Goal: Contribute content: Contribute content

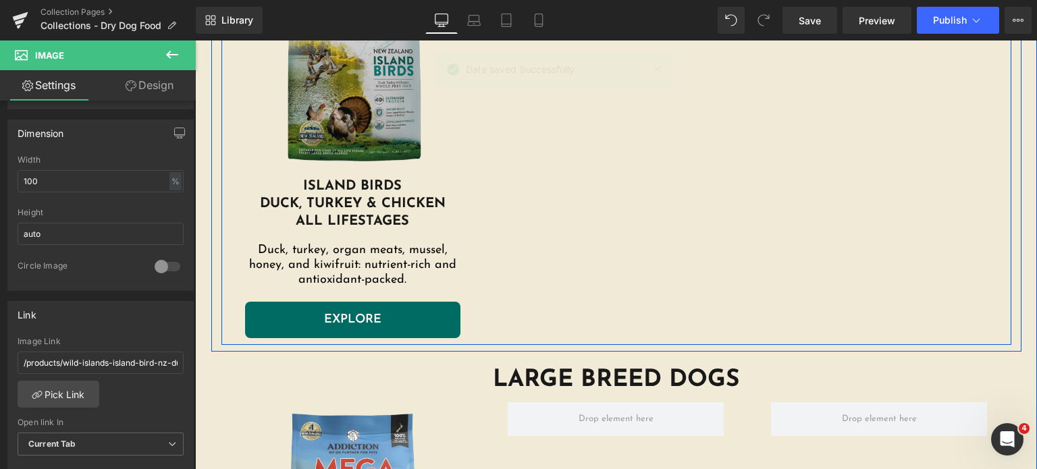
scroll to position [1944, 0]
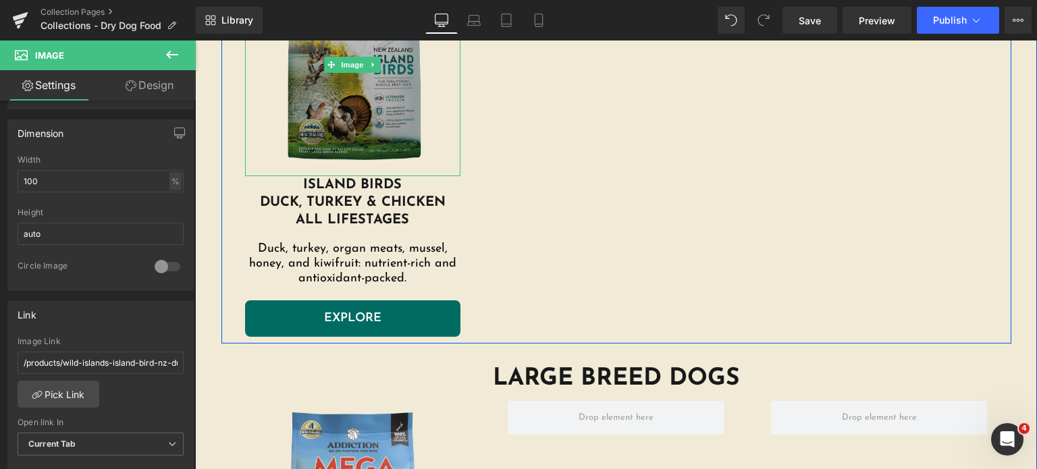
click at [377, 76] on img at bounding box center [353, 64] width 216 height 223
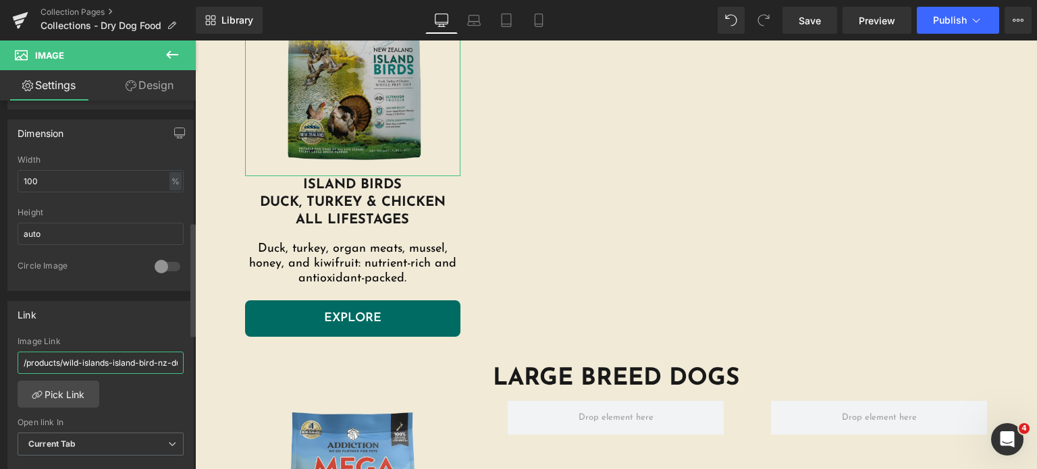
click at [113, 353] on input "/products/wild-islands-island-bird-nz-duck-turkey-chicken-dry-dog-food" at bounding box center [101, 363] width 166 height 22
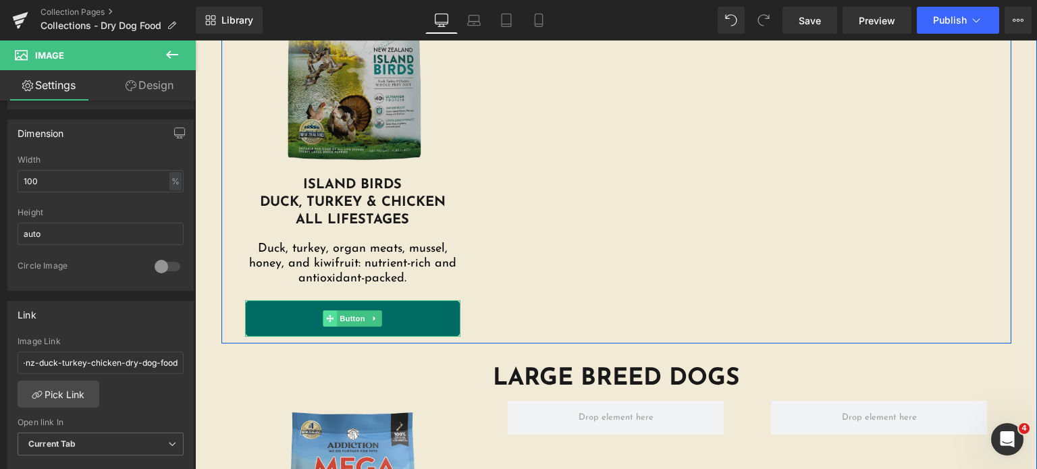
click at [323, 323] on span at bounding box center [330, 319] width 14 height 16
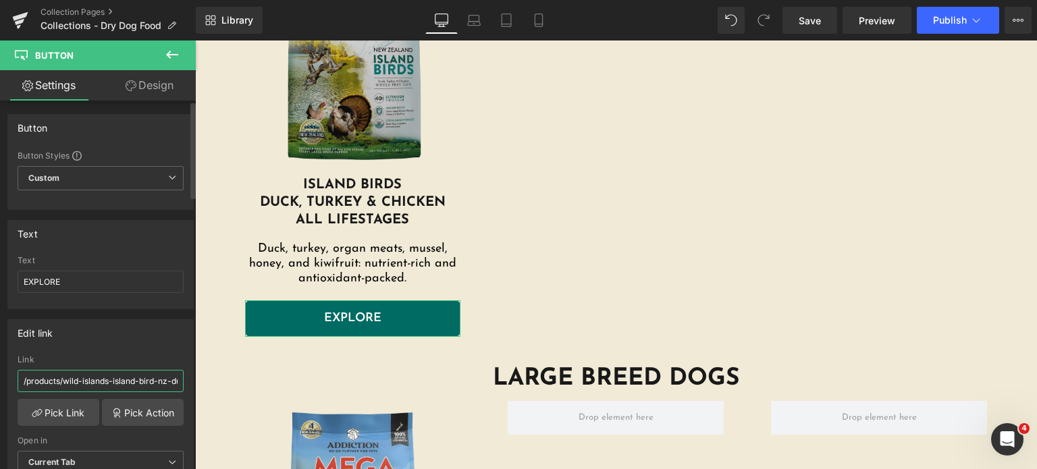
click at [41, 378] on input "/products/wild-islands-island-bird-nz-duck-turkey-chicken-dry-dog-food-1-8kg-9kg" at bounding box center [101, 381] width 166 height 22
paste input "text"
type input "/products/wild-islands-island-bird-nz-duck-turkey-chicken-dry-dog-food"
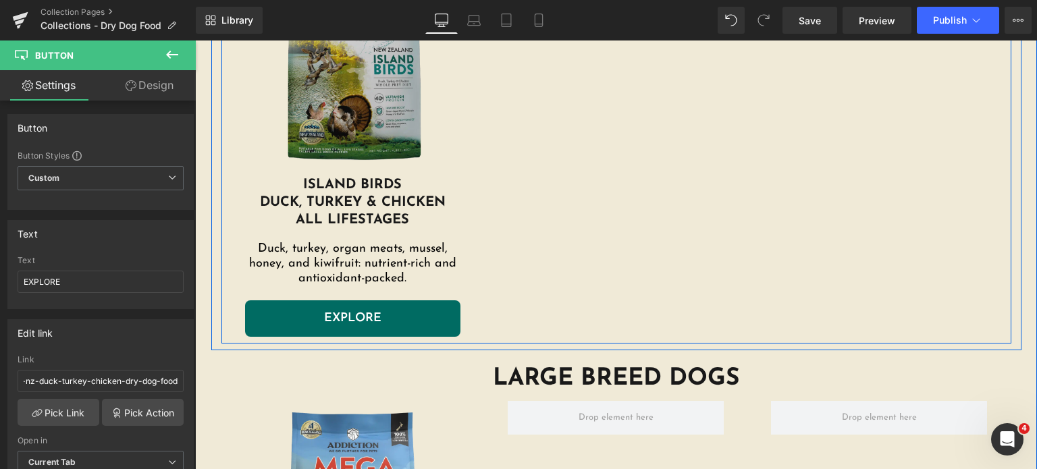
click at [528, 317] on div "Image Island Birds duck, turkey & chicken all lifestages Heading Duck, turkey, …" at bounding box center [616, 142] width 790 height 404
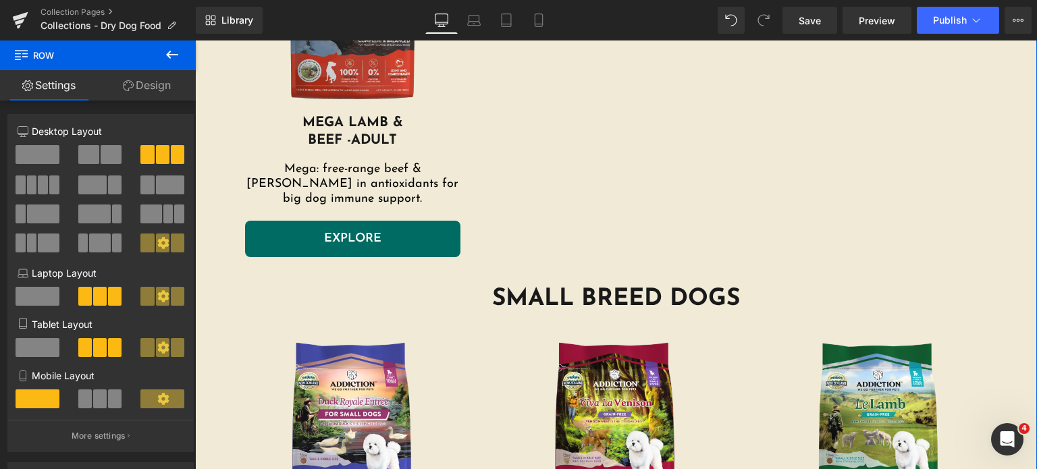
scroll to position [2424, 0]
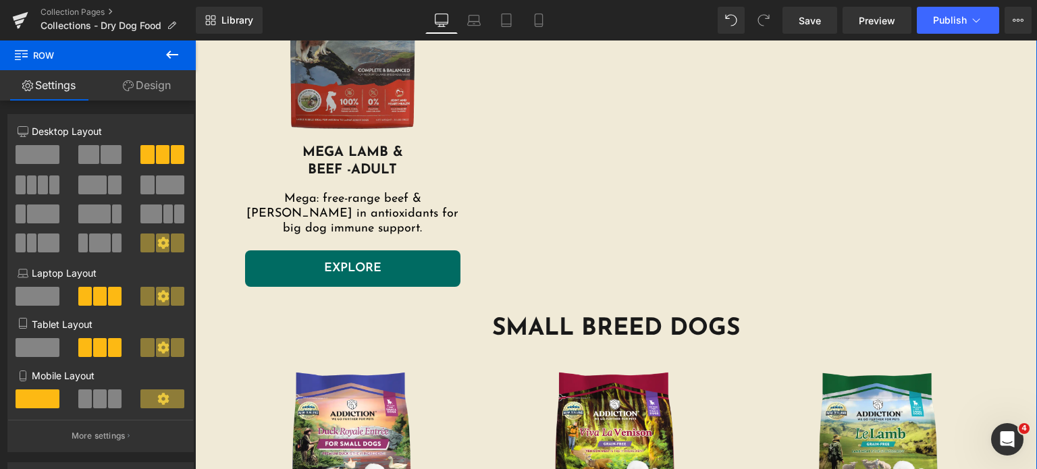
click at [338, 97] on img at bounding box center [353, 32] width 216 height 223
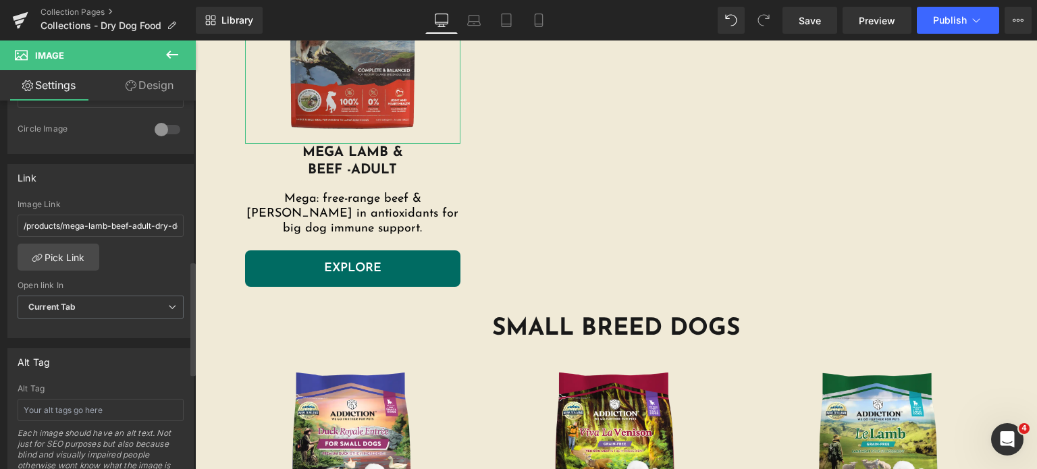
scroll to position [516, 0]
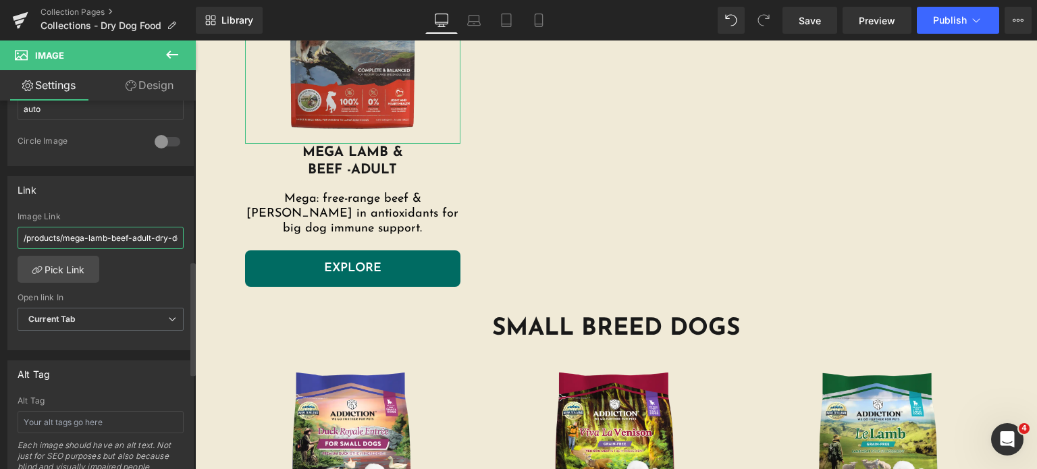
click at [127, 239] on input "/products/mega-lamb-beef-adult-dry-dog-food-20kg" at bounding box center [101, 238] width 166 height 22
click at [67, 261] on link "Pick Link" at bounding box center [59, 269] width 82 height 27
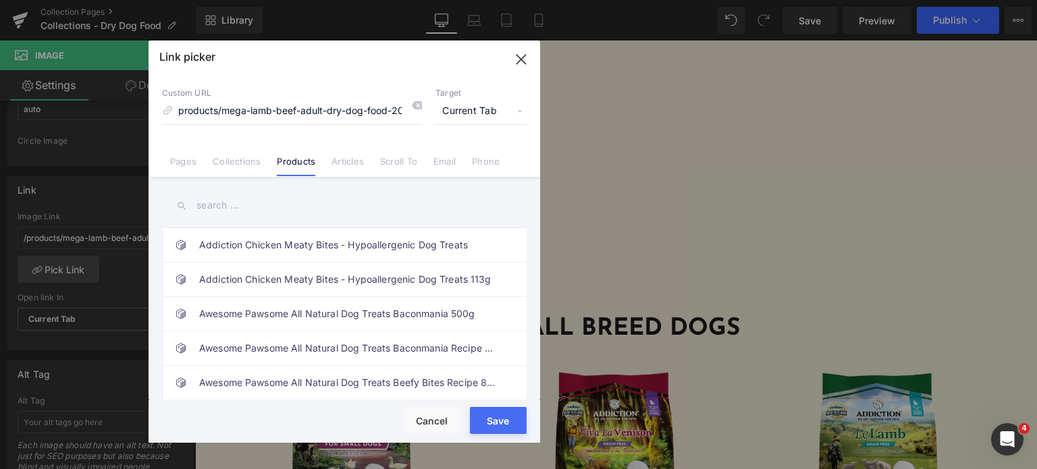
scroll to position [0, 0]
click at [241, 210] on input "text" at bounding box center [344, 205] width 365 height 30
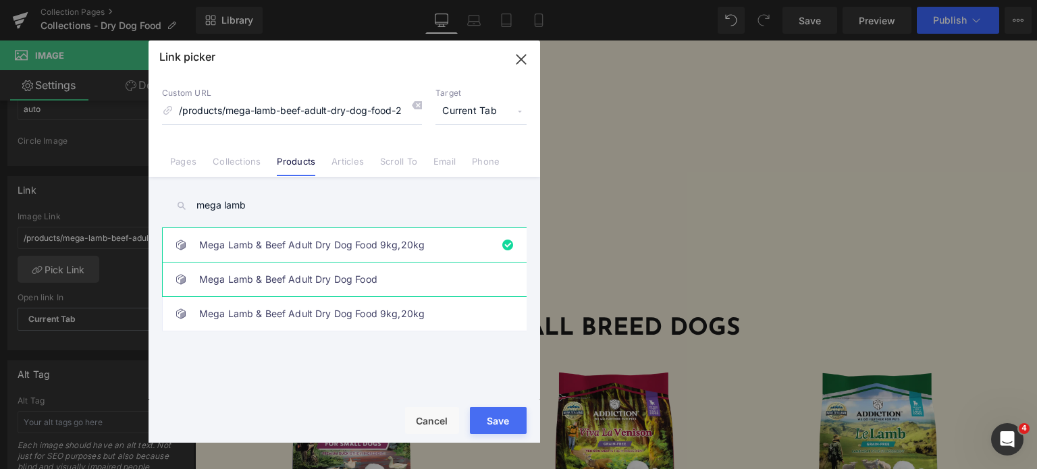
type input "mega lamb"
click at [259, 279] on link "Mega Lamb & Beef Adult Dry Dog Food" at bounding box center [347, 280] width 297 height 34
type input "/products/mega-lamb-beef-adult-dry-dog-food"
click at [282, 113] on input "/products/mega-lamb-beef-adult-dry-dog-food" at bounding box center [292, 112] width 260 height 26
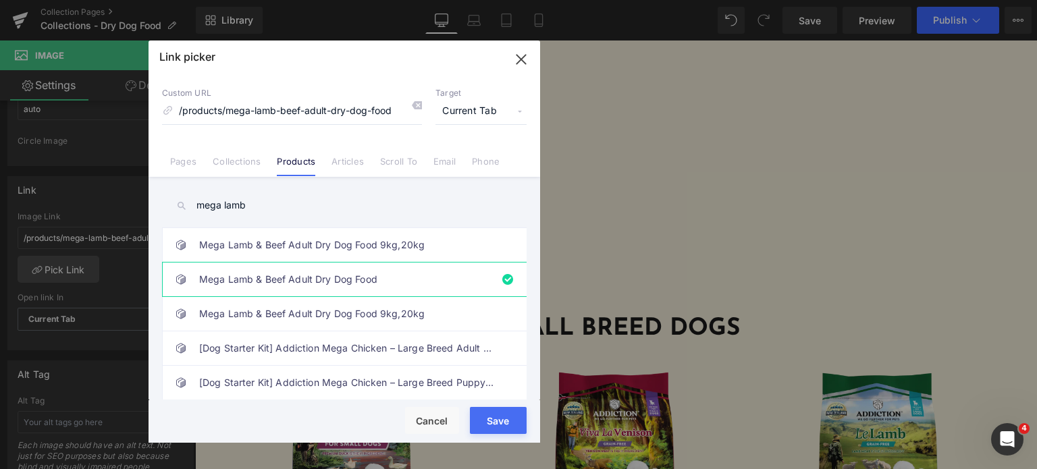
click at [487, 429] on button "Save" at bounding box center [498, 420] width 57 height 27
type input "/products/mega-lamb-beef-adult-dry-dog-food"
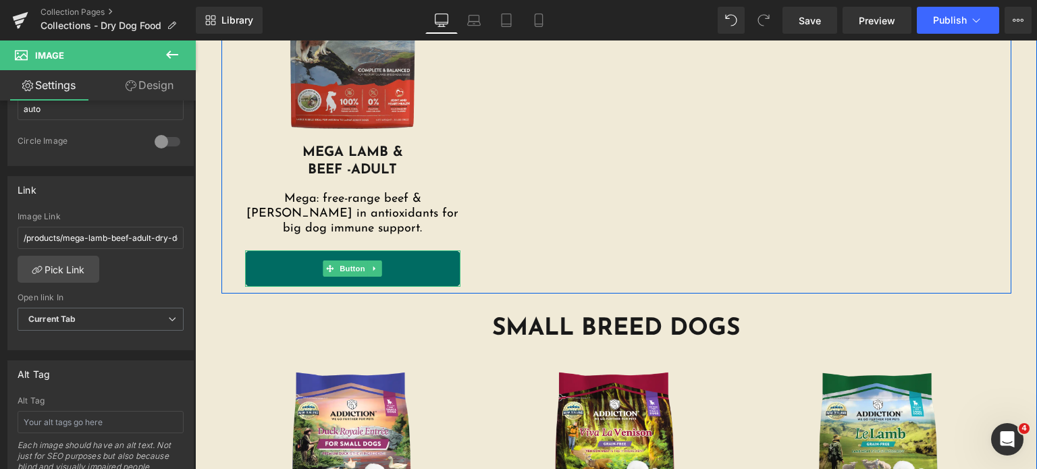
click at [300, 266] on link "EXPLORE" at bounding box center [353, 268] width 216 height 36
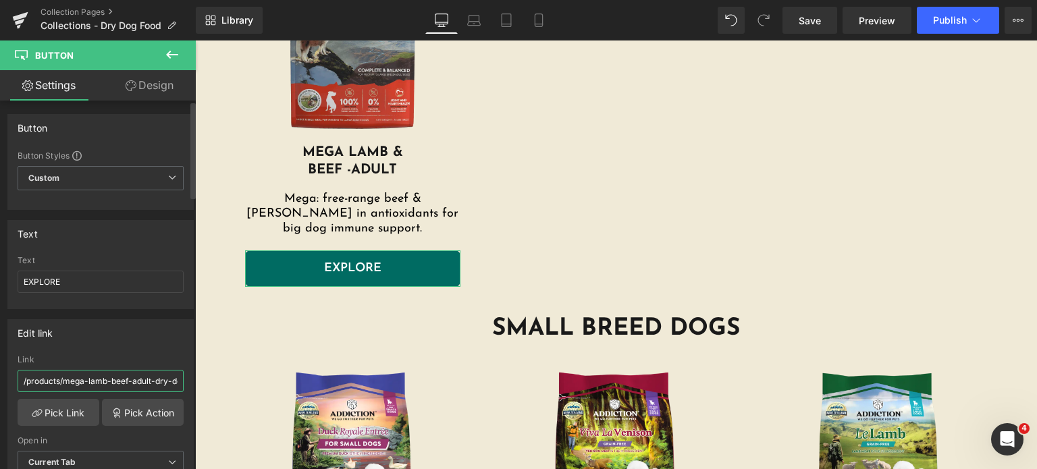
click at [121, 379] on input "/products/mega-lamb-beef-adult-dry-dog-food-20kg" at bounding box center [101, 381] width 166 height 22
type input "/products/mega-lamb-beef-adult-dry-dog-food"
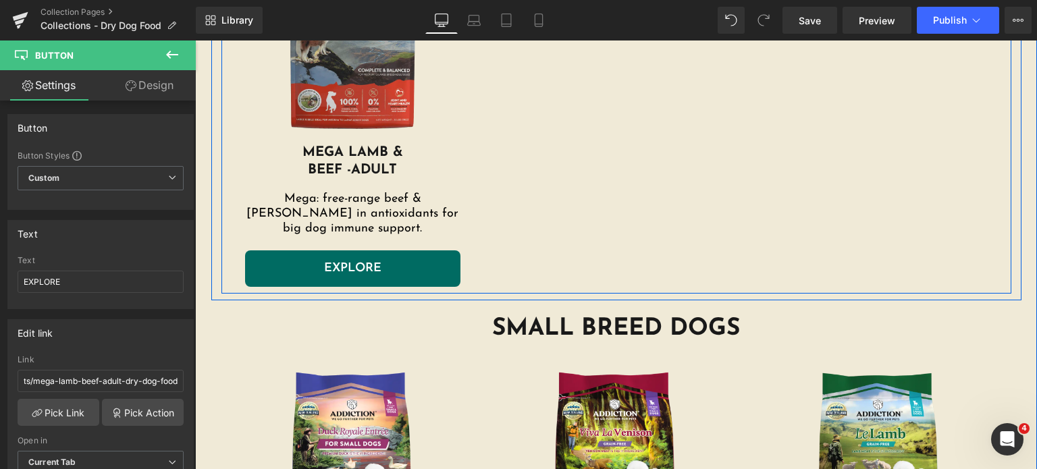
click at [716, 196] on div "Image MEGA LAMB & BEEF - ADULT Heading Mega: free-range beef & [PERSON_NAME] in…" at bounding box center [616, 107] width 790 height 373
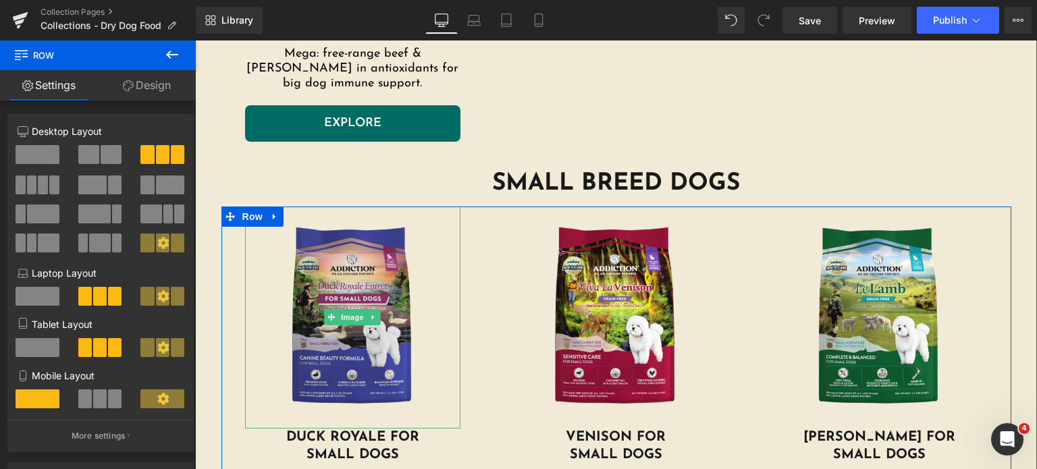
scroll to position [2570, 0]
click at [371, 356] on img at bounding box center [353, 317] width 216 height 223
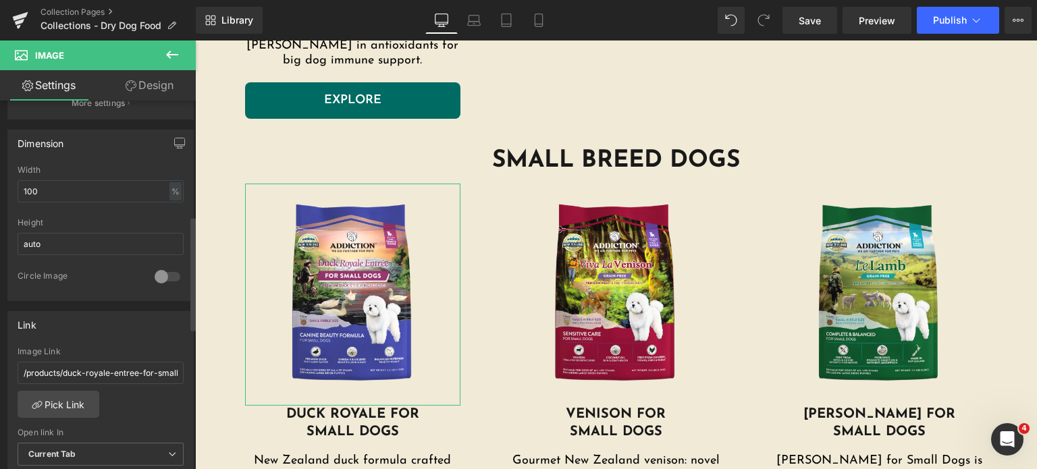
scroll to position [389, 0]
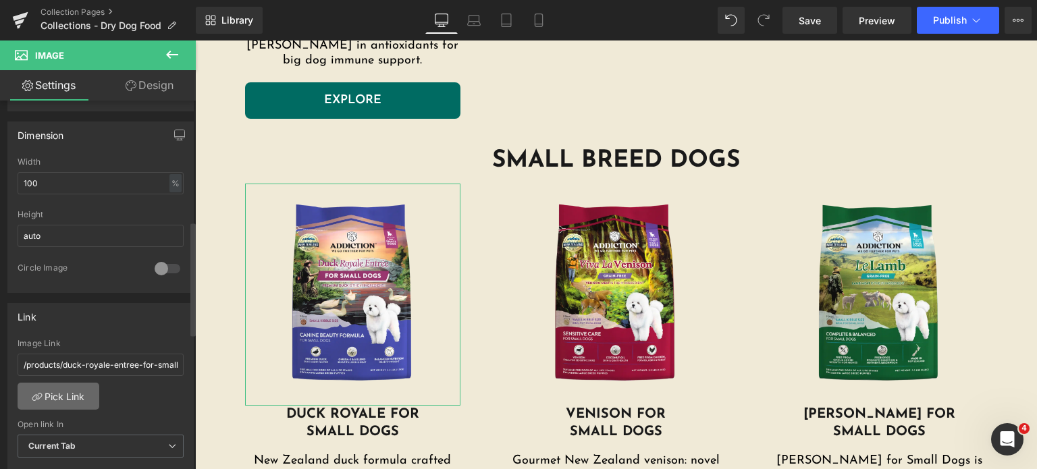
click at [74, 402] on link "Pick Link" at bounding box center [59, 396] width 82 height 27
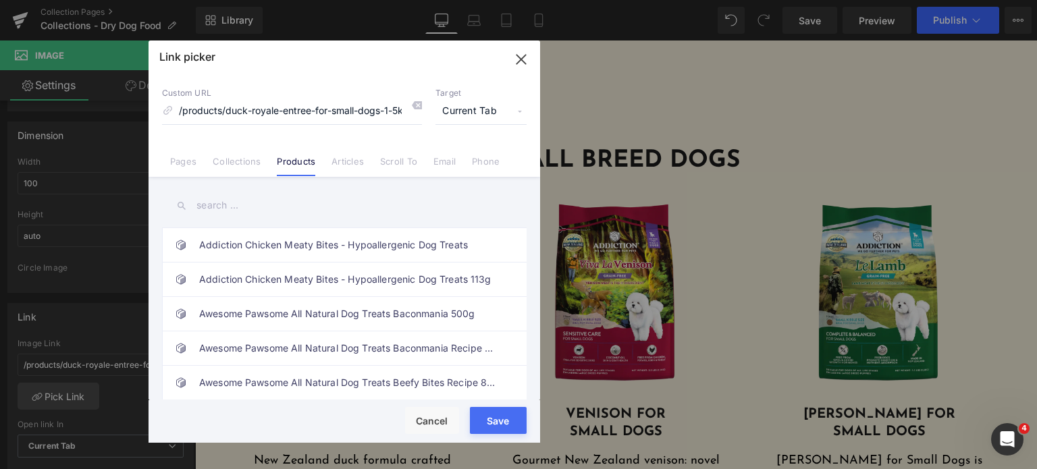
click at [226, 201] on div "Link picker Back to Library Insert Custom URL /products/duck-royale-entree-for-…" at bounding box center [345, 242] width 392 height 402
click at [226, 201] on input "text" at bounding box center [344, 205] width 365 height 30
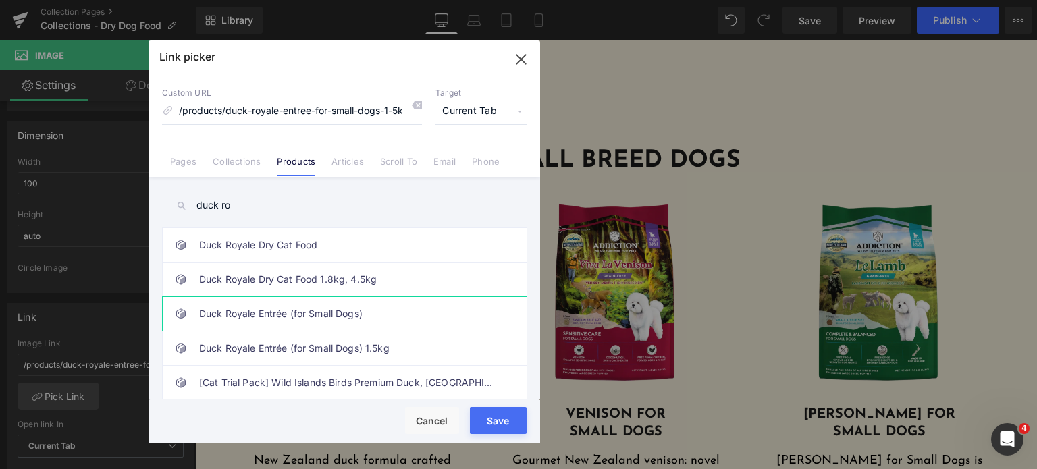
type input "duck ro"
click at [265, 308] on link "Duck Royale Entrée (for Small Dogs)" at bounding box center [347, 314] width 297 height 34
type input "/products/duck-royale-entree-for-small-dogs"
click at [487, 430] on button "Save" at bounding box center [498, 420] width 57 height 27
type input "/products/duck-royale-entree-for-small-dogs"
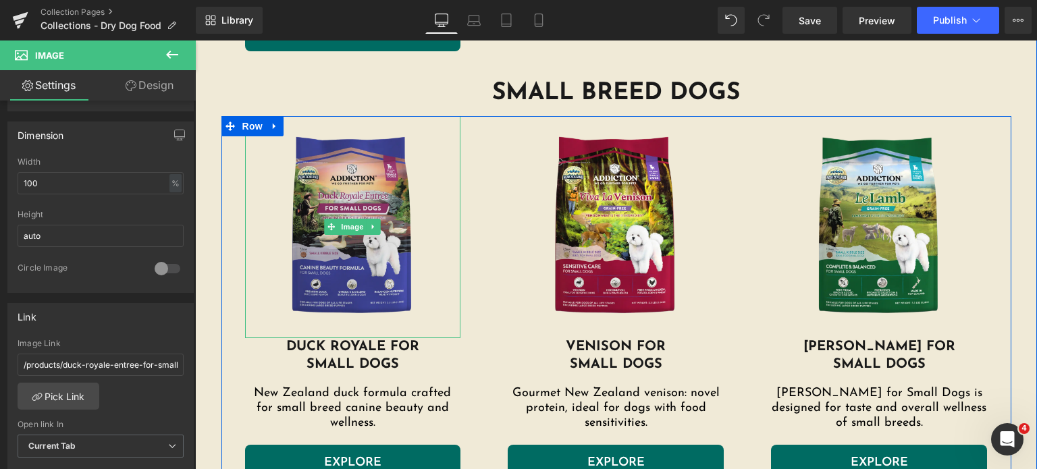
scroll to position [2661, 0]
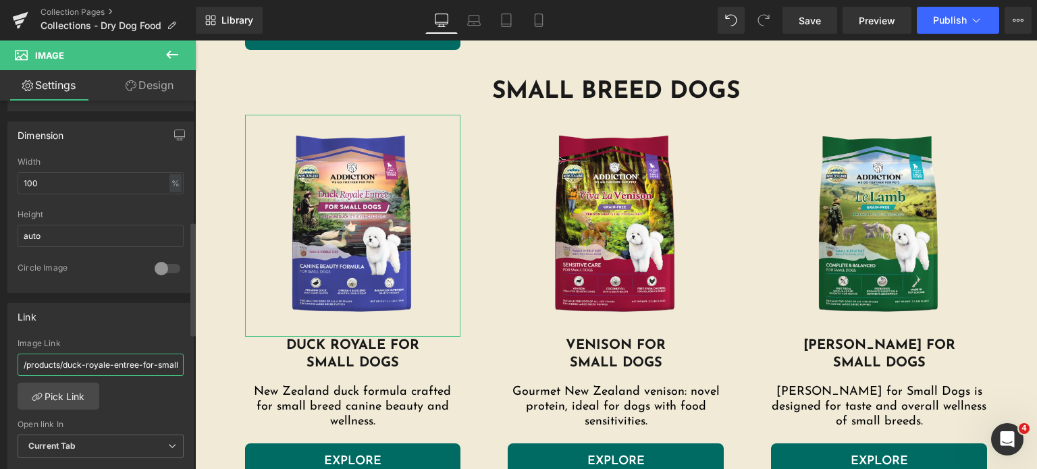
click at [121, 369] on input "/products/duck-royale-entree-for-small-dogs" at bounding box center [101, 365] width 166 height 22
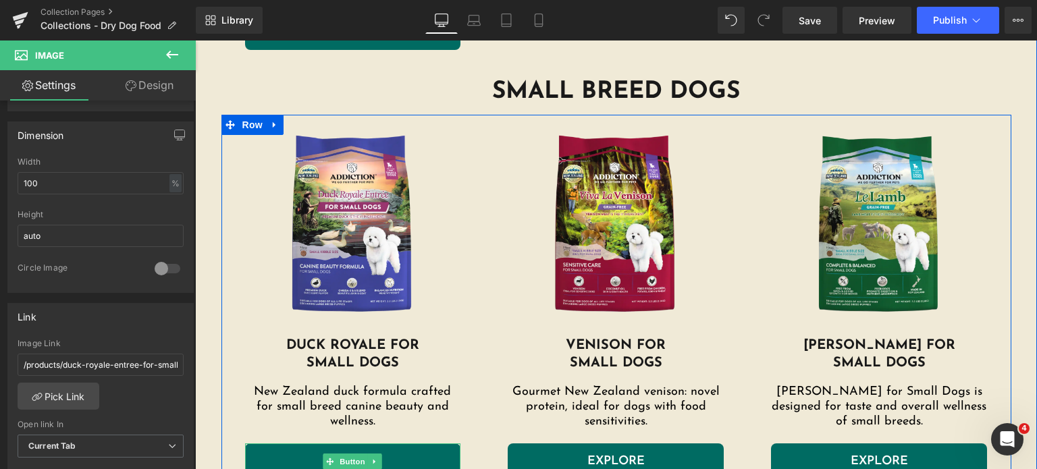
click at [265, 456] on link "EXPLORE" at bounding box center [353, 461] width 216 height 36
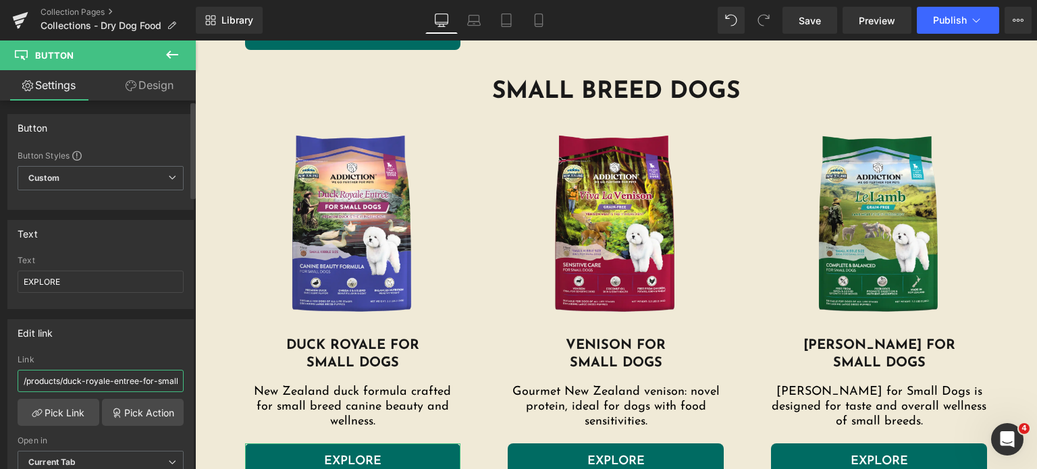
click at [127, 383] on input "/products/duck-royale-entree-for-small-dogs-1-5kg" at bounding box center [101, 381] width 166 height 22
type input "/products/duck-royale-entree-for-small-dogs"
click at [130, 361] on div "Link" at bounding box center [101, 359] width 166 height 9
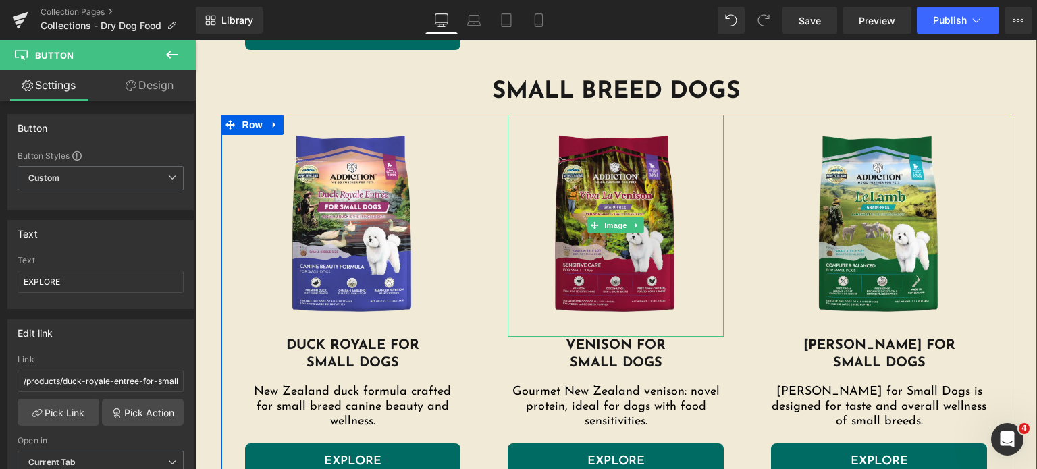
click at [630, 292] on img at bounding box center [616, 226] width 216 height 223
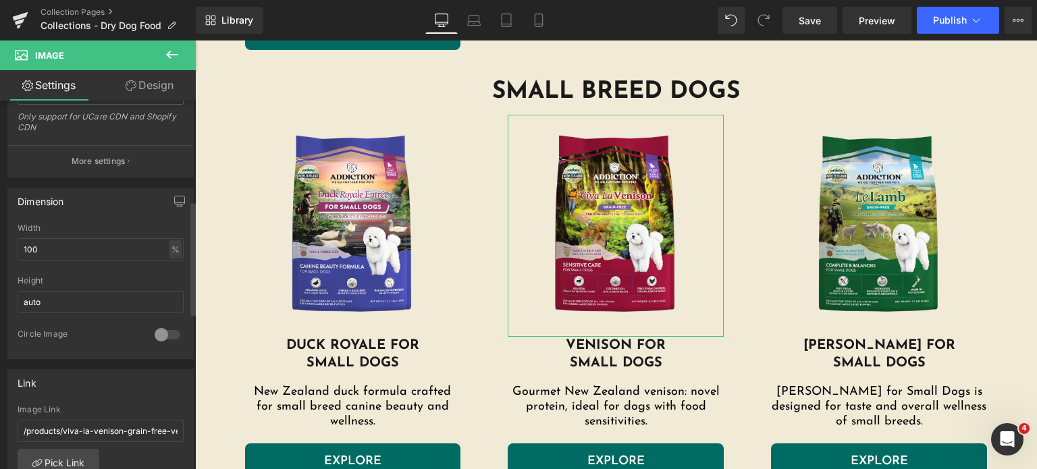
scroll to position [323, 0]
click at [74, 463] on link "Pick Link" at bounding box center [59, 461] width 82 height 27
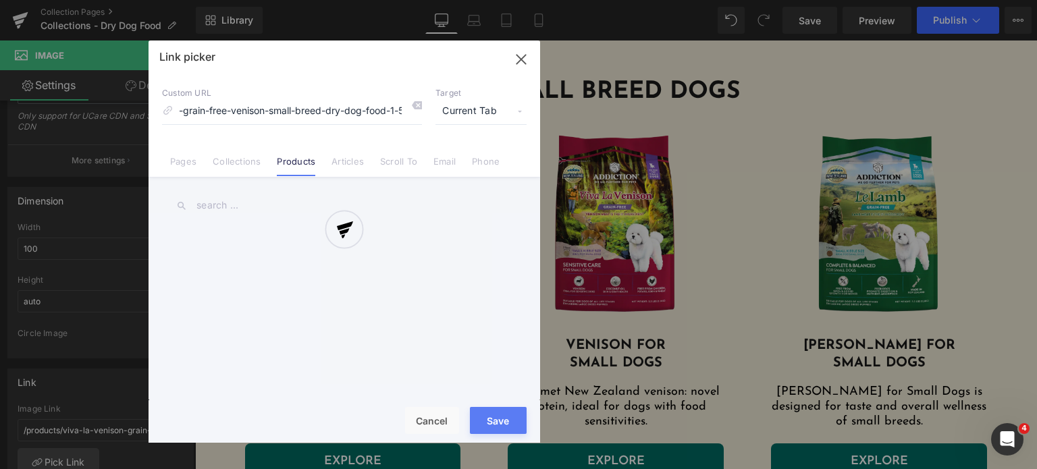
scroll to position [0, 0]
click at [227, 210] on div at bounding box center [345, 242] width 392 height 402
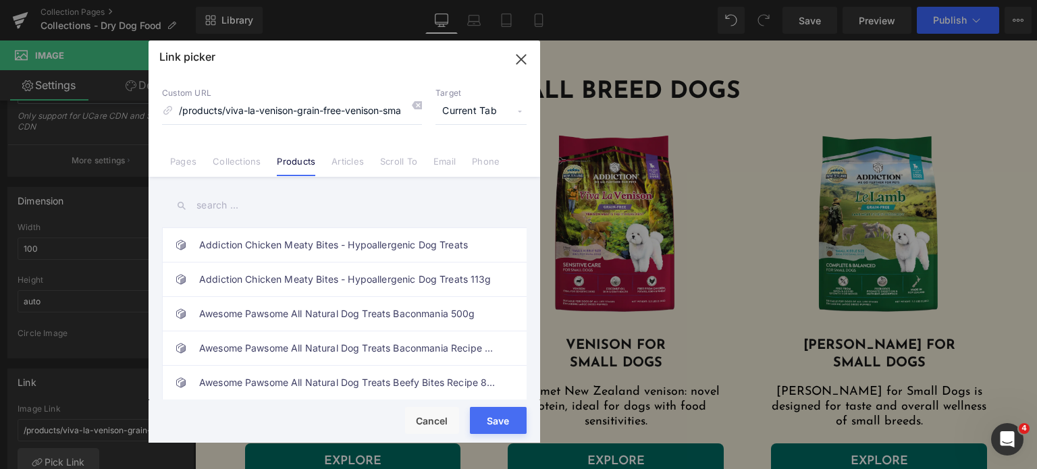
click at [219, 203] on input "text" at bounding box center [344, 205] width 365 height 30
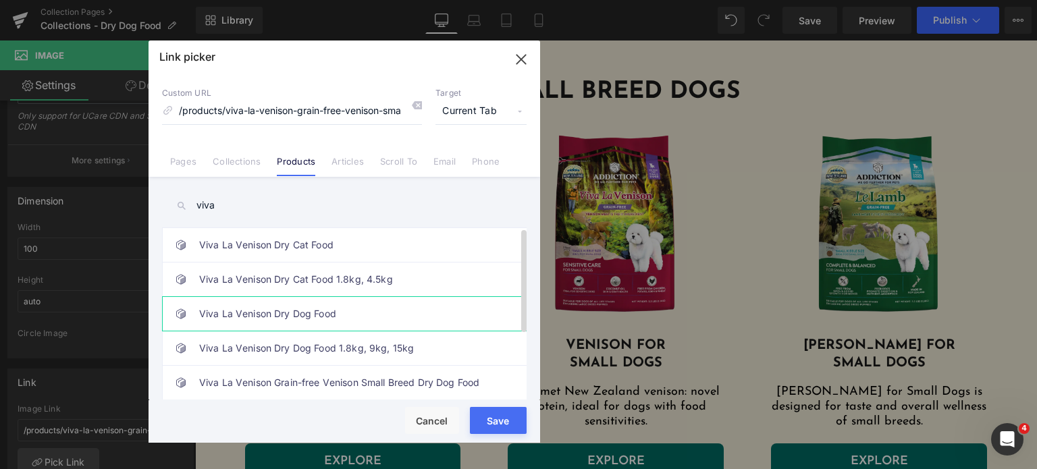
type input "viva"
click at [256, 315] on link "Viva La Venison Dry Dog Food" at bounding box center [347, 314] width 297 height 34
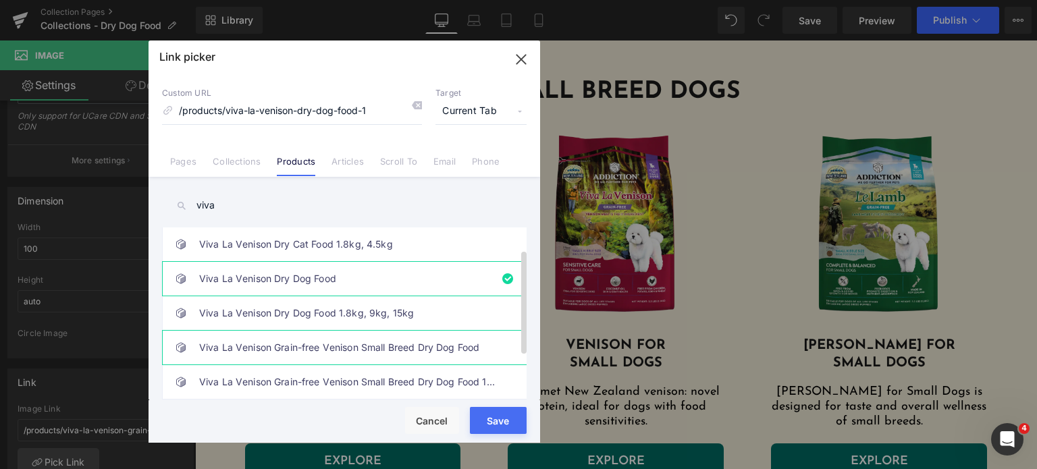
scroll to position [38, 0]
click at [358, 355] on link "Viva La Venison Grain-free Venison Small Breed Dry Dog Food" at bounding box center [347, 345] width 297 height 34
type input "/products/viva-la-venison-grain-free-venison-small-breed-dry-dog-food"
click at [323, 140] on div "Custom URL /products/viva-la-venison-grain-free-venison-small-breed-dry-dog-foo…" at bounding box center [345, 125] width 392 height 103
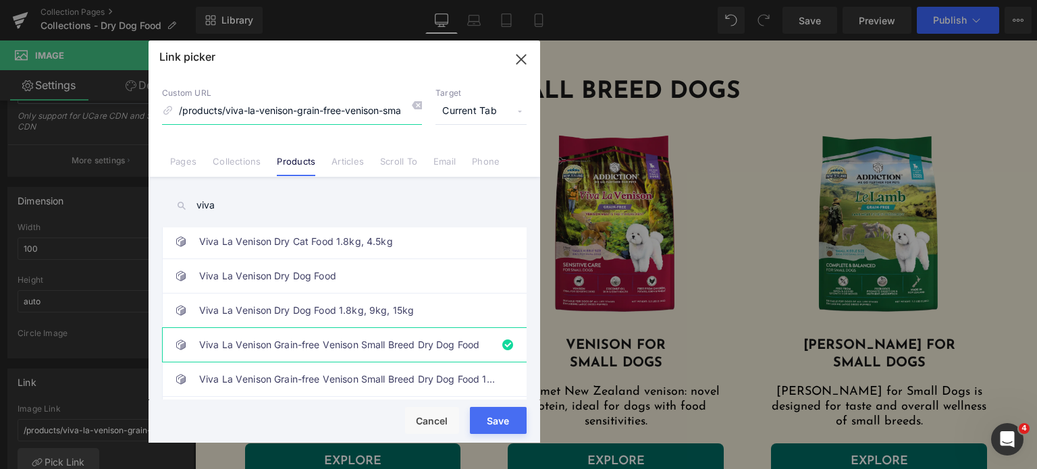
click at [323, 101] on input "/products/viva-la-venison-grain-free-venison-small-breed-dry-dog-food" at bounding box center [292, 112] width 260 height 26
click at [323, 107] on input "/products/viva-la-venison-grain-free-venison-small-breed-dry-dog-food" at bounding box center [292, 112] width 260 height 26
click at [506, 423] on button "Save" at bounding box center [498, 420] width 57 height 27
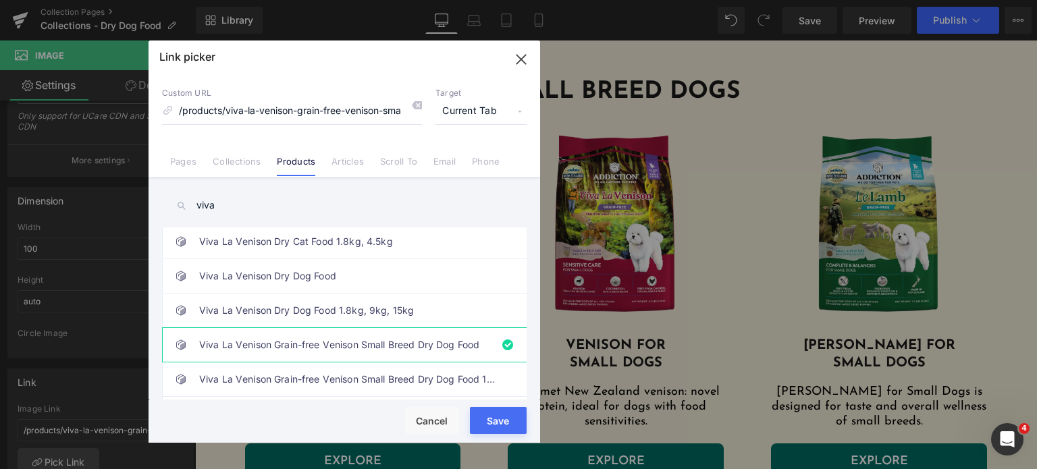
type input "/products/viva-la-venison-grain-free-venison-small-breed-dry-dog-food"
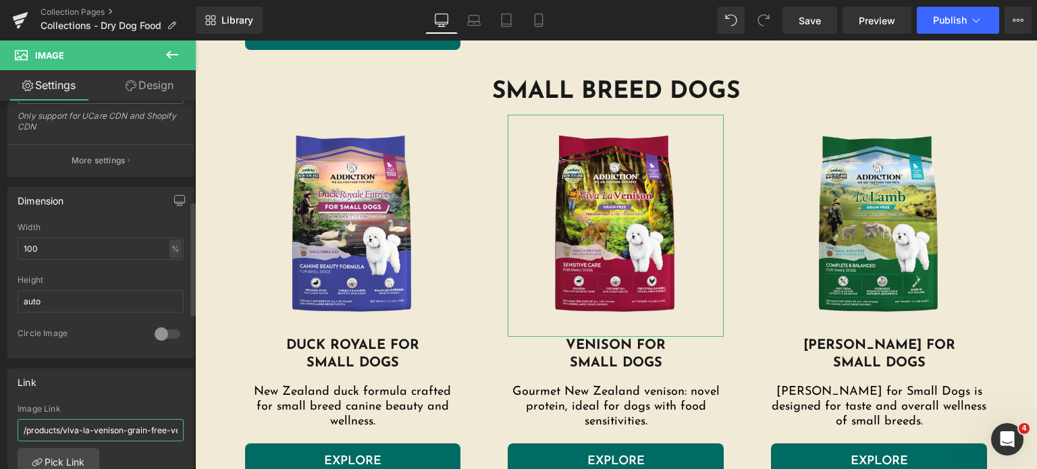
click at [157, 437] on input "/products/viva-la-venison-grain-free-venison-small-breed-dry-dog-food" at bounding box center [101, 430] width 166 height 22
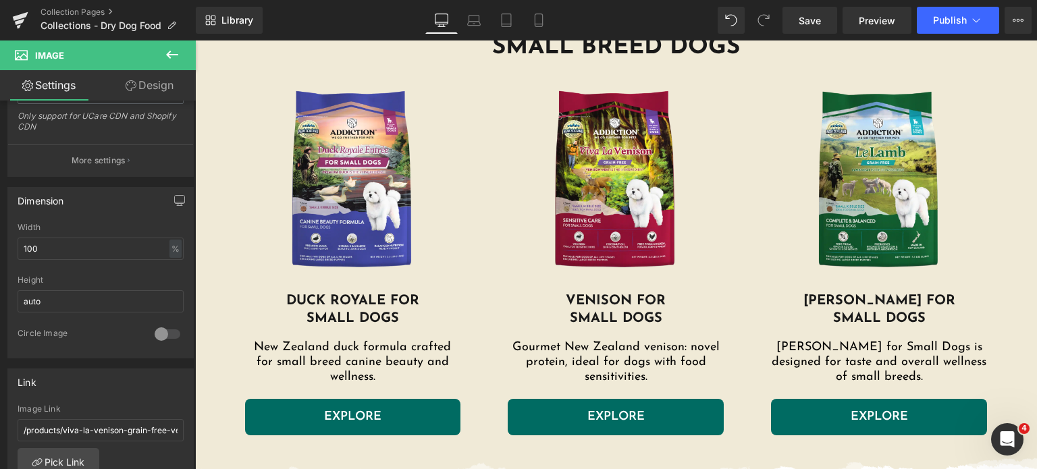
click at [521, 421] on div "Rendering Content" at bounding box center [518, 415] width 83 height 15
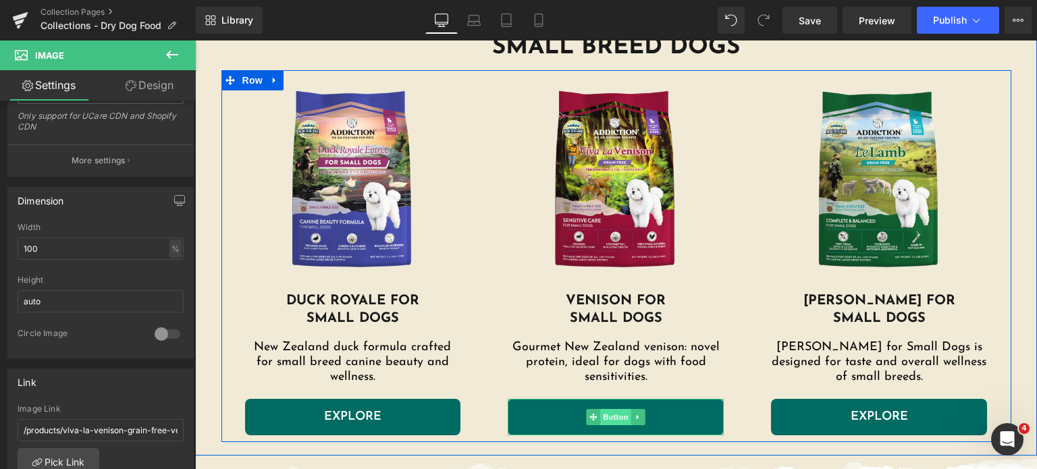
click at [562, 431] on link "EXPLORE" at bounding box center [616, 417] width 216 height 36
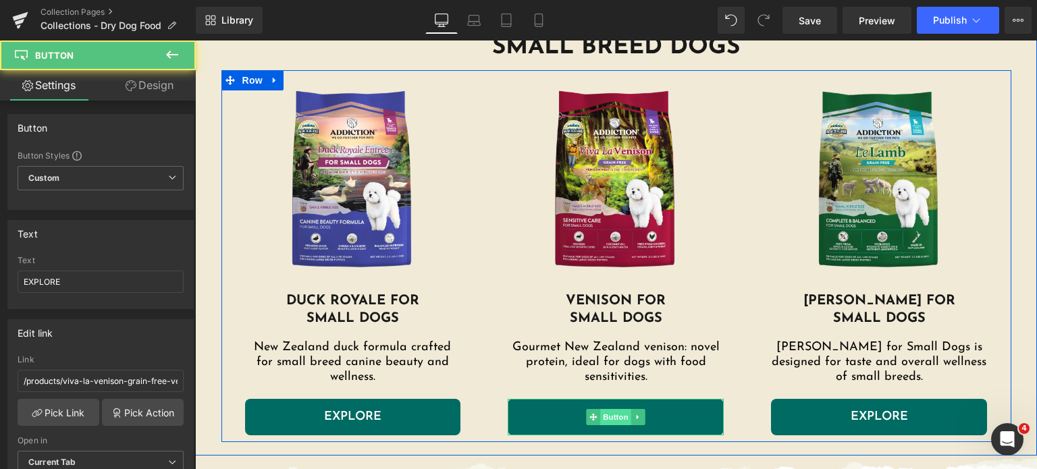
click at [603, 418] on span "Button" at bounding box center [616, 417] width 31 height 16
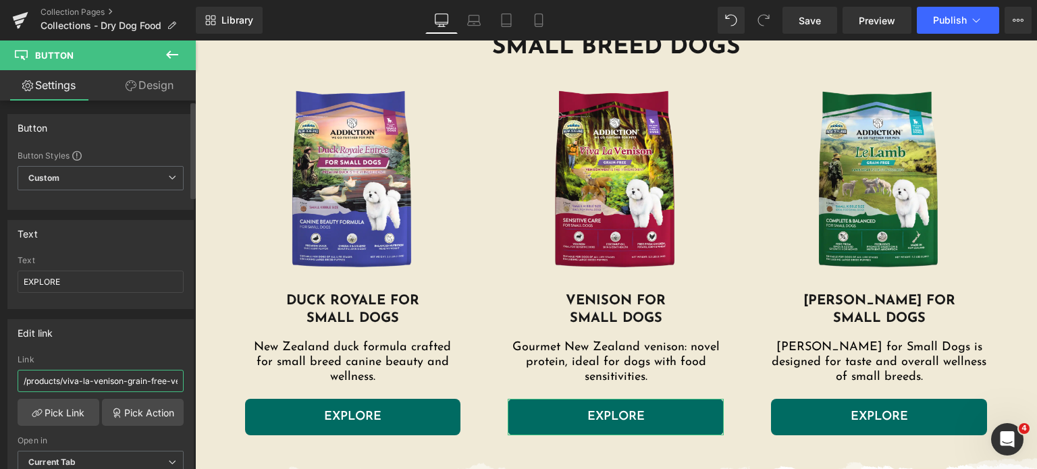
click at [123, 381] on input "/products/viva-la-venison-grain-free-venison-small-breed-dry-dog-food-1-5kg" at bounding box center [101, 381] width 166 height 22
type input "/products/viva-la-venison-grain-free-venison-small-breed-dry-dog-food"
click at [140, 343] on div "Edit link" at bounding box center [100, 333] width 185 height 26
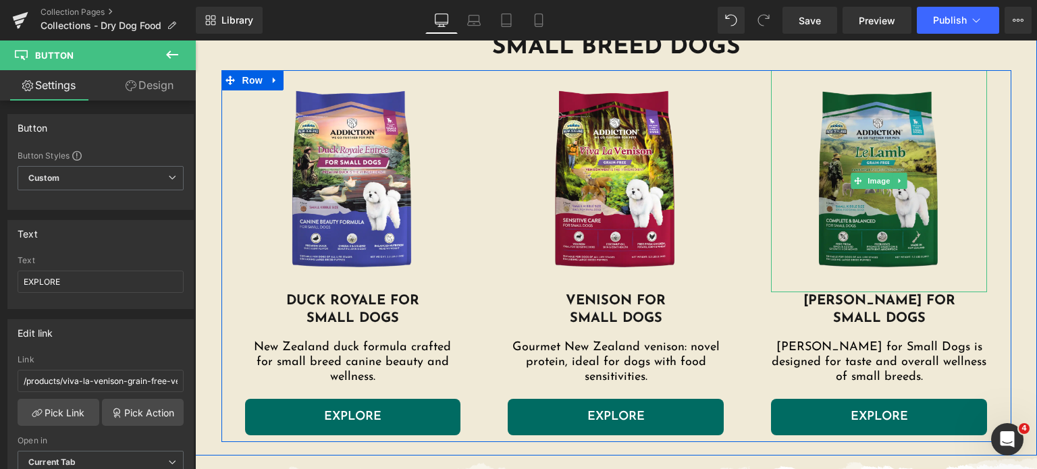
click at [861, 169] on img at bounding box center [879, 181] width 216 height 223
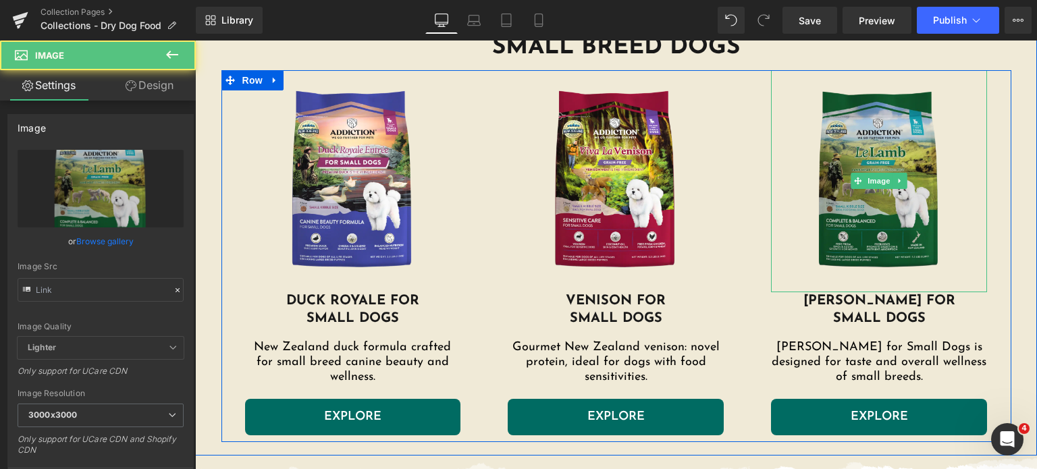
type input "[URL][DOMAIN_NAME]"
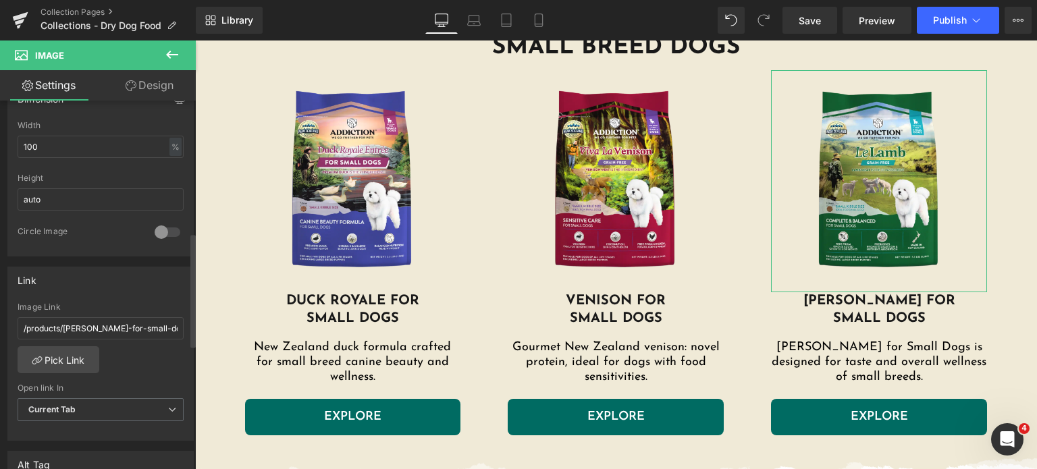
scroll to position [431, 0]
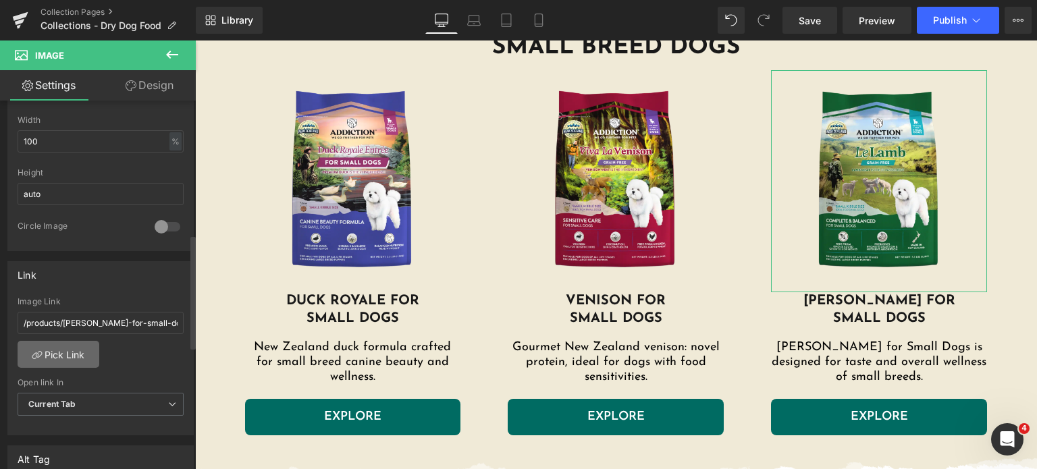
click at [69, 348] on link "Pick Link" at bounding box center [59, 354] width 82 height 27
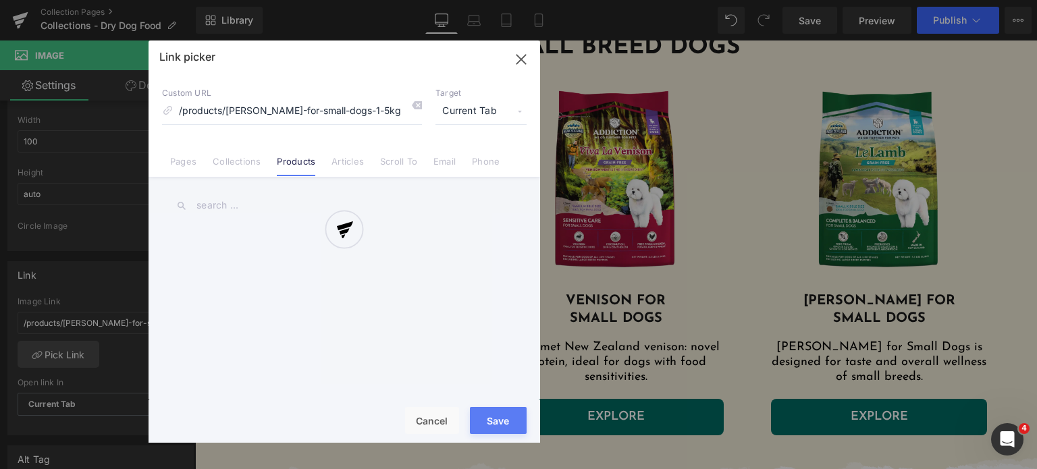
click at [277, 203] on input "text" at bounding box center [344, 205] width 365 height 30
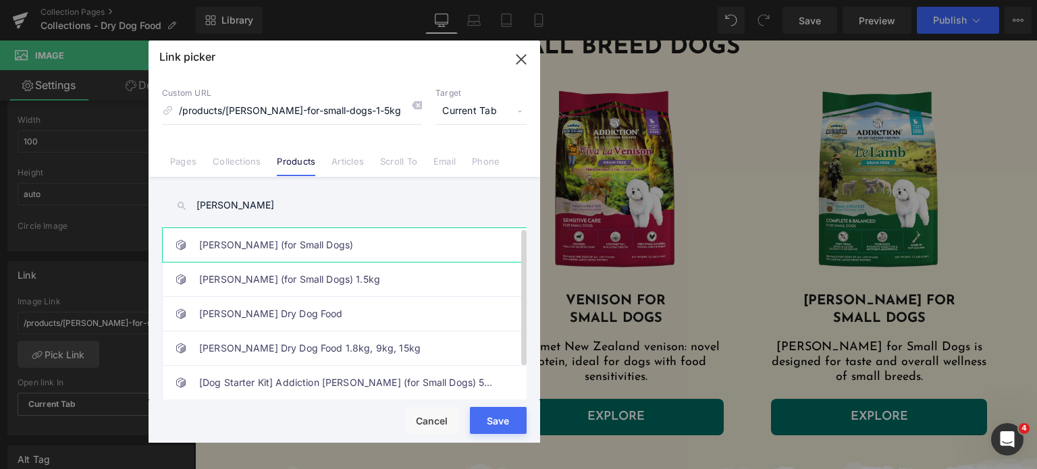
type input "[PERSON_NAME]"
click at [232, 258] on link "[PERSON_NAME] (for Small Dogs)" at bounding box center [347, 245] width 297 height 34
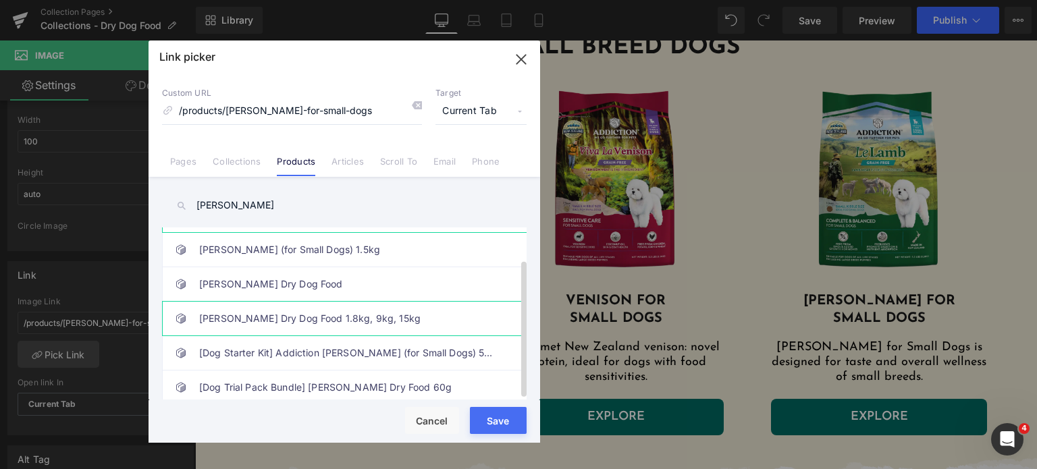
scroll to position [0, 0]
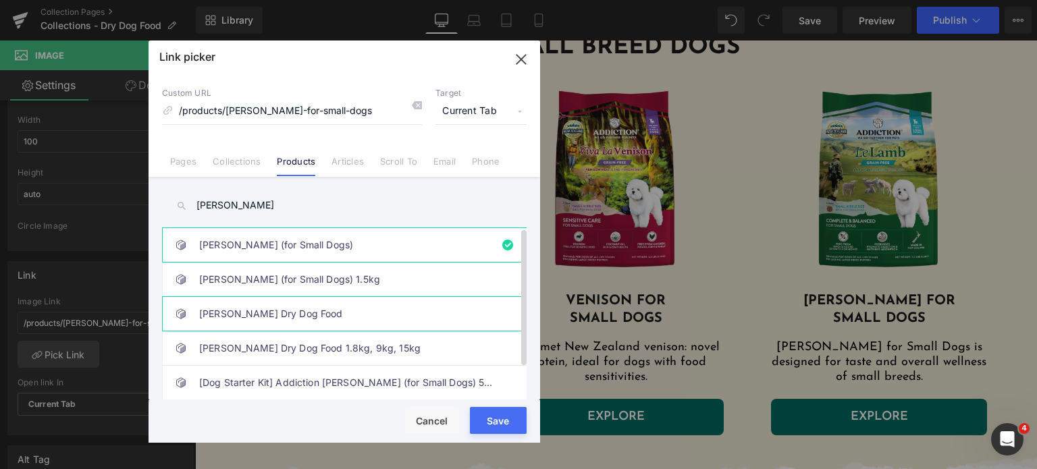
click at [271, 315] on link "[PERSON_NAME] Dry Dog Food" at bounding box center [347, 314] width 297 height 34
click at [277, 257] on link "[PERSON_NAME] (for Small Dogs)" at bounding box center [347, 245] width 297 height 34
type input "/products/[PERSON_NAME]-for-small-dogs"
click at [493, 429] on button "Save" at bounding box center [498, 420] width 57 height 27
type input "/products/[PERSON_NAME]-for-small-dogs"
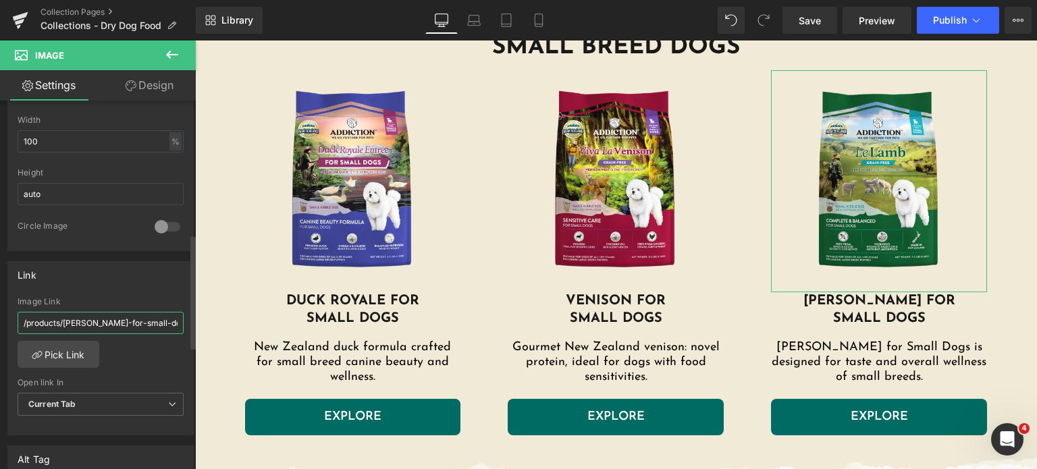
click at [129, 313] on input "/products/[PERSON_NAME]-for-small-dogs" at bounding box center [101, 323] width 166 height 22
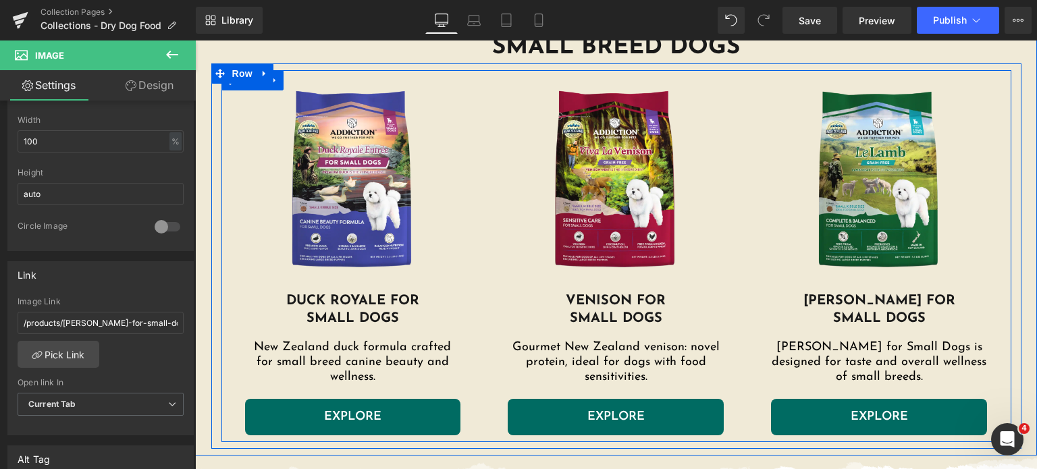
click at [786, 422] on link "EXPLORE" at bounding box center [879, 417] width 216 height 36
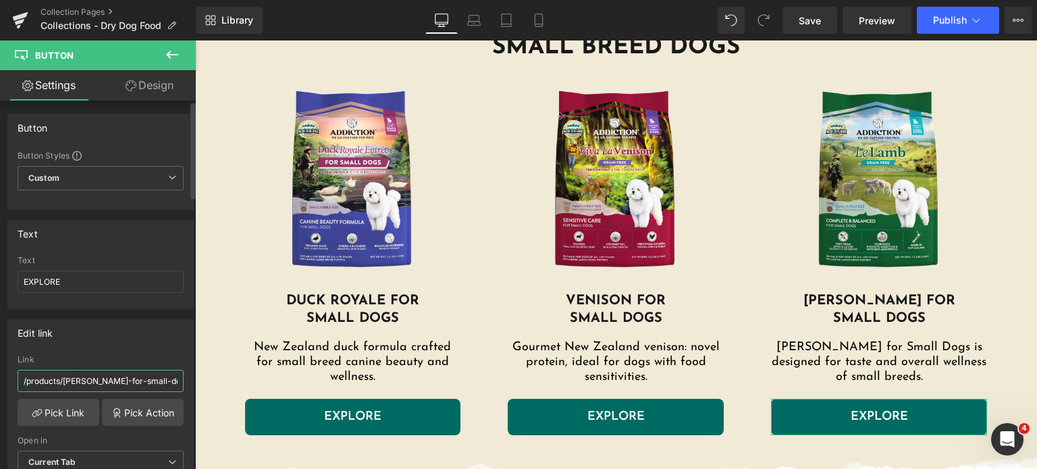
click at [138, 371] on input "/products/[PERSON_NAME]-for-small-dogs-1-5kg" at bounding box center [101, 381] width 166 height 22
paste input "text"
type input "/products/[PERSON_NAME]-for-small-dogs"
click at [138, 371] on input "/products/[PERSON_NAME]-for-small-dogs" at bounding box center [101, 381] width 166 height 22
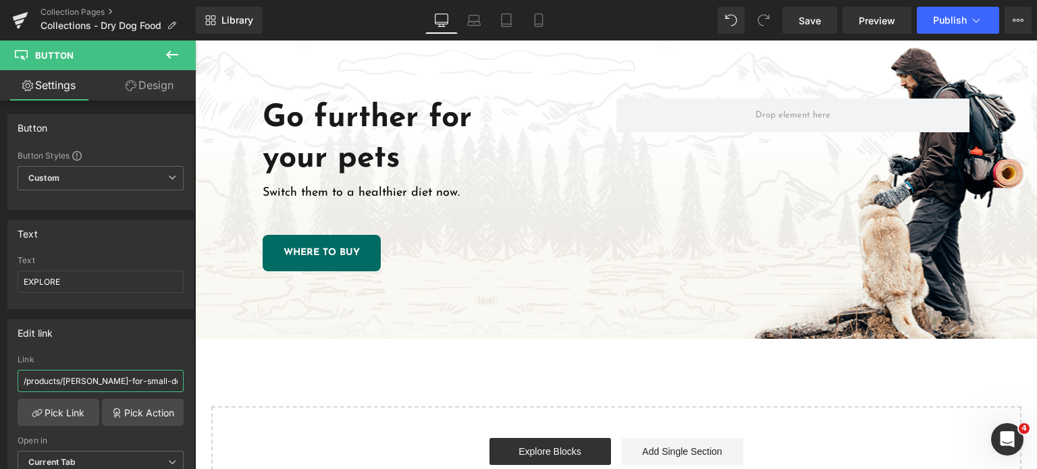
scroll to position [3464, 0]
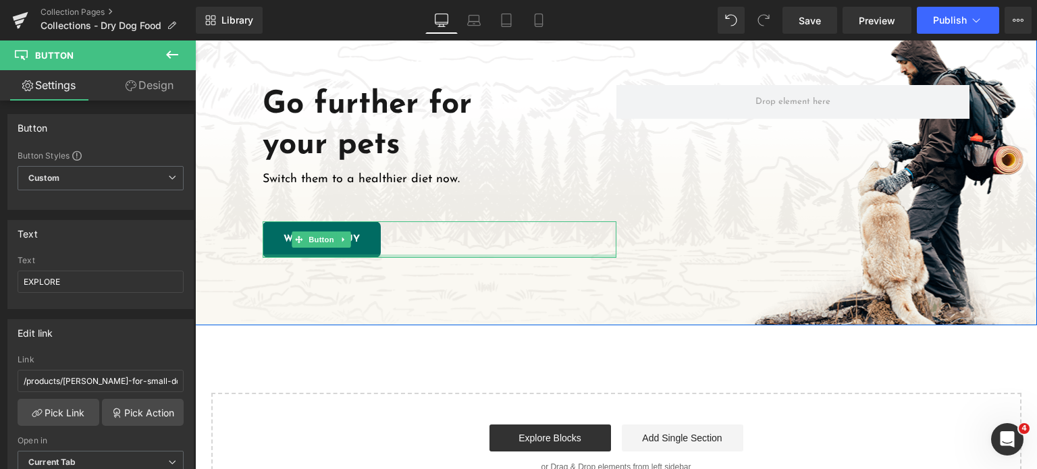
click at [336, 254] on div at bounding box center [440, 255] width 354 height 3
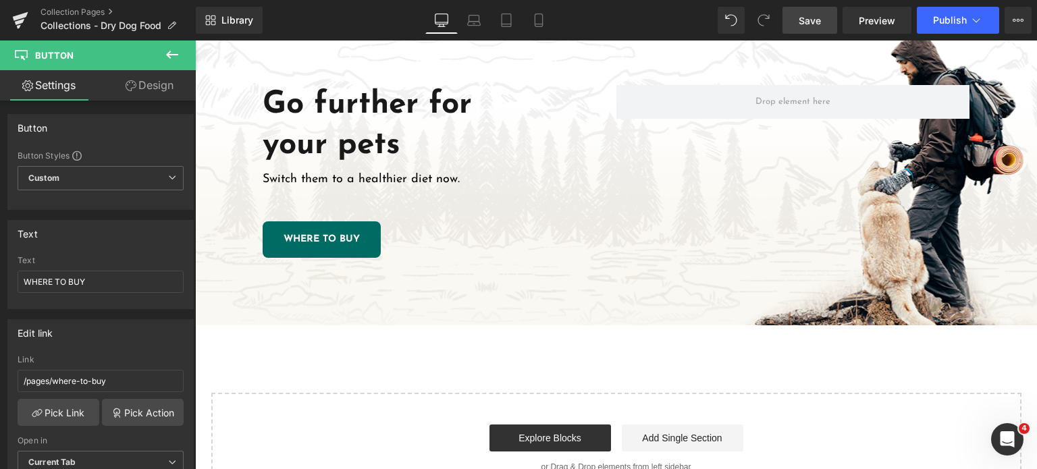
click at [824, 18] on link "Save" at bounding box center [809, 20] width 55 height 27
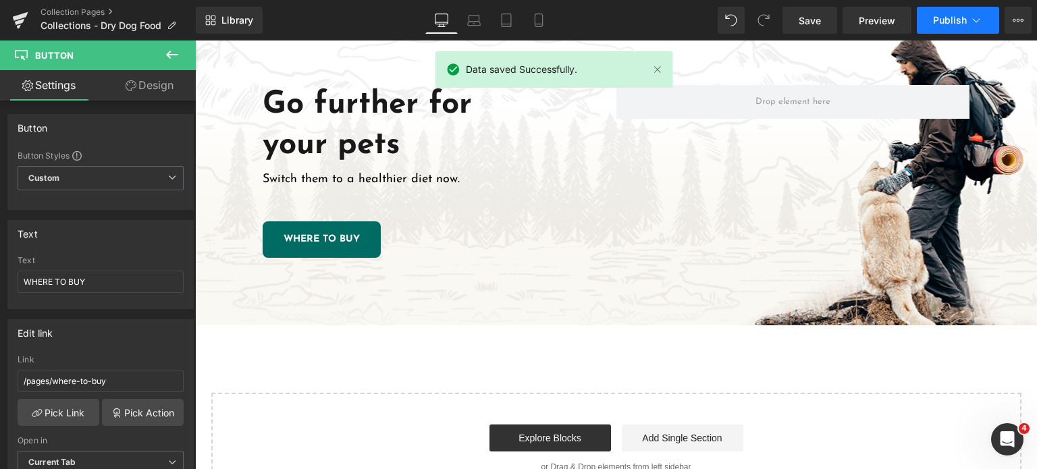
click at [944, 12] on button "Publish" at bounding box center [958, 20] width 82 height 27
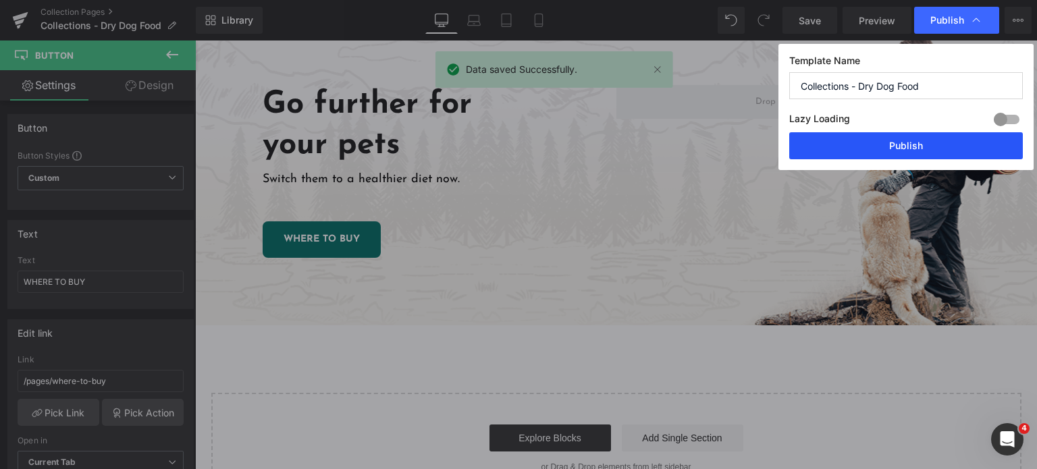
click at [852, 145] on button "Publish" at bounding box center [906, 145] width 234 height 27
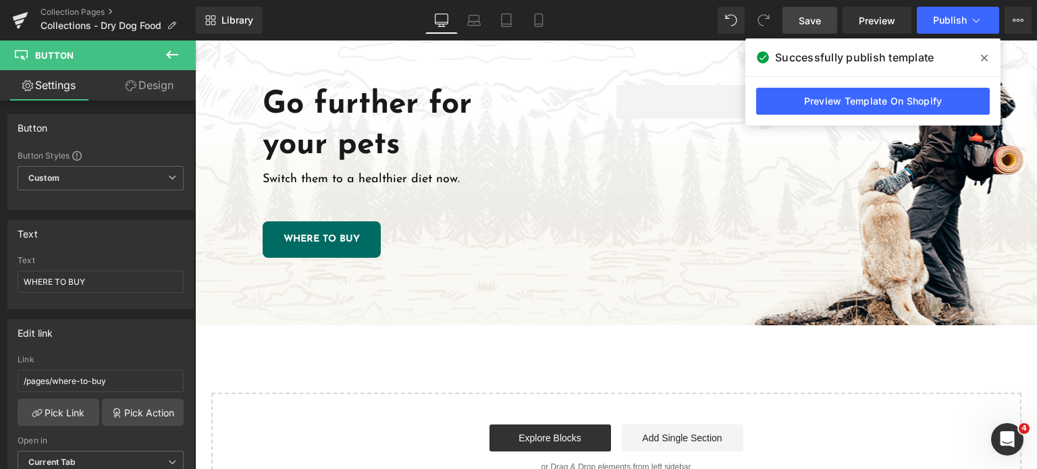
click at [819, 30] on link "Save" at bounding box center [809, 20] width 55 height 27
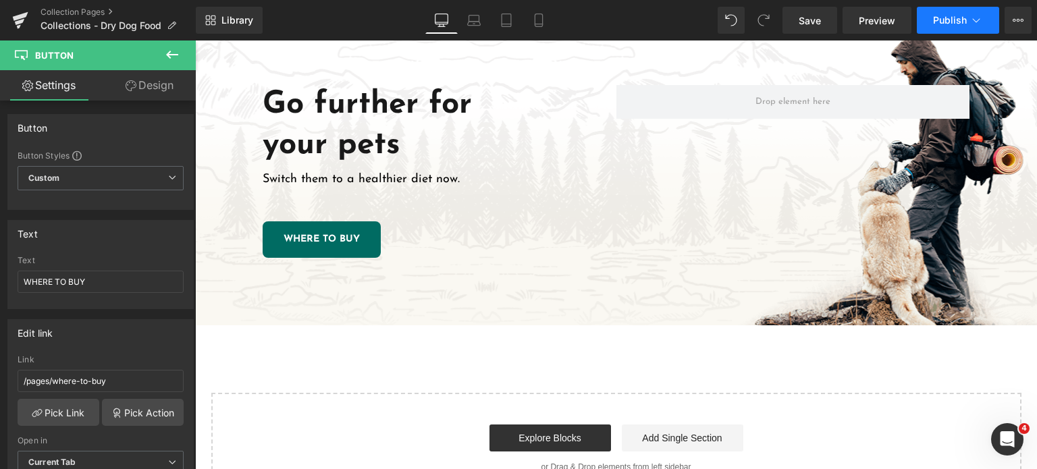
click at [945, 23] on span "Publish" at bounding box center [950, 20] width 34 height 11
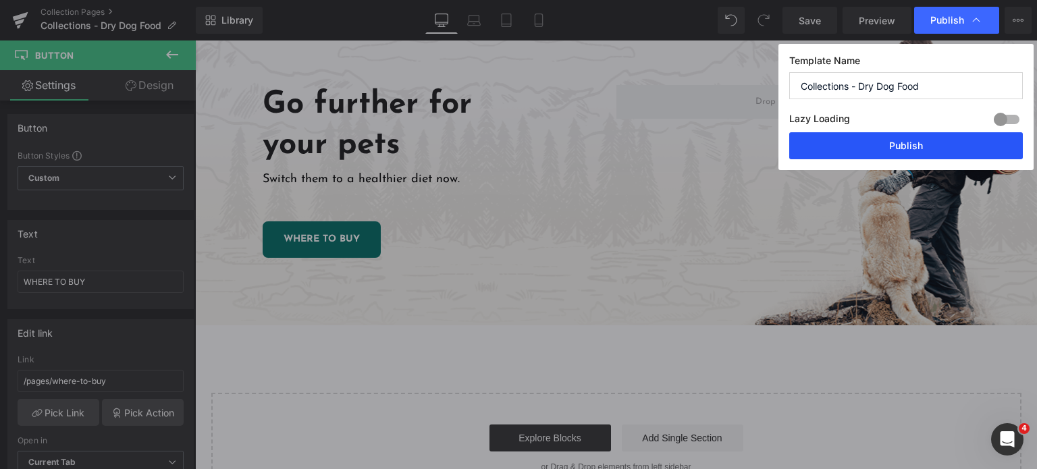
click at [861, 146] on button "Publish" at bounding box center [906, 145] width 234 height 27
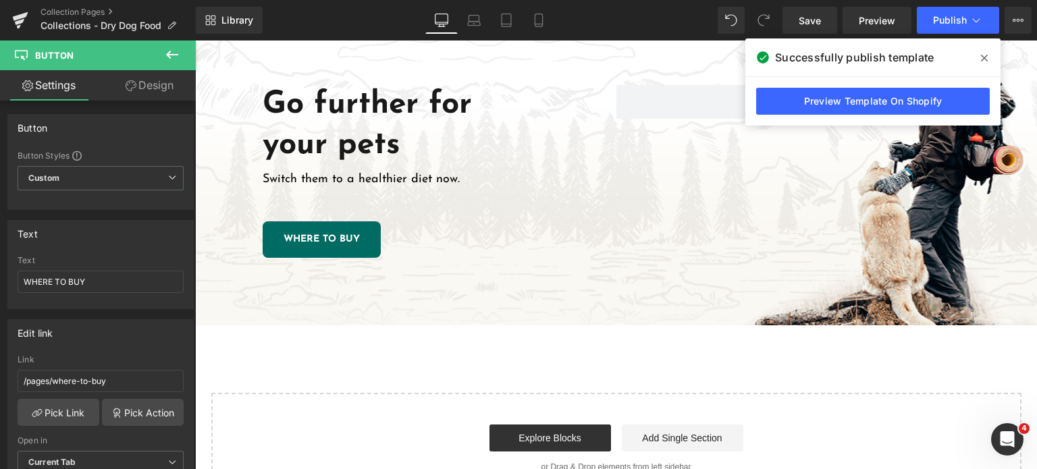
click at [990, 64] on span at bounding box center [984, 58] width 22 height 22
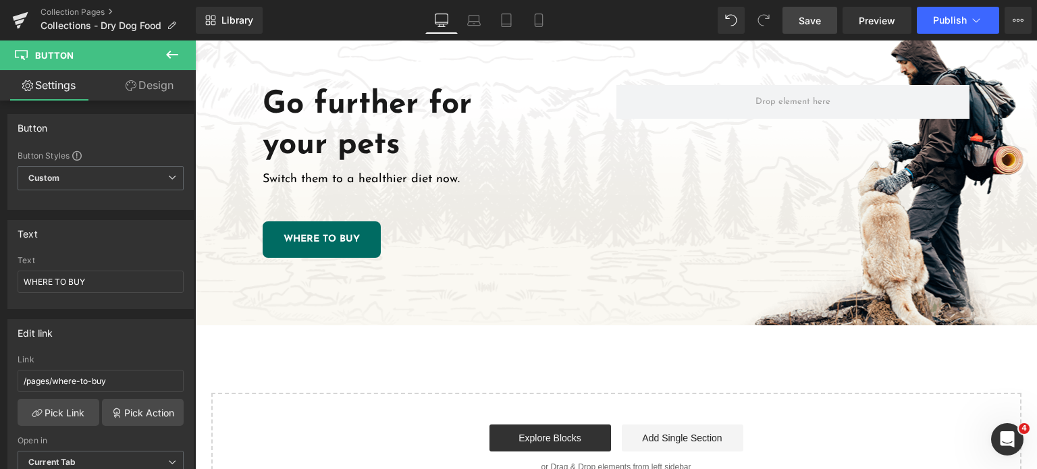
click at [810, 28] on link "Save" at bounding box center [809, 20] width 55 height 27
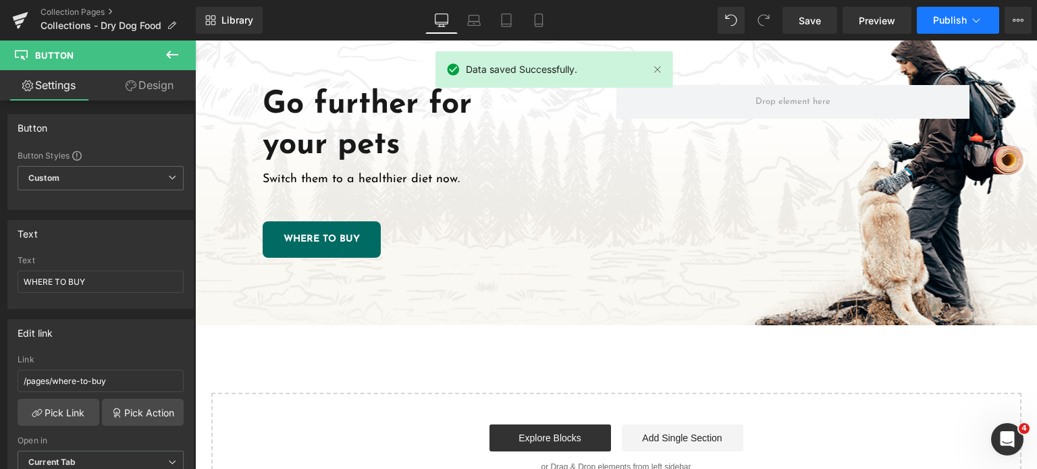
click at [932, 13] on button "Publish" at bounding box center [958, 20] width 82 height 27
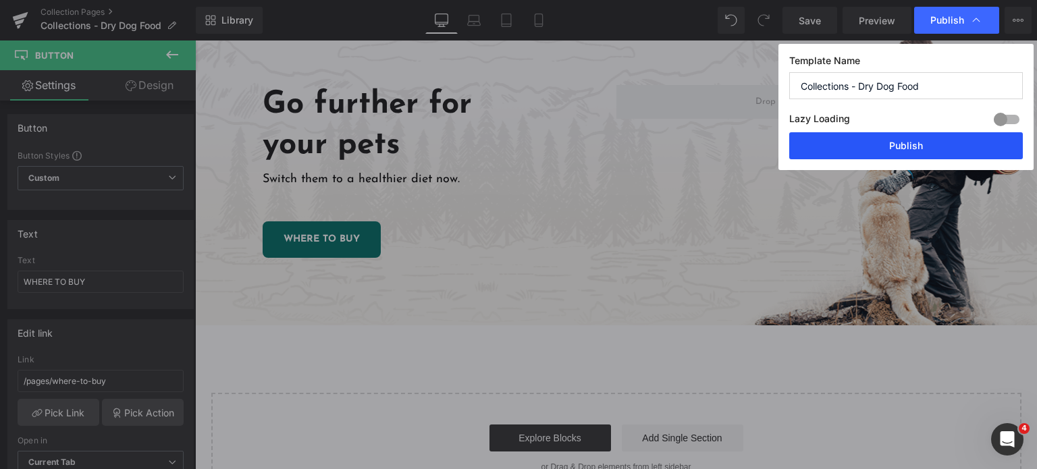
click at [886, 146] on button "Publish" at bounding box center [906, 145] width 234 height 27
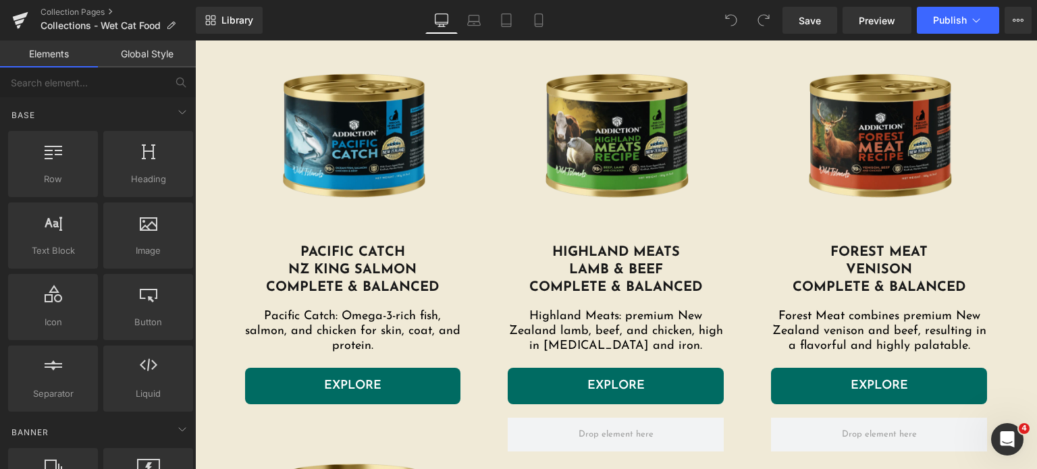
scroll to position [491, 0]
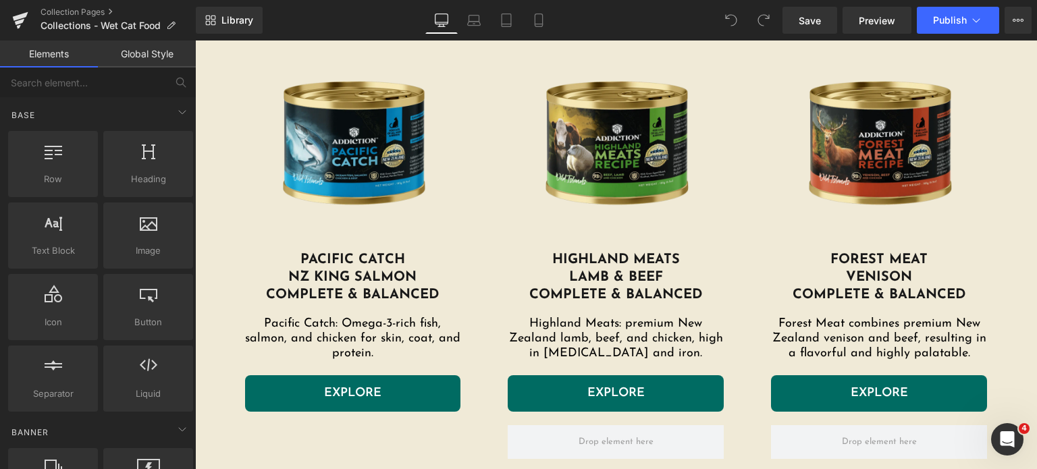
click at [211, 95] on div "Image Pacific Catch nz king salmon complete & balanced Heading Pacific Catch: O…" at bounding box center [616, 220] width 810 height 410
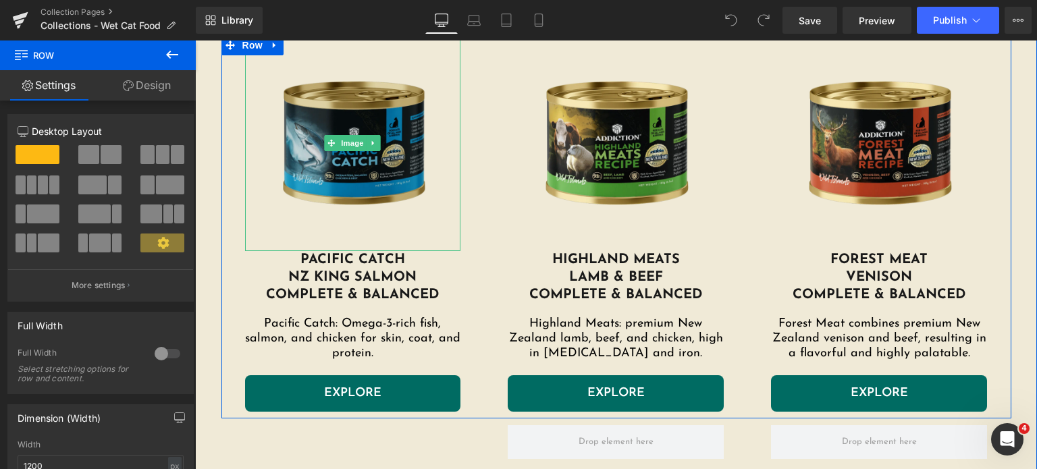
click at [313, 147] on img at bounding box center [353, 143] width 216 height 216
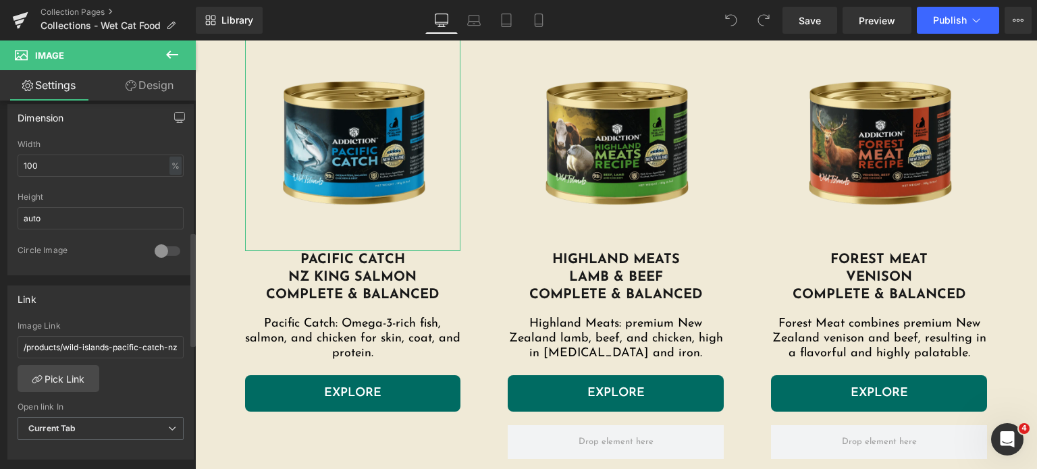
scroll to position [429, 0]
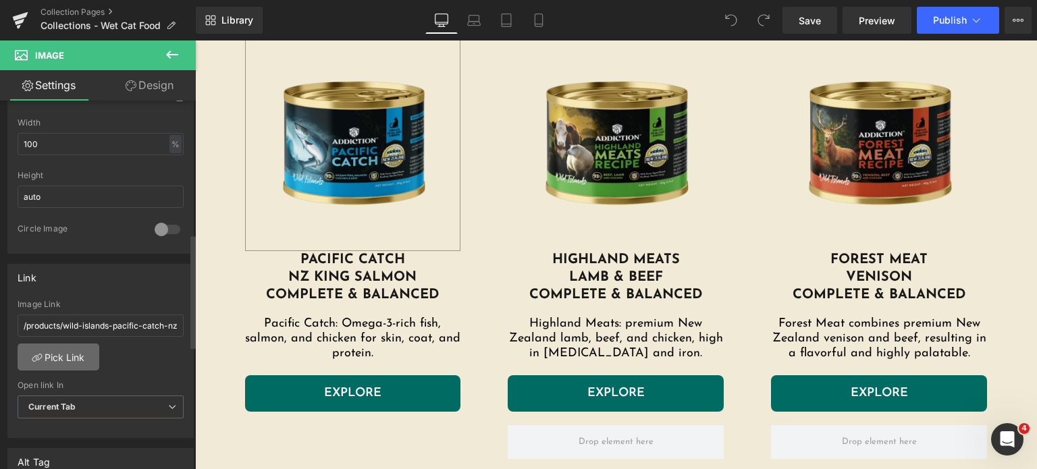
click at [62, 348] on link "Pick Link" at bounding box center [59, 357] width 82 height 27
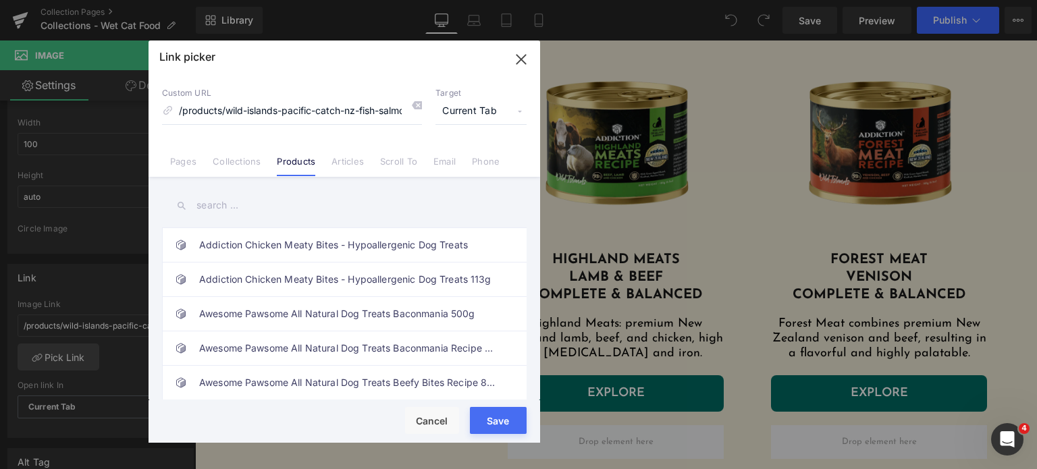
click at [230, 202] on input "text" at bounding box center [344, 205] width 365 height 30
type input "pacific ca"
click at [321, 288] on link "Wild Islands Pacific Catch NZ Fish & Salmon High-Meat Canned Cat Food" at bounding box center [347, 280] width 297 height 34
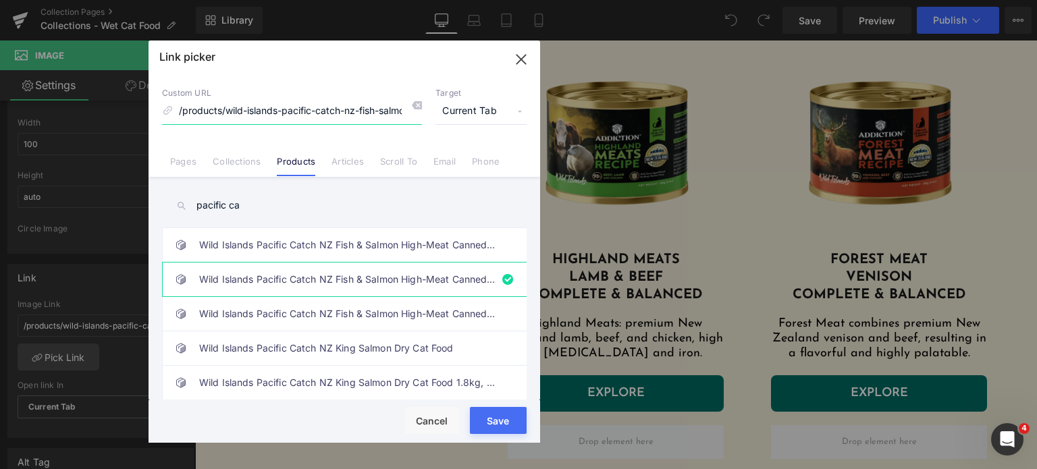
click at [306, 118] on input "/products/wild-islands-pacific-catch-nz-fish-salmon-high-meat-canned-cat-food" at bounding box center [292, 112] width 260 height 26
drag, startPoint x: 354, startPoint y: 119, endPoint x: 528, endPoint y: 159, distance: 178.5
click at [528, 159] on div "Custom URL /products/wild-islands-pacific-catch-nz-fish-salmon-high-meat-canned…" at bounding box center [345, 125] width 392 height 103
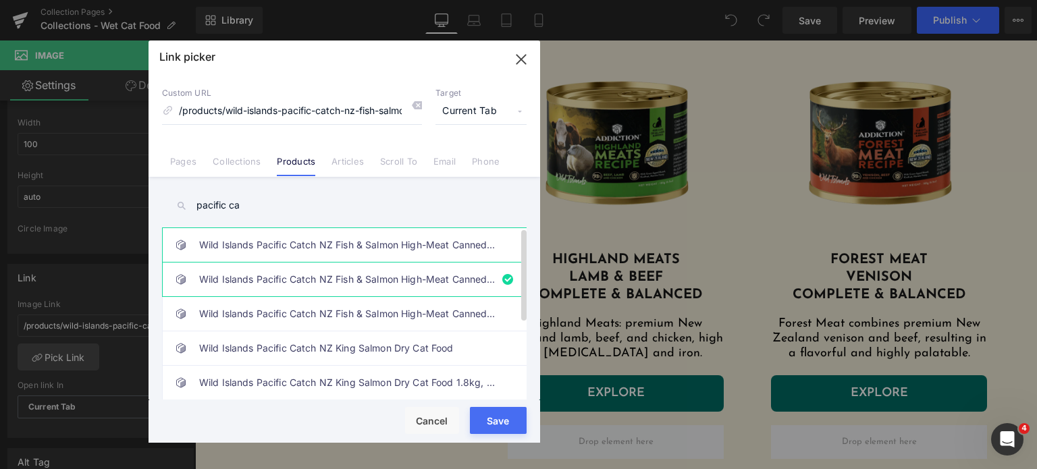
click at [381, 244] on link "Wild Islands Pacific Catch NZ Fish & Salmon High-Meat Canned Cat Food 185g" at bounding box center [347, 245] width 297 height 34
drag, startPoint x: 333, startPoint y: 112, endPoint x: 456, endPoint y: 99, distance: 122.9
click at [456, 99] on div "Custom URL addiction-wild-islands-pacific-catch-ocean-fish-salmon-high-meat-can…" at bounding box center [344, 106] width 365 height 36
click at [410, 283] on link "Wild Islands Pacific Catch NZ Fish & Salmon High-Meat Canned Cat Food" at bounding box center [347, 280] width 297 height 34
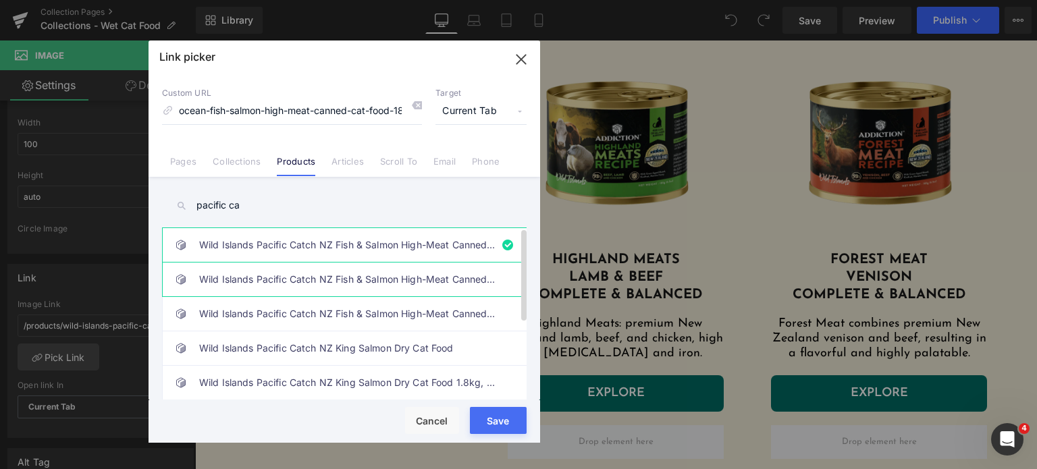
type input "/products/wild-islands-pacific-catch-nz-fish-salmon-high-meat-canned-cat-food"
drag, startPoint x: 329, startPoint y: 118, endPoint x: 512, endPoint y: 153, distance: 186.3
click at [512, 153] on div "Custom URL /products/wild-islands-pacific-catch-nz-fish-salmon-high-meat-canned…" at bounding box center [345, 125] width 392 height 103
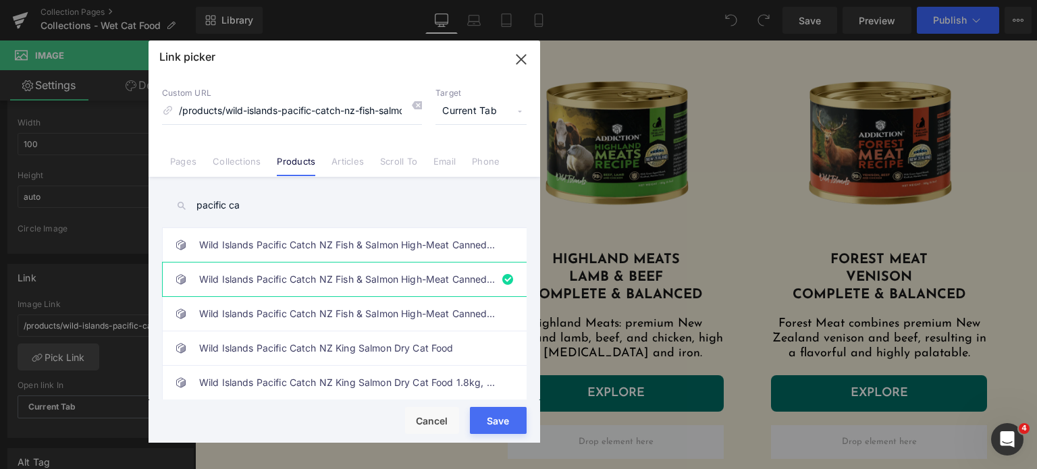
click at [489, 425] on button "Save" at bounding box center [498, 420] width 57 height 27
type input "/products/wild-islands-pacific-catch-nz-fish-salmon-high-meat-canned-cat-food"
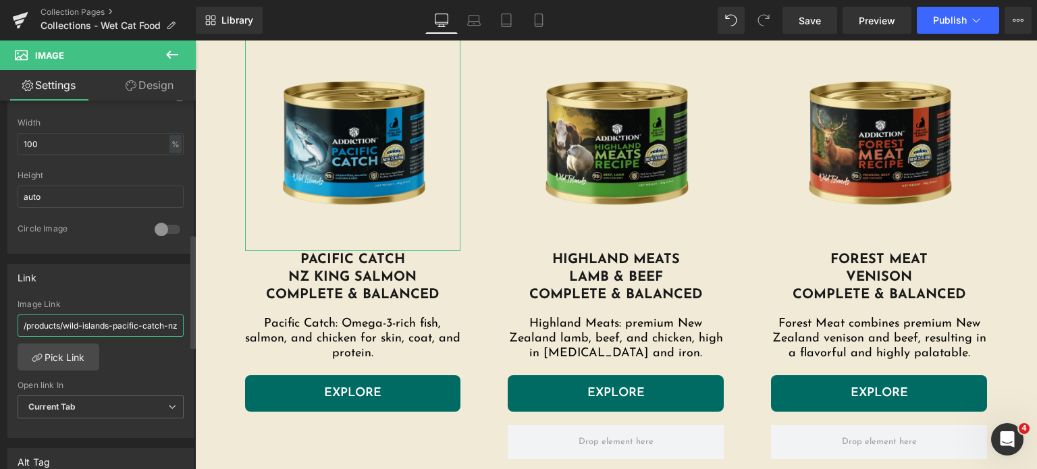
click at [138, 329] on input "/products/wild-islands-pacific-catch-nz-fish-salmon-high-meat-canned-cat-food" at bounding box center [101, 326] width 166 height 22
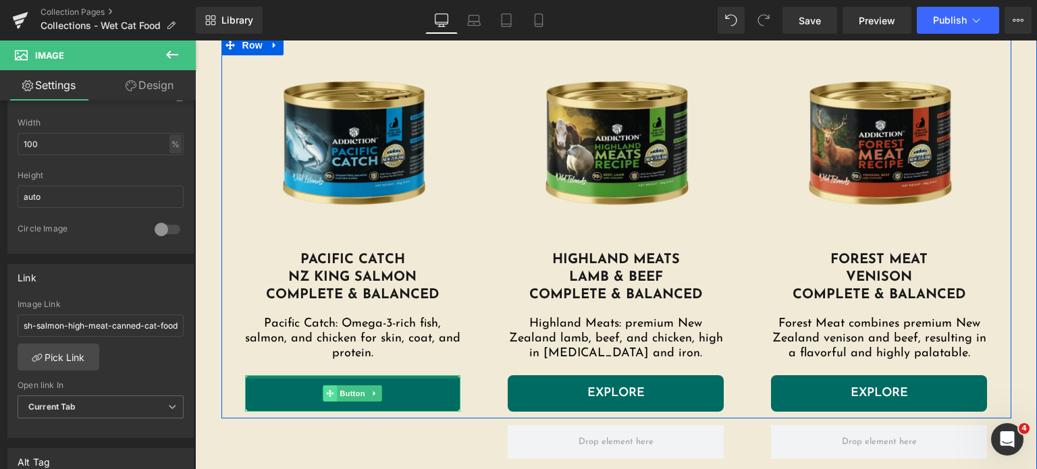
click at [328, 379] on link "EXPLORE" at bounding box center [353, 393] width 216 height 36
click at [338, 398] on span "Button" at bounding box center [353, 393] width 31 height 16
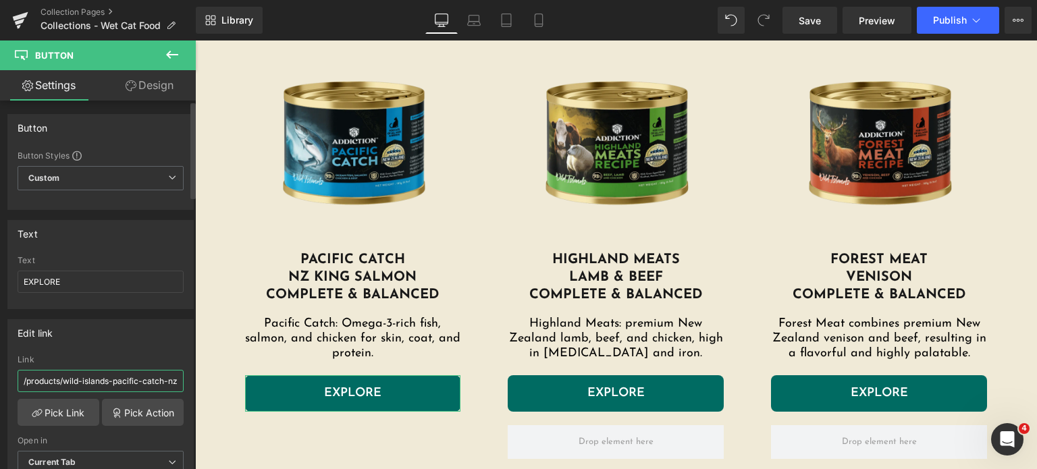
click at [144, 385] on input "/products/wild-islands-pacific-catch-nz-fish-salmon-high-meat-canned-cat-food-1…" at bounding box center [101, 381] width 166 height 22
type input "/products/wild-islands-pacific-catch-nz-fish-salmon-high-meat-canned-cat-food"
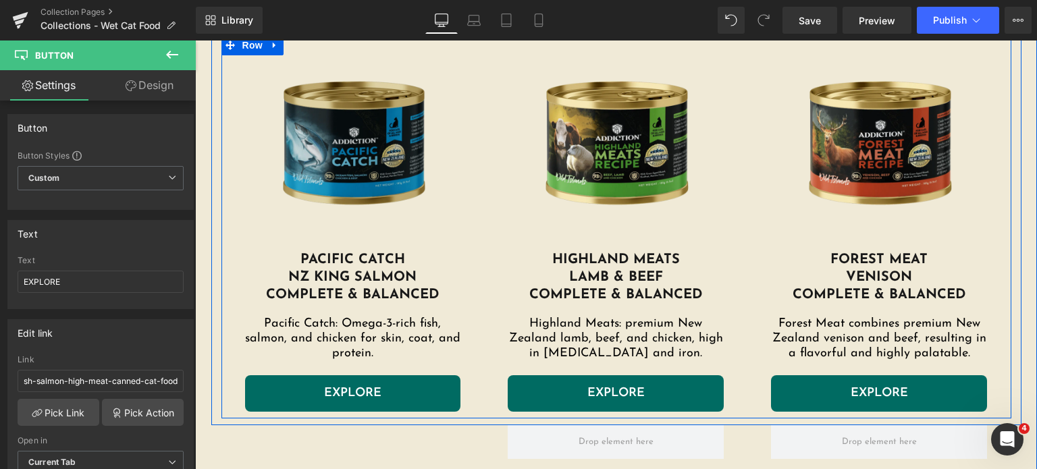
click at [398, 116] on img at bounding box center [353, 143] width 216 height 216
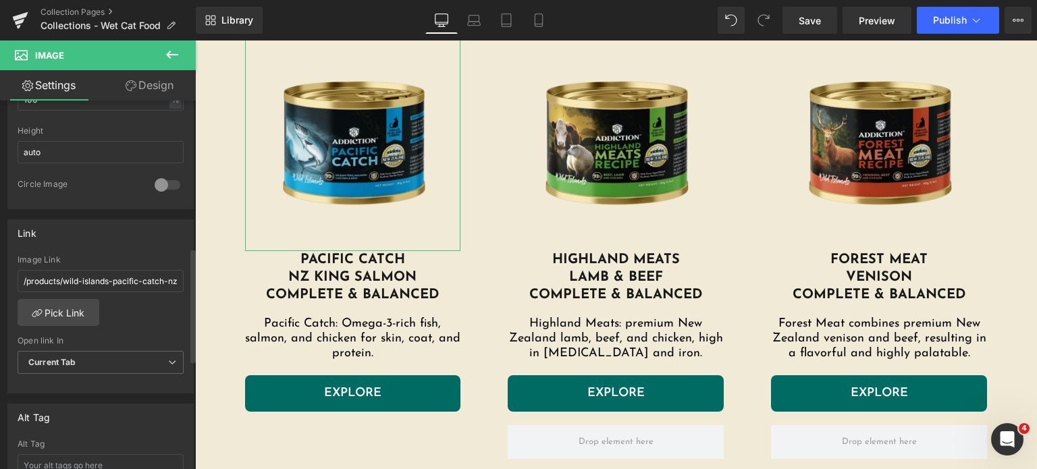
scroll to position [475, 0]
click at [94, 269] on input "/products/wild-islands-pacific-catch-nz-fish-salmon-high-meat-canned-cat-food" at bounding box center [101, 280] width 166 height 22
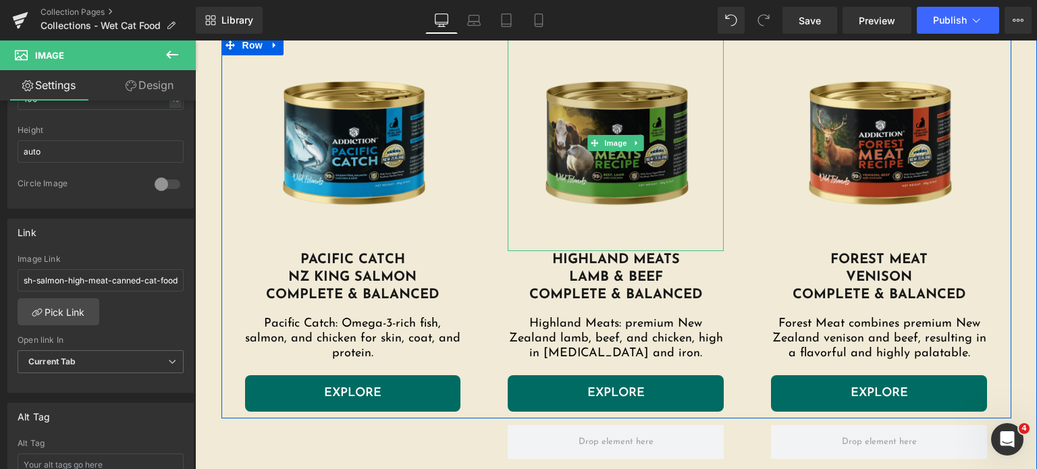
click at [548, 145] on img at bounding box center [616, 143] width 216 height 216
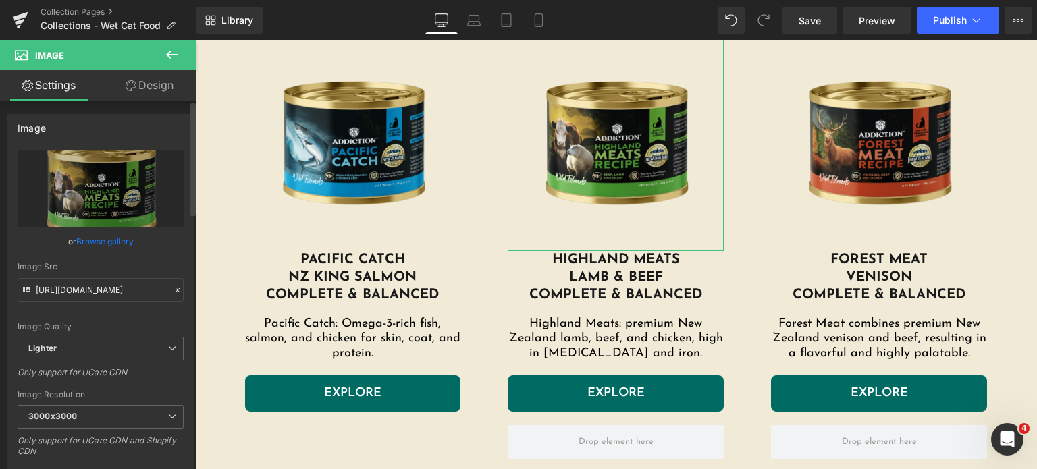
scroll to position [363, 0]
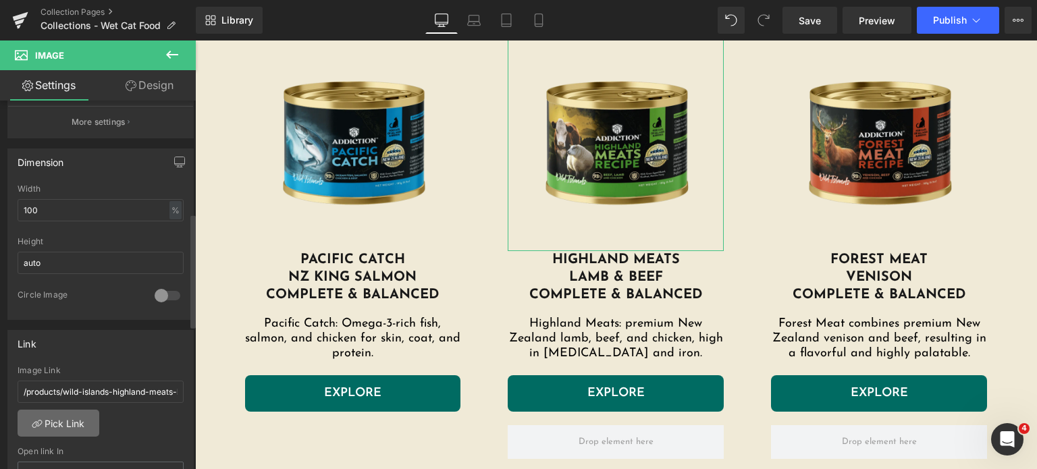
click at [54, 419] on link "Pick Link" at bounding box center [59, 423] width 82 height 27
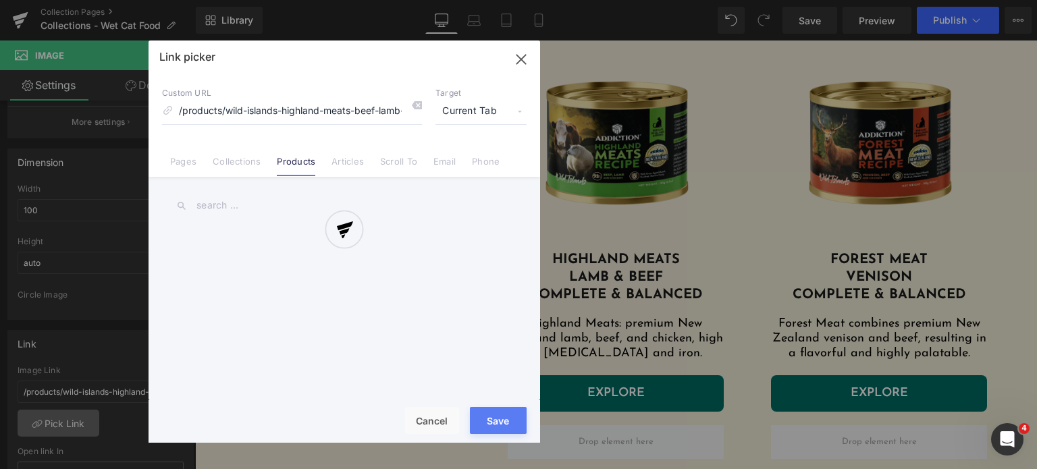
scroll to position [0, 95]
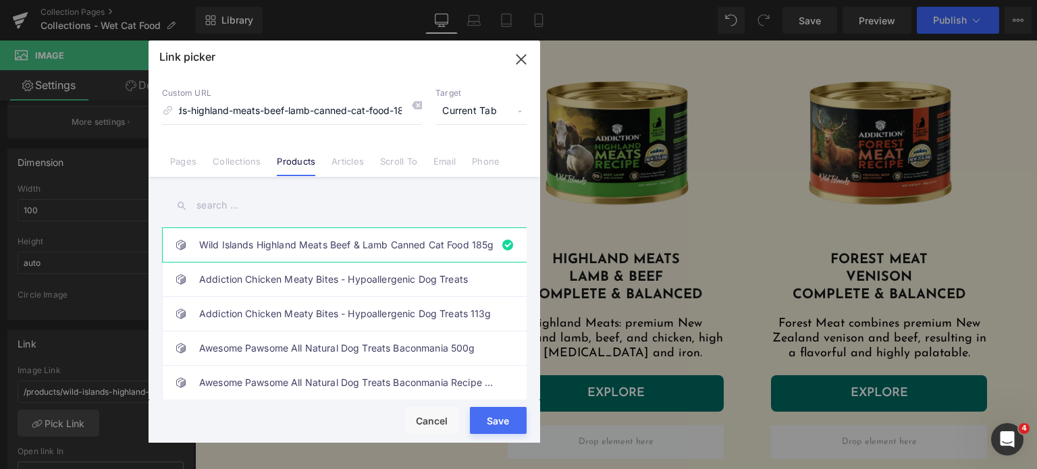
click at [525, 59] on icon "button" at bounding box center [521, 60] width 22 height 22
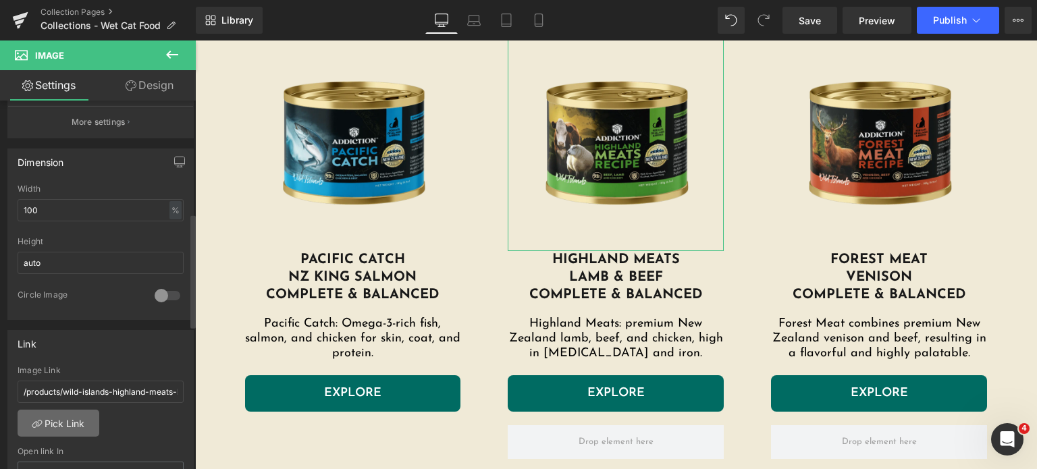
click at [72, 425] on link "Pick Link" at bounding box center [59, 423] width 82 height 27
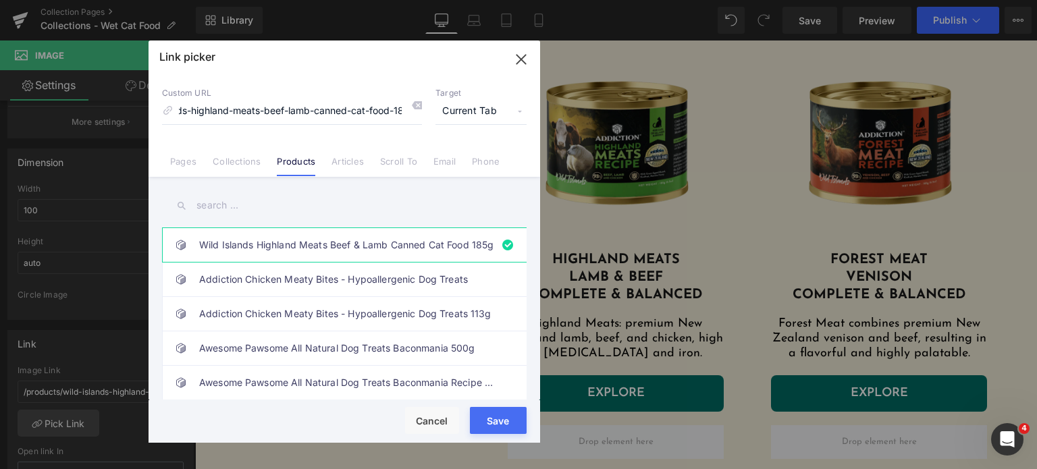
scroll to position [0, 0]
click at [294, 194] on input "text" at bounding box center [344, 205] width 365 height 30
click at [352, 213] on input "highland" at bounding box center [344, 205] width 365 height 30
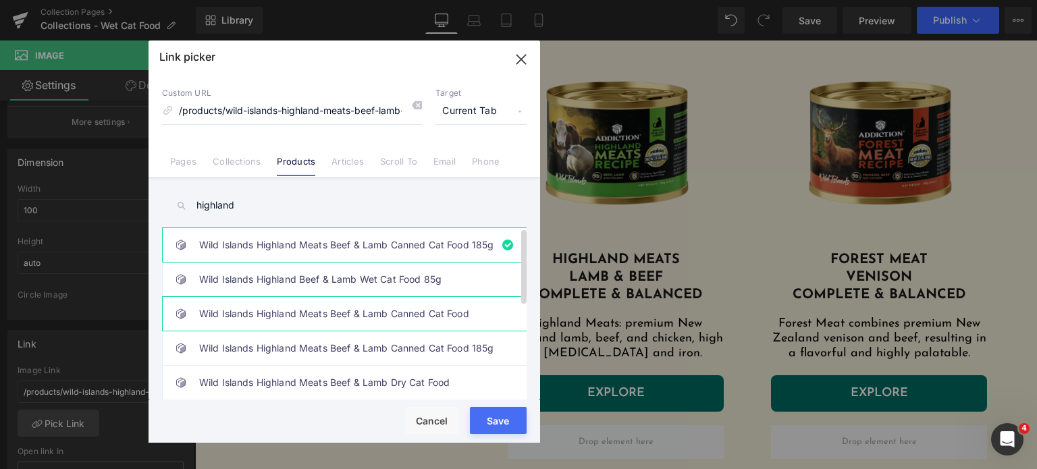
type input "highland"
click at [397, 313] on link "Wild Islands Highland Meats Beef & Lamb Canned Cat Food" at bounding box center [347, 314] width 297 height 34
type input "/products/wild-islands-highland-meats-beef-lamb-canned-cat-food"
click at [483, 429] on button "Save" at bounding box center [498, 420] width 57 height 27
type input "/products/wild-islands-highland-meats-beef-lamb-canned-cat-food"
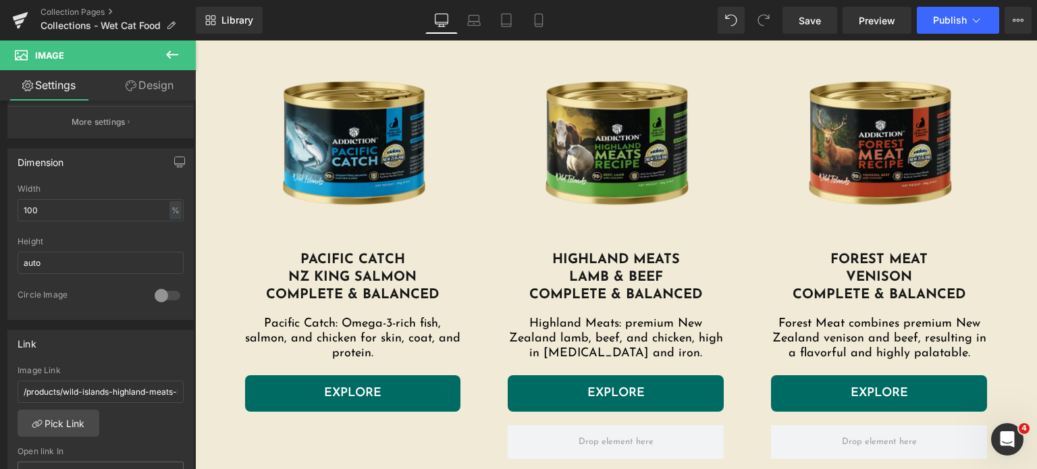
click at [555, 394] on link "EXPLORE" at bounding box center [616, 393] width 216 height 36
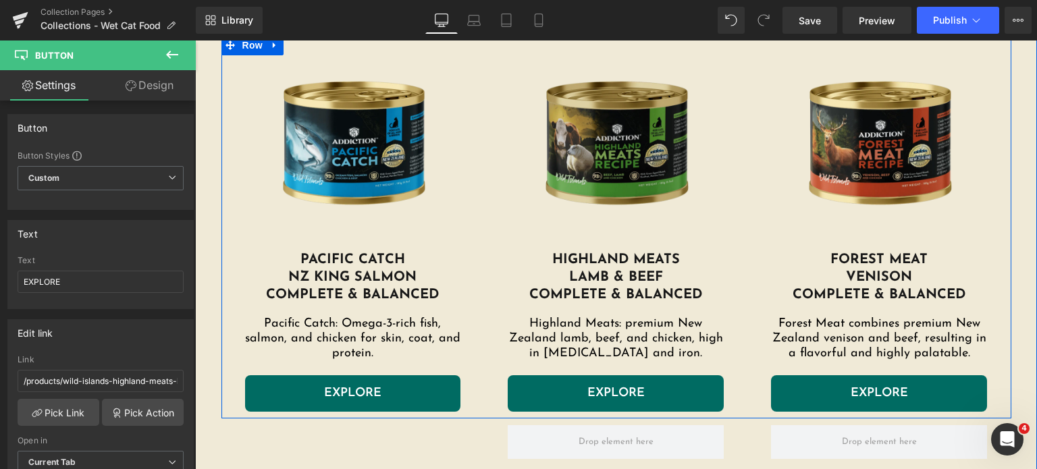
click at [612, 161] on img at bounding box center [616, 143] width 216 height 216
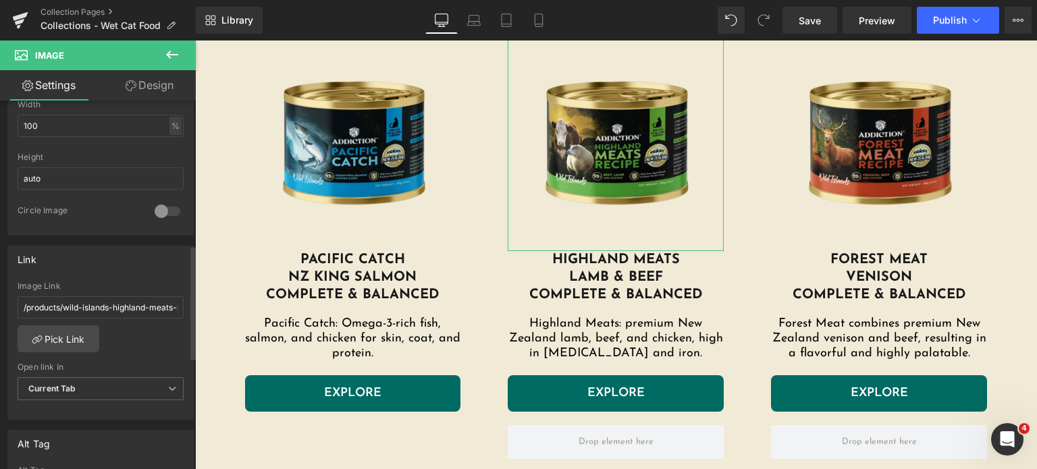
scroll to position [496, 0]
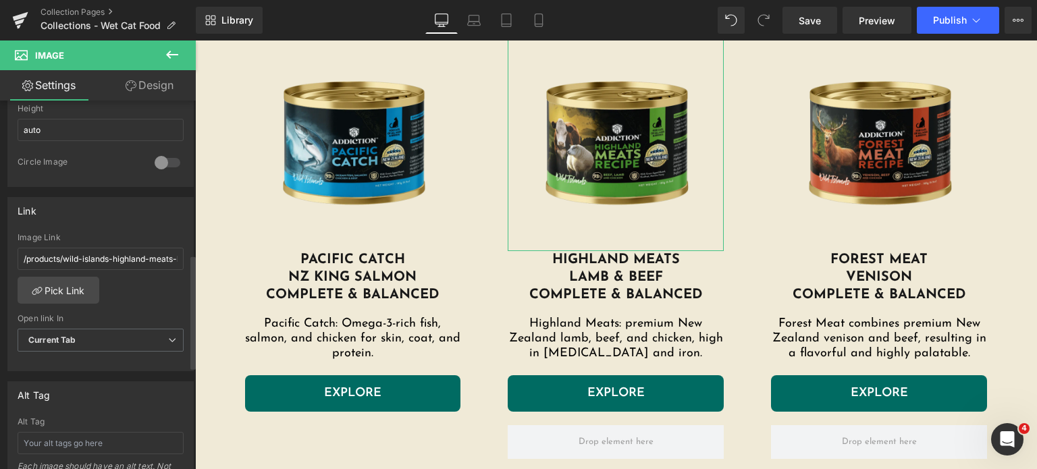
click at [95, 273] on div "Image Link /products/wild-islands-highland-meats-beef-lamb-canned-cat-food" at bounding box center [101, 255] width 166 height 44
click at [97, 260] on input "/products/wild-islands-highland-meats-beef-lamb-canned-cat-food" at bounding box center [101, 259] width 166 height 22
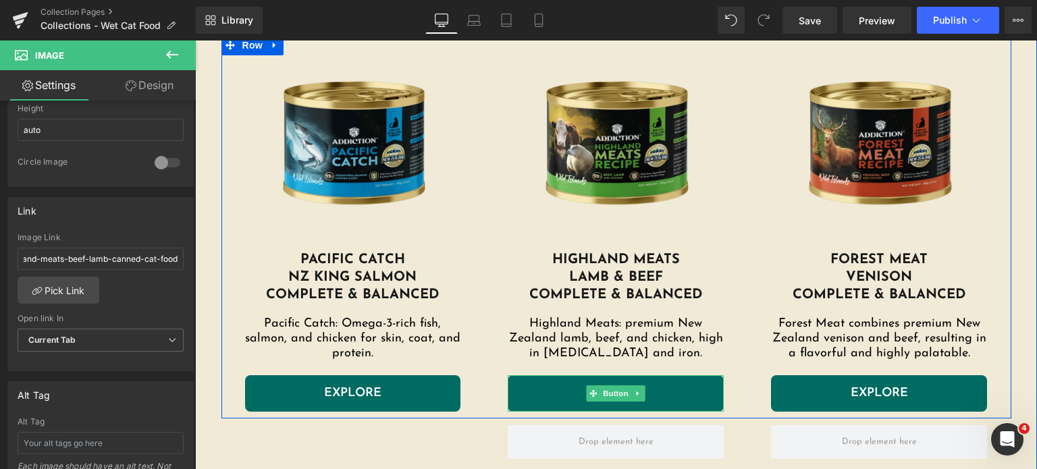
click at [541, 387] on link "EXPLORE" at bounding box center [616, 393] width 216 height 36
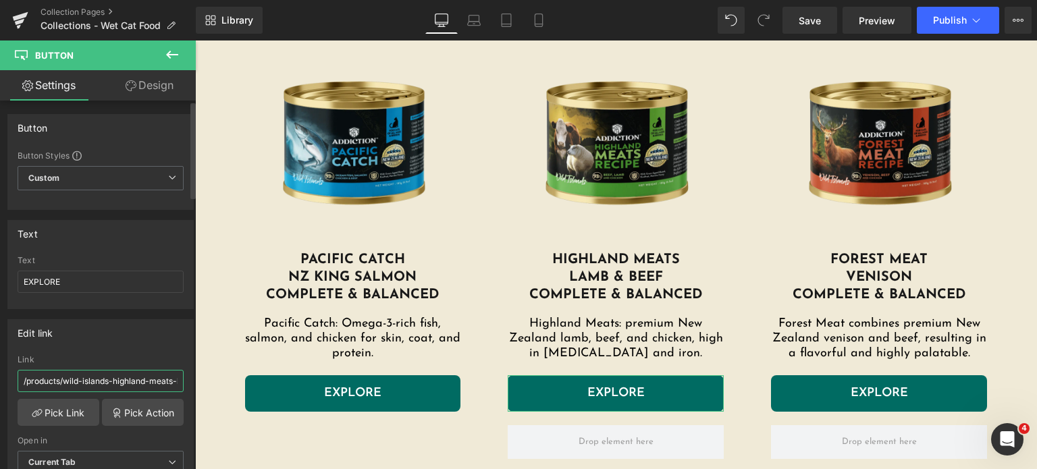
click at [117, 370] on input "/products/wild-islands-highland-meats-beef-lamb-canned-cat-food-185g" at bounding box center [101, 381] width 166 height 22
type input "/products/wild-islands-highland-meats-beef-lamb-canned-cat-food"
click at [124, 357] on div "Link" at bounding box center [101, 359] width 166 height 9
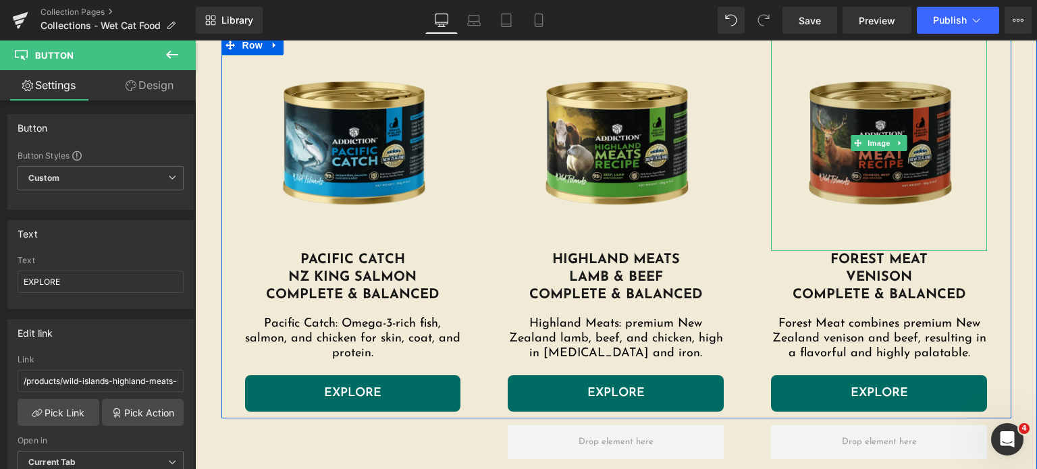
click at [875, 151] on img at bounding box center [879, 143] width 216 height 216
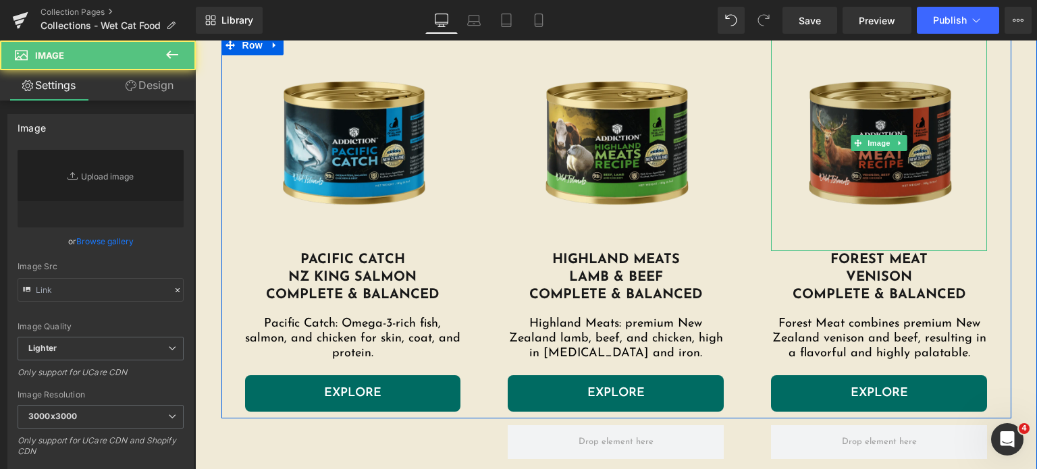
type input "https://ucarecdn.com/3f3140e7-a1a7-4b17-8529-6d4f34a7c427/-/format/auto/-/previ…"
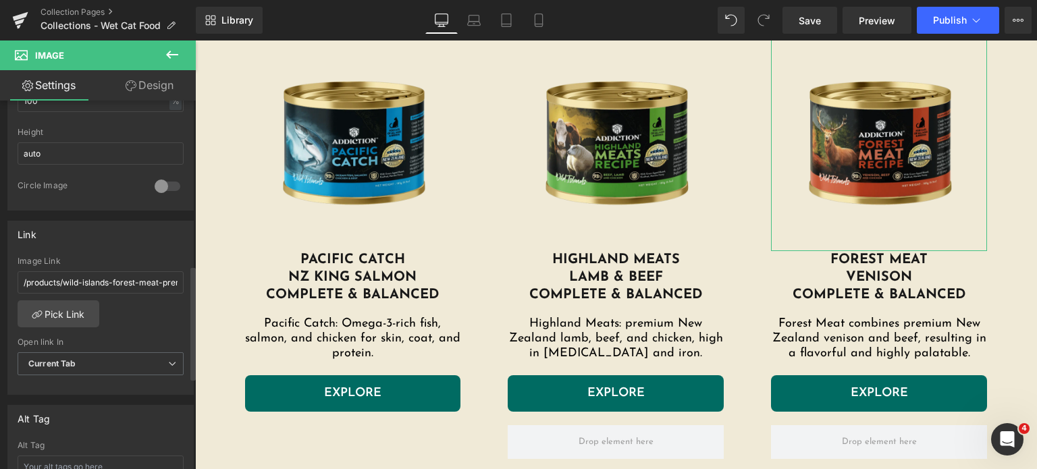
scroll to position [531, 0]
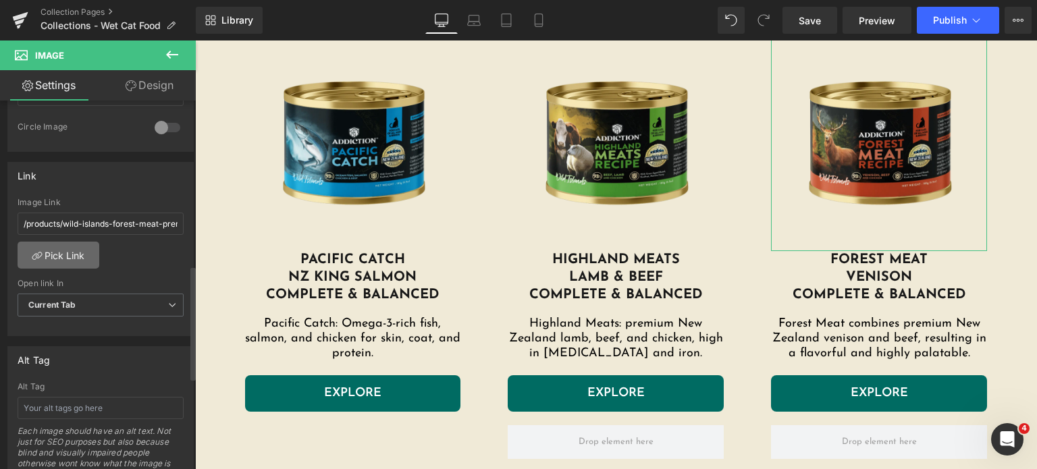
click at [52, 253] on link "Pick Link" at bounding box center [59, 255] width 82 height 27
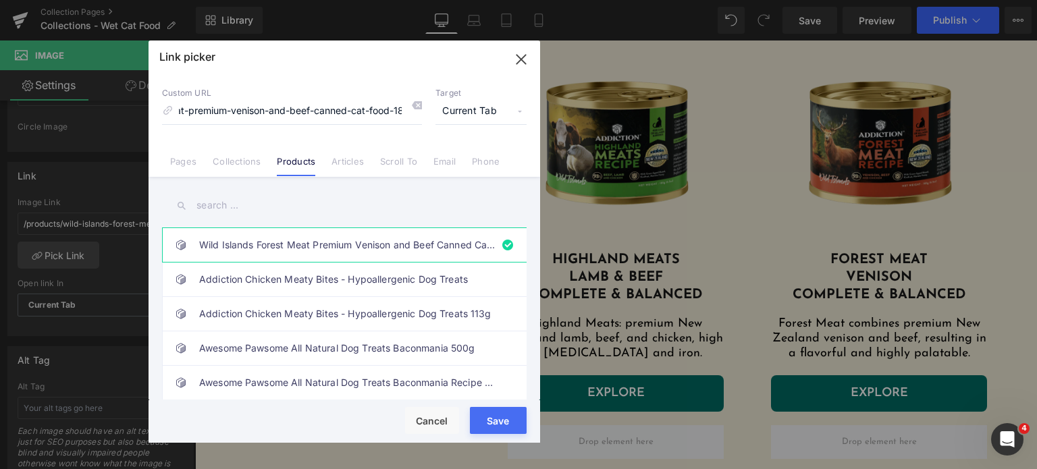
scroll to position [0, 0]
click at [239, 202] on input "text" at bounding box center [344, 205] width 365 height 30
click at [245, 200] on input "text" at bounding box center [344, 205] width 365 height 30
type input "forest"
click at [325, 283] on link "Wild Islands Forest Meat Premium Venison and Beef Canned Cat Food" at bounding box center [347, 280] width 297 height 34
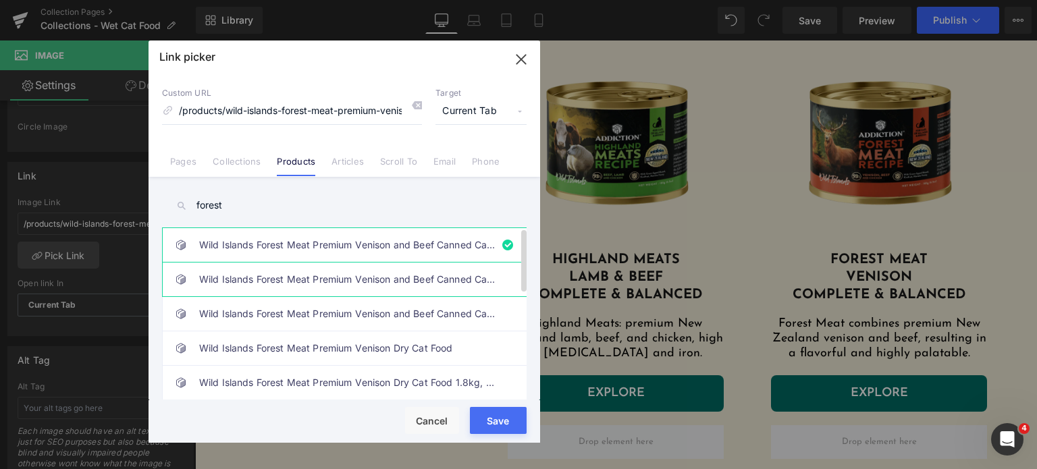
type input "/products/wild-islands-forest-meat-premium-venison-and-beef-canned-cat-food"
drag, startPoint x: 298, startPoint y: 109, endPoint x: 443, endPoint y: 105, distance: 145.9
click at [443, 105] on div "Custom URL /products/wild-islands-forest-meat-premium-venison-and-beef-canned-c…" at bounding box center [344, 106] width 365 height 36
drag, startPoint x: 338, startPoint y: 110, endPoint x: 505, endPoint y: 116, distance: 167.5
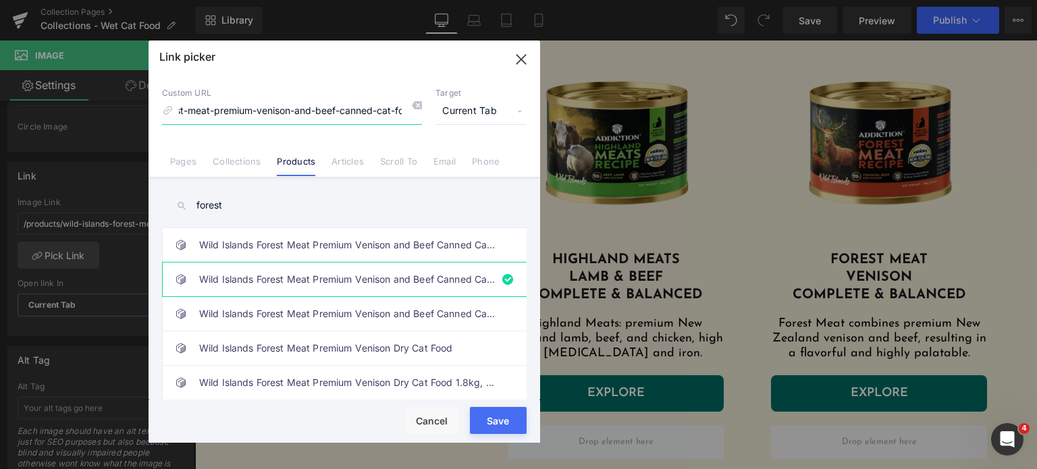
click at [505, 116] on div "Custom URL /products/wild-islands-forest-meat-premium-venison-and-beef-canned-c…" at bounding box center [344, 106] width 365 height 36
click at [294, 99] on input "/products/wild-islands-forest-meat-premium-venison-and-beef-canned-cat-food" at bounding box center [292, 112] width 260 height 26
click at [284, 107] on input "/products/wild-islands-forest-meat-premium-venison-and-beef-canned-cat-food" at bounding box center [292, 112] width 260 height 26
click at [489, 424] on button "Save" at bounding box center [498, 420] width 57 height 27
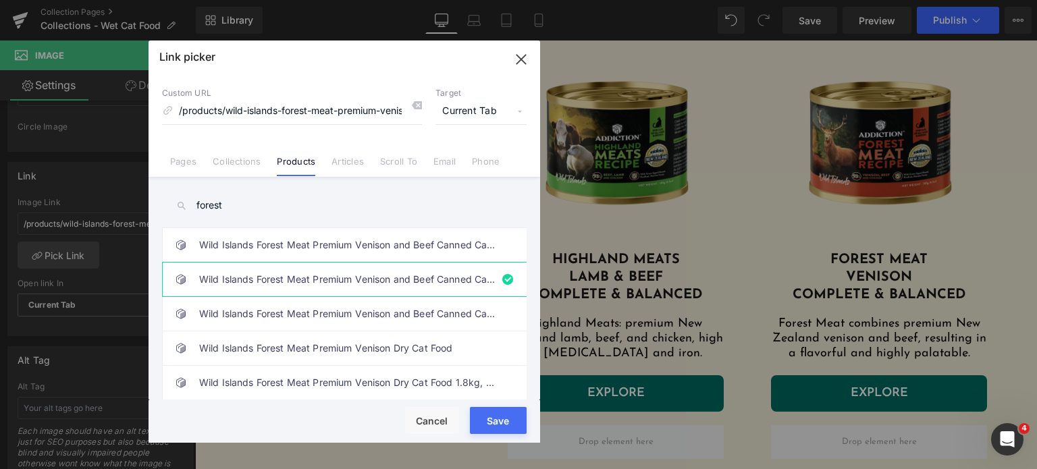
type input "/products/wild-islands-forest-meat-premium-venison-and-beef-canned-cat-food"
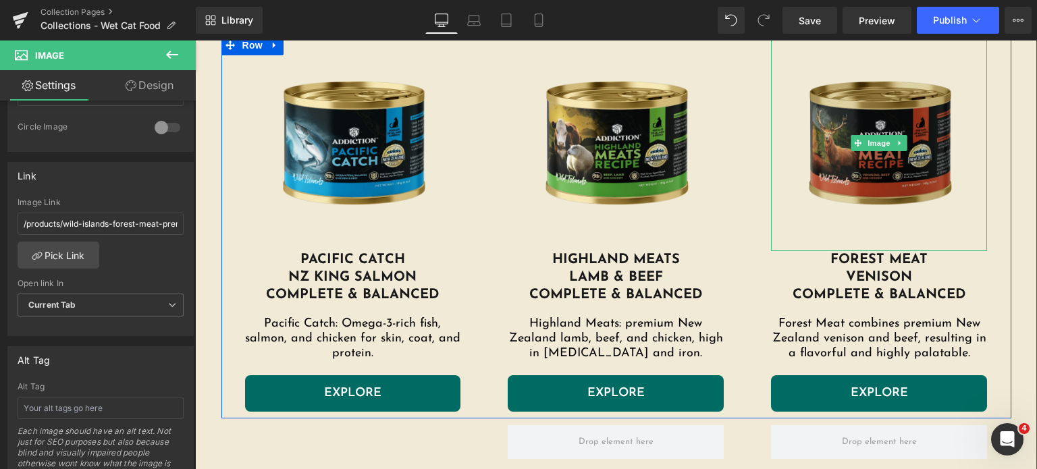
click at [806, 119] on img at bounding box center [879, 143] width 216 height 216
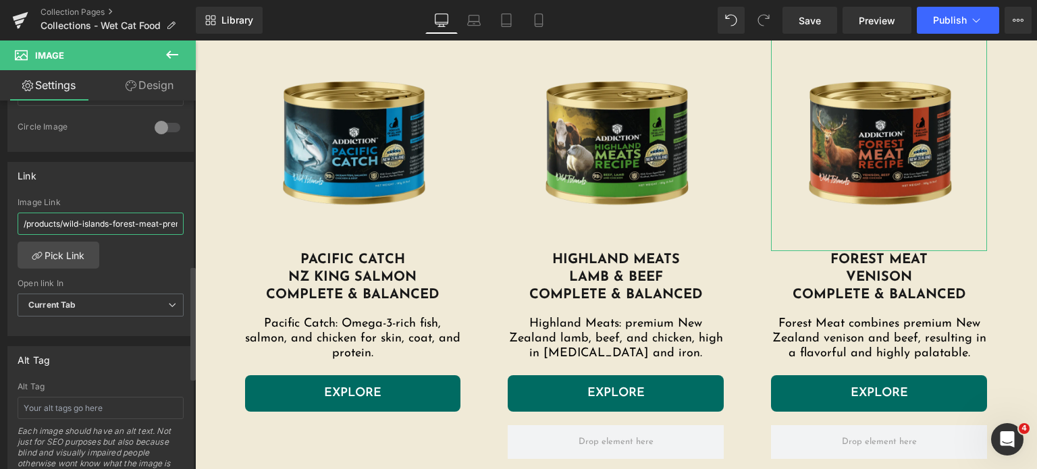
click at [149, 223] on input "/products/wild-islands-forest-meat-premium-venison-and-beef-canned-cat-food" at bounding box center [101, 224] width 166 height 22
drag, startPoint x: 57, startPoint y: 215, endPoint x: 0, endPoint y: 223, distance: 57.4
click at [0, 223] on div "Link /products/wild-islands-forest-meat-premium-venison-and-beef-canned-cat-foo…" at bounding box center [101, 244] width 202 height 185
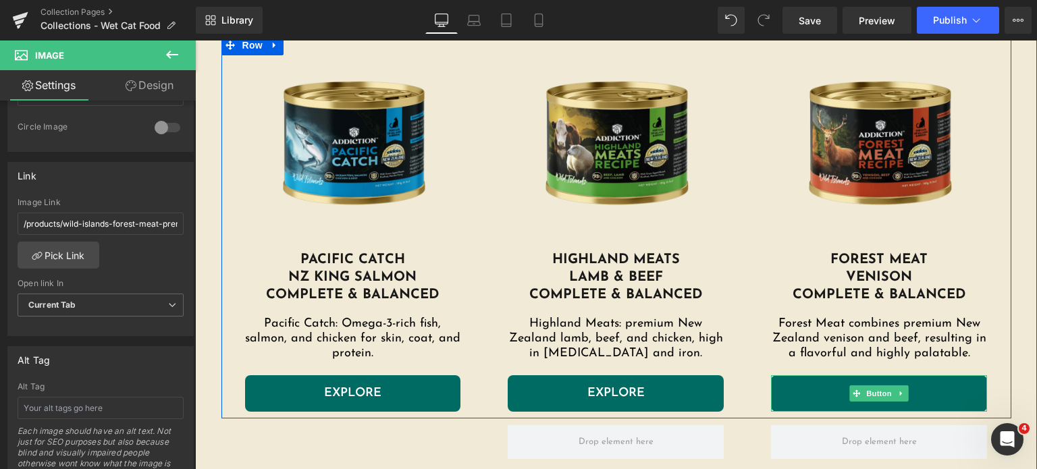
click at [803, 394] on link "EXPLORE" at bounding box center [879, 393] width 216 height 36
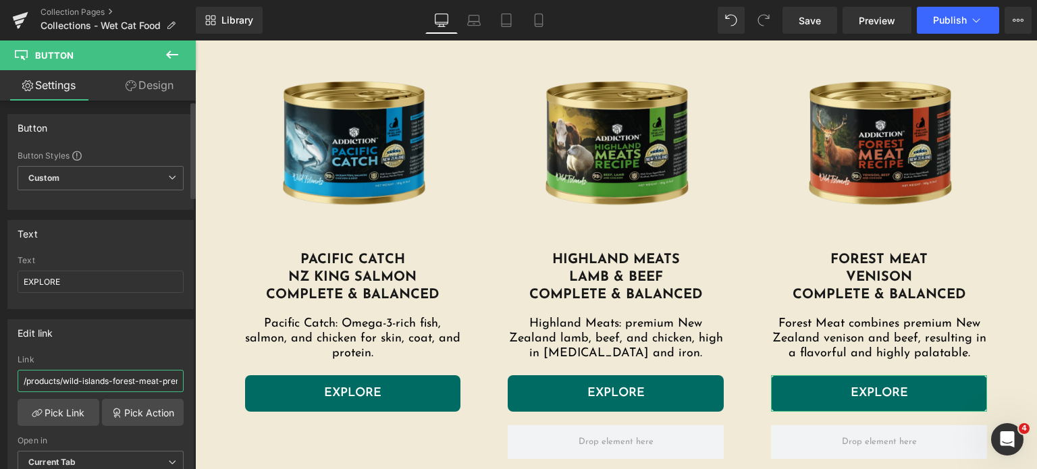
click at [117, 378] on input "/products/wild-islands-forest-meat-premium-venison-and-beef-canned-cat-food-185g" at bounding box center [101, 381] width 166 height 22
paste input "text"
type input "/products/wild-islands-forest-meat-premium-venison-and-beef-canned-cat-food"
click at [127, 337] on div "Edit link" at bounding box center [100, 333] width 185 height 26
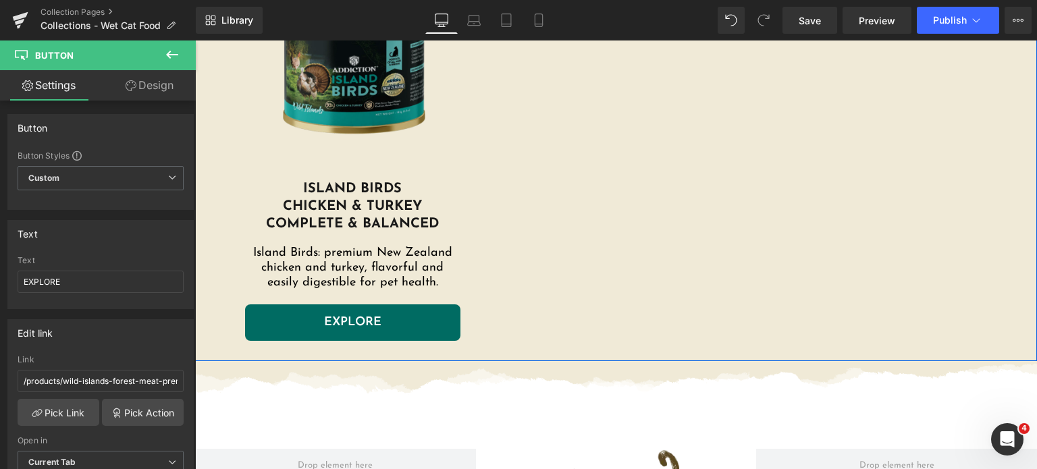
scroll to position [964, 0]
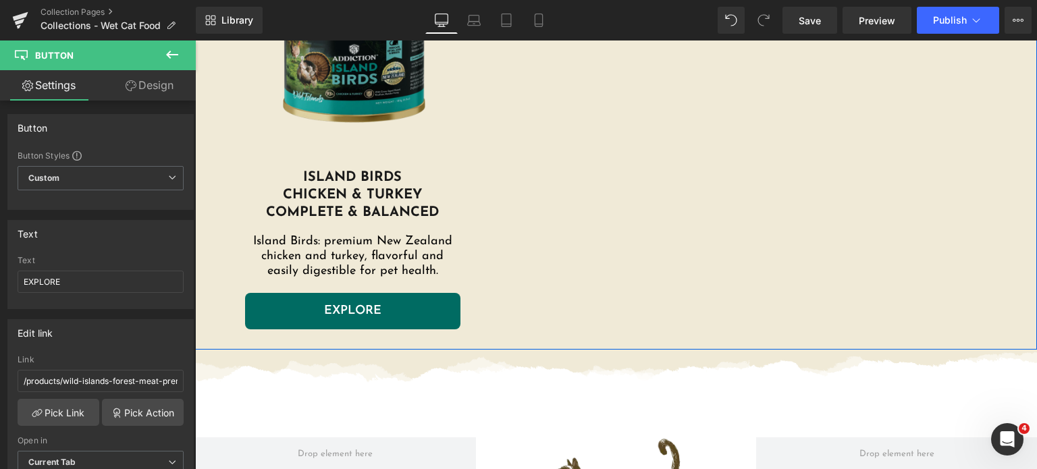
click at [357, 91] on img at bounding box center [353, 61] width 216 height 216
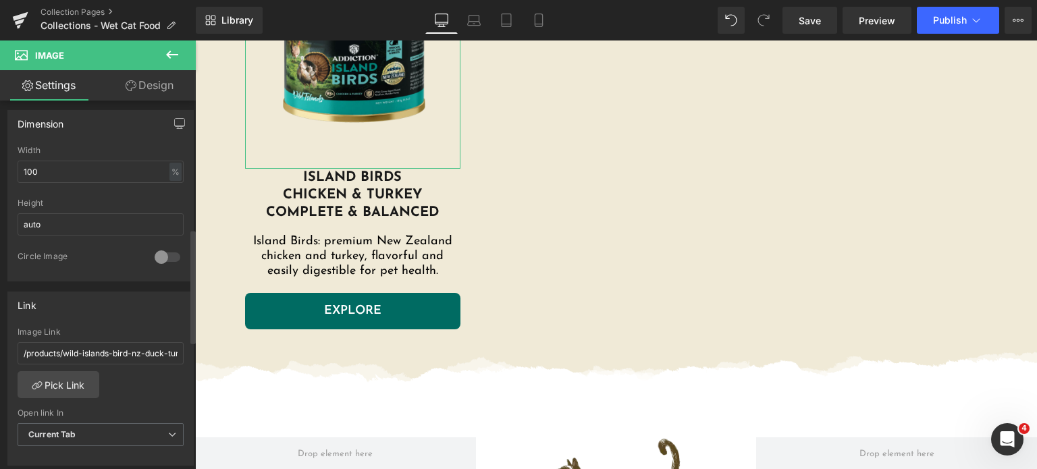
scroll to position [419, 0]
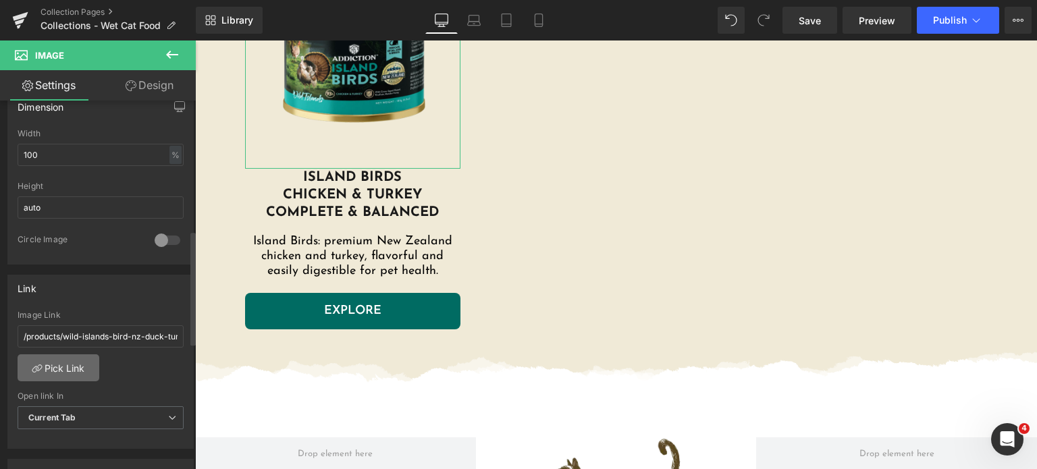
click at [46, 355] on link "Pick Link" at bounding box center [59, 367] width 82 height 27
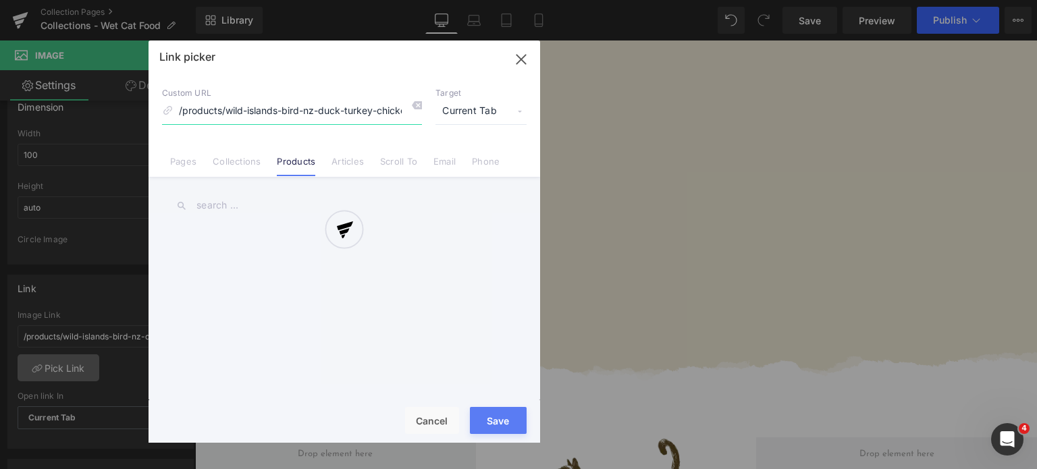
scroll to position [0, 105]
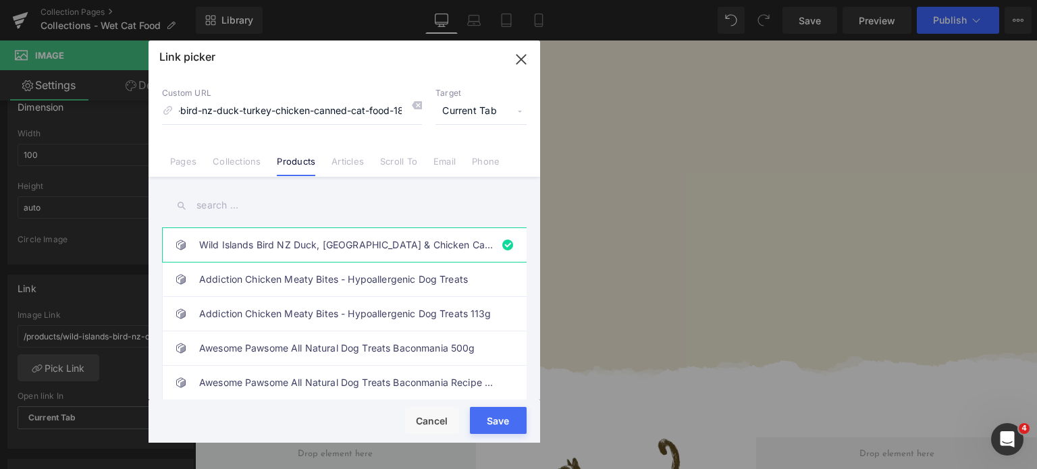
click at [213, 207] on input "text" at bounding box center [344, 205] width 365 height 30
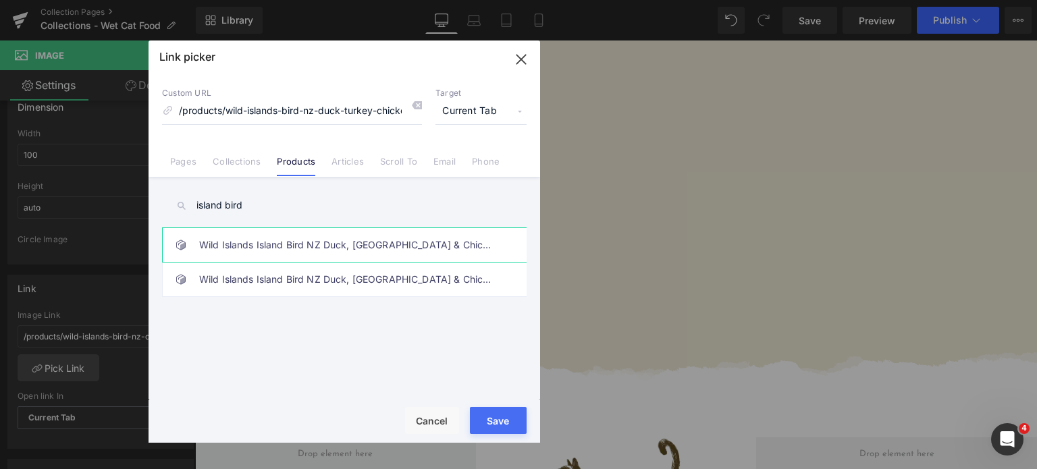
type input "island bird"
click at [275, 256] on link "Wild Islands Island Bird NZ Duck, [GEOGRAPHIC_DATA] & Chicken Dry Dog Food" at bounding box center [347, 245] width 297 height 34
type input "/products/wild-islands-island-bird-nz-duck-turkey-chicken-dry-dog-food"
click at [298, 205] on input "island bird" at bounding box center [344, 205] width 365 height 30
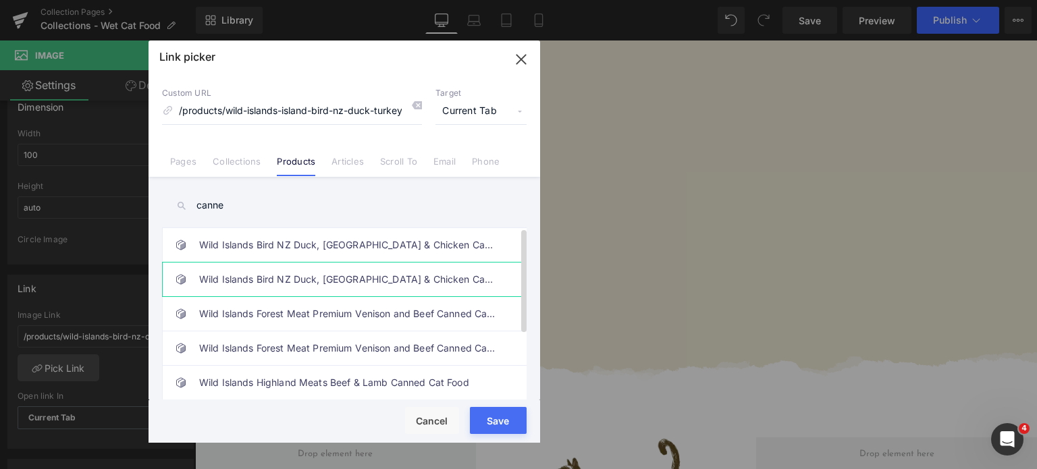
type input "canne"
click at [378, 277] on link "Wild Islands Bird NZ Duck, [GEOGRAPHIC_DATA] & Chicken Canned Cat Food 185g" at bounding box center [347, 280] width 297 height 34
drag, startPoint x: 310, startPoint y: 102, endPoint x: 475, endPoint y: 99, distance: 165.4
click at [475, 99] on div "Custom URL /products/addiction-wild-islands-island-birds-chicken-turkey-high-me…" at bounding box center [344, 106] width 365 height 36
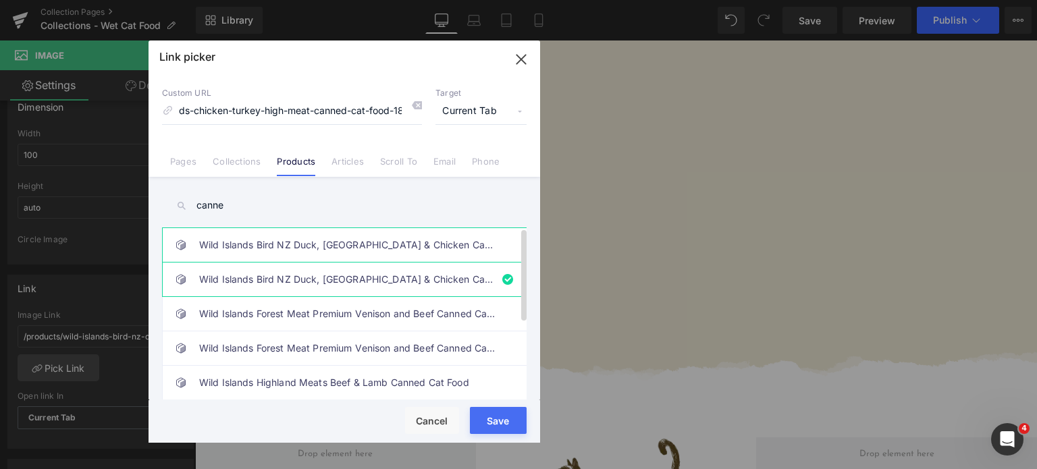
click at [402, 237] on link "Wild Islands Bird NZ Duck, [GEOGRAPHIC_DATA] & Chicken Canned Cat Food 185g" at bounding box center [347, 245] width 297 height 34
click at [348, 112] on input "/products/wild-islands-bird-nz-duck-turkey-chicken-canned-cat-food-185g" at bounding box center [292, 112] width 260 height 26
drag, startPoint x: 348, startPoint y: 112, endPoint x: 478, endPoint y: 107, distance: 130.4
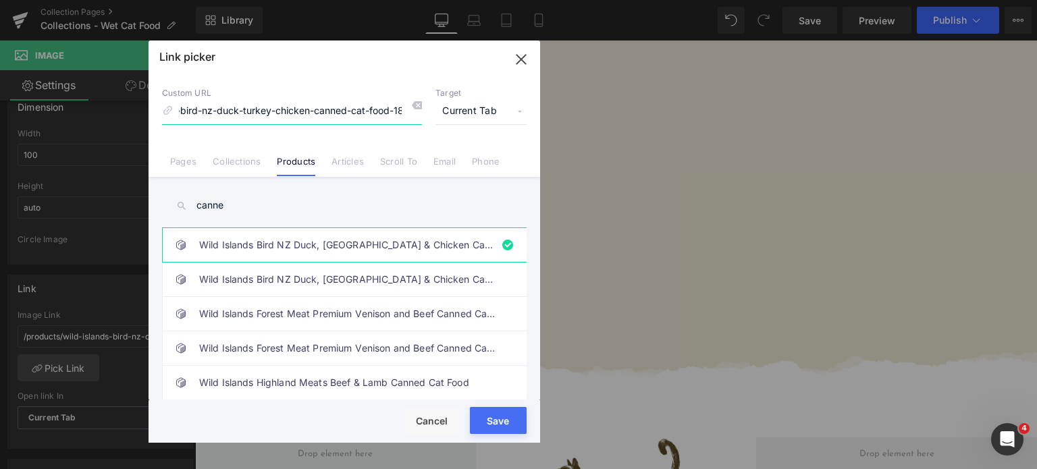
click at [478, 107] on div "Custom URL /products/wild-islands-bird-nz-duck-turkey-chicken-canned-cat-food-1…" at bounding box center [344, 106] width 365 height 36
click at [290, 281] on link "Wild Islands Bird NZ Duck, [GEOGRAPHIC_DATA] & Chicken Canned Cat Food 185g" at bounding box center [347, 280] width 297 height 34
type input "/products/addiction-wild-islands-island-birds-chicken-turkey-high-meat-canned-c…"
drag, startPoint x: 240, startPoint y: 122, endPoint x: 481, endPoint y: 126, distance: 241.0
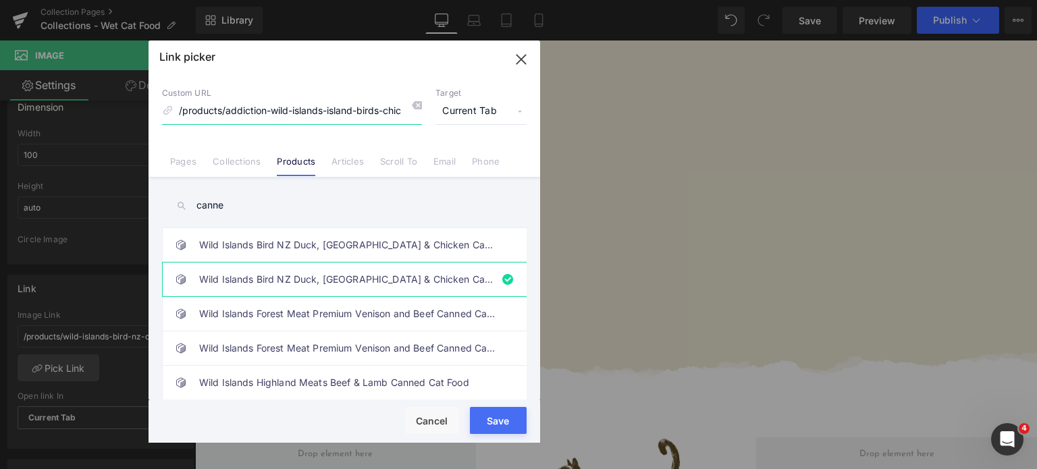
click at [481, 126] on div "Custom URL /products/addiction-wild-islands-island-birds-chicken-turkey-high-me…" at bounding box center [345, 125] width 392 height 103
click at [502, 423] on div "Rendering Content" at bounding box center [518, 415] width 83 height 15
click at [491, 426] on button "Save" at bounding box center [498, 420] width 57 height 27
type input "/products/addiction-wild-islands-island-birds-chicken-turkey-high-meat-canned-c…"
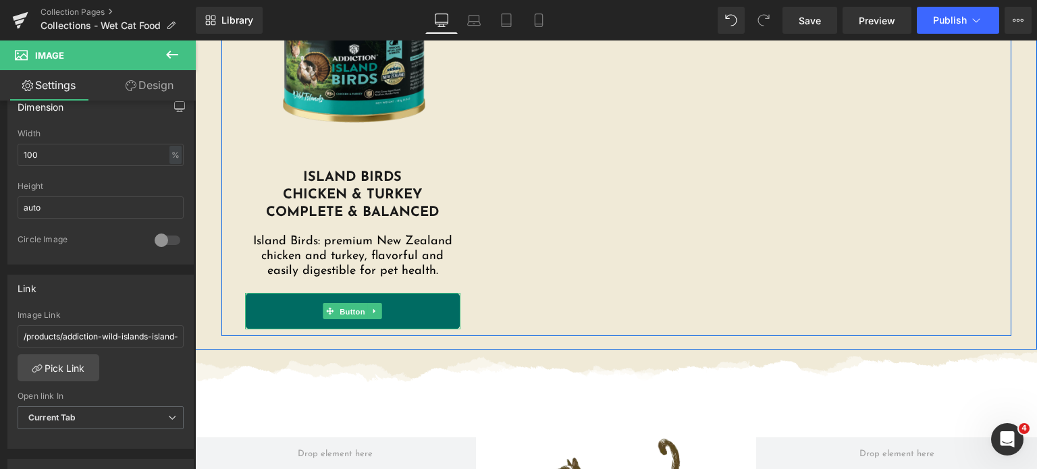
click at [347, 304] on span "Button" at bounding box center [353, 311] width 31 height 16
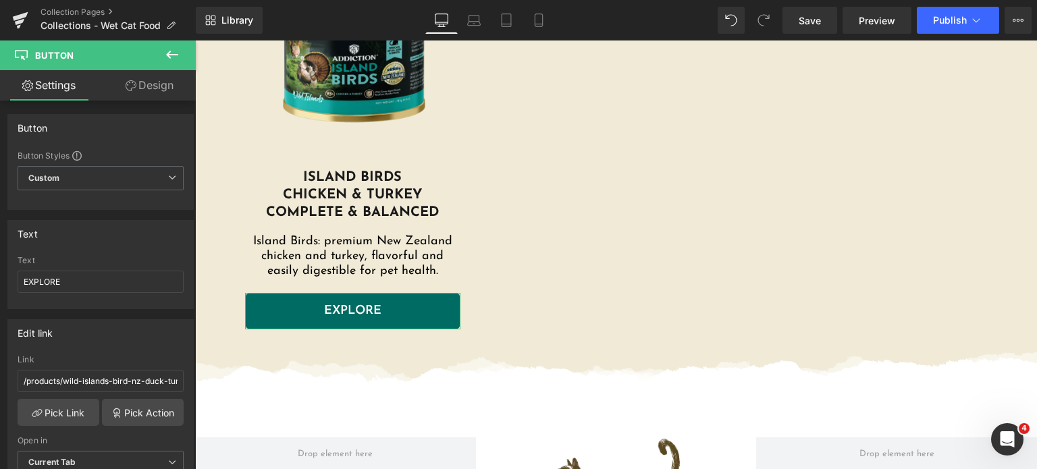
click at [130, 331] on div "Edit link" at bounding box center [100, 333] width 185 height 26
click at [127, 375] on input "/products/wild-islands-bird-nz-duck-turkey-chicken-canned-cat-food-185g" at bounding box center [101, 381] width 166 height 22
paste input "addiction-wild-islands-island-birds-chicken-turkey-high-meat"
type input "/products/addiction-wild-islands-island-birds-chicken-turkey-high-meat-canned-c…"
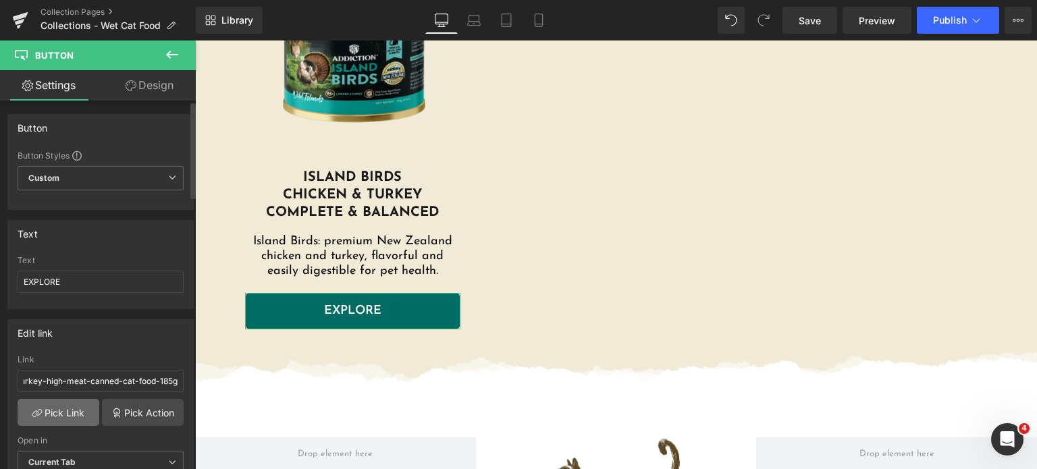
click at [51, 416] on link "Pick Link" at bounding box center [59, 412] width 82 height 27
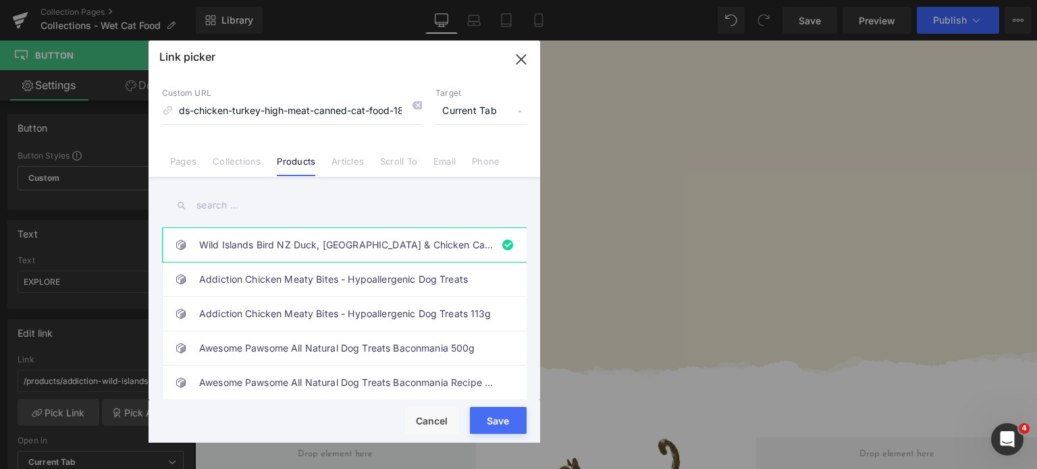
scroll to position [0, 0]
click at [244, 205] on input "text" at bounding box center [344, 205] width 365 height 30
type input "cann"
click at [297, 289] on link "Wild Islands Bird NZ Duck, [GEOGRAPHIC_DATA] & Chicken Canned Cat Food 185g" at bounding box center [347, 280] width 297 height 34
type input "/products/wild-islands-bird-nz-duck-turkey-chicken-canned-cat-food-185g"
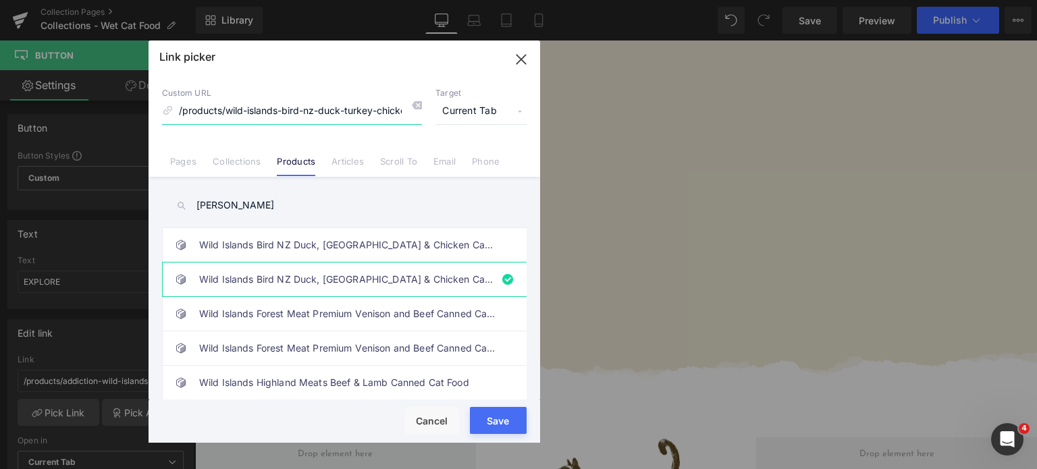
click at [297, 117] on input "/products/wild-islands-bird-nz-duck-turkey-chicken-canned-cat-food-185g" at bounding box center [292, 112] width 260 height 26
click at [485, 431] on button "Save" at bounding box center [498, 420] width 57 height 27
type input "/products/wild-islands-bird-nz-duck-turkey-chicken-canned-cat-food-185g"
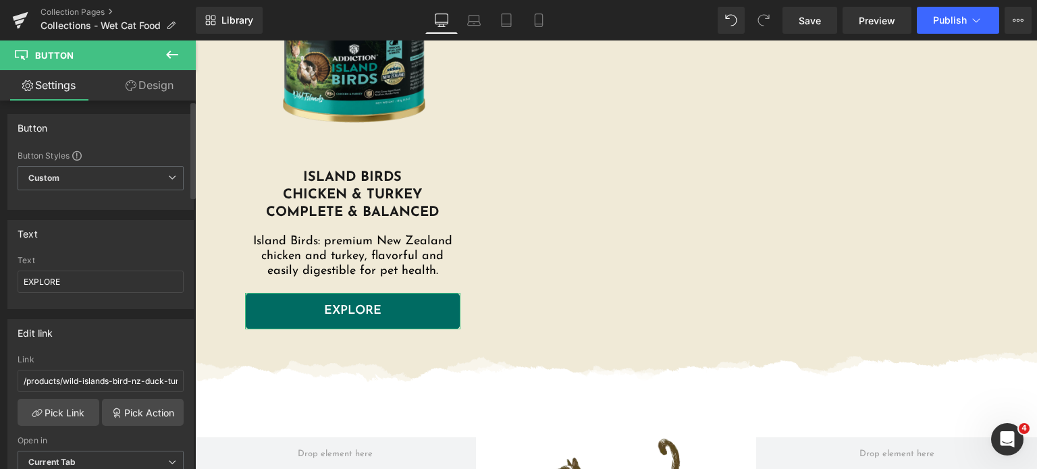
click at [126, 367] on div "Link /products/wild-islands-bird-nz-duck-turkey-chicken-canned-cat-food-185g" at bounding box center [101, 377] width 166 height 44
click at [122, 383] on input "/products/wild-islands-bird-nz-duck-turkey-chicken-canned-cat-food-185g" at bounding box center [101, 381] width 166 height 22
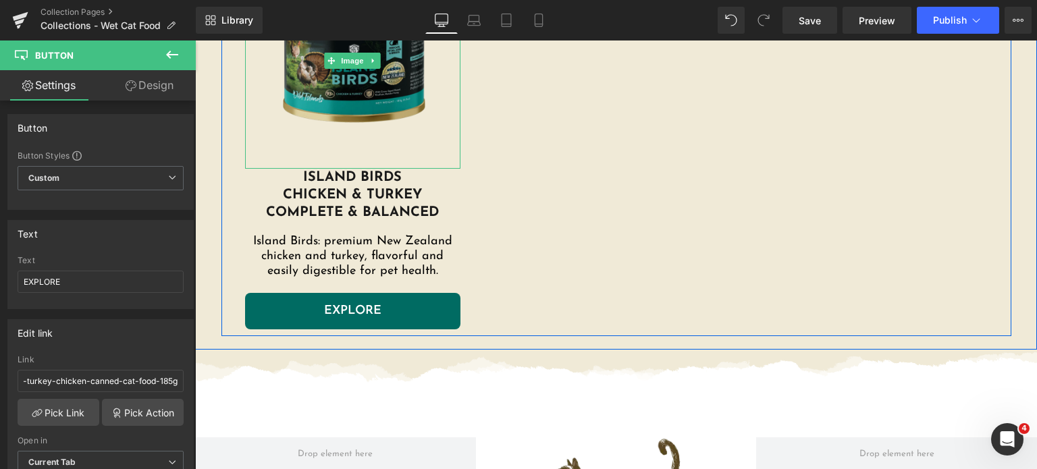
click at [340, 121] on img at bounding box center [353, 61] width 216 height 216
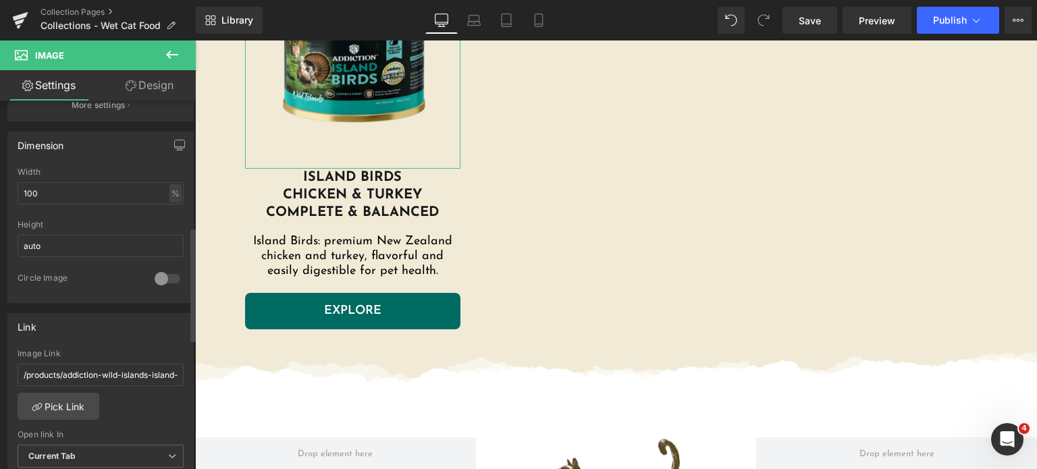
scroll to position [410, 0]
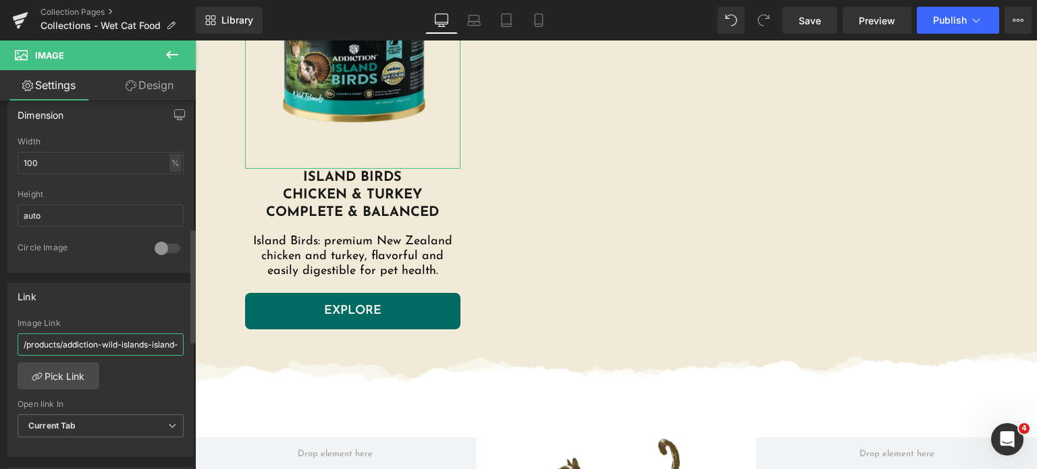
click at [97, 343] on input "/products/addiction-wild-islands-island-birds-chicken-turkey-high-meat-canned-c…" at bounding box center [101, 344] width 166 height 22
type input "/products/wild-islands-bird-nz-duck-turkey-chicken-canned-cat-food-185g"
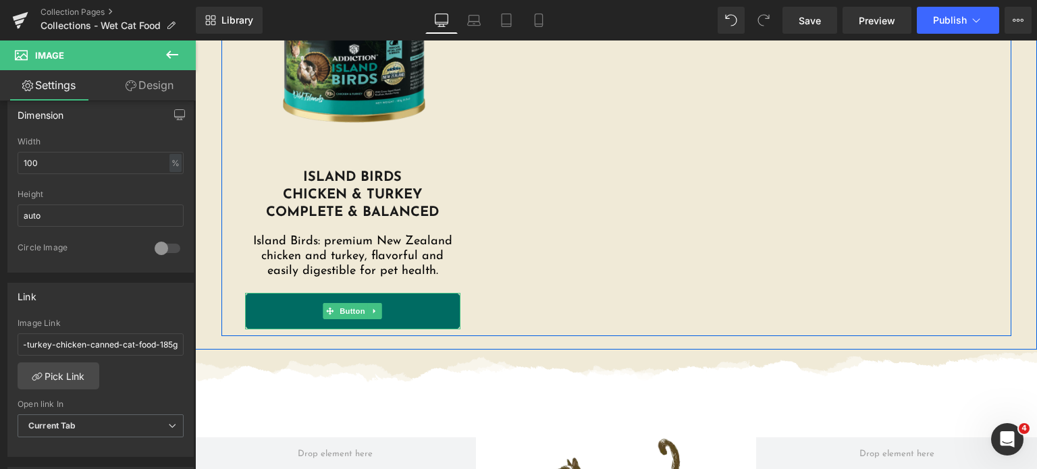
click at [293, 313] on link "EXPLORE" at bounding box center [353, 311] width 216 height 36
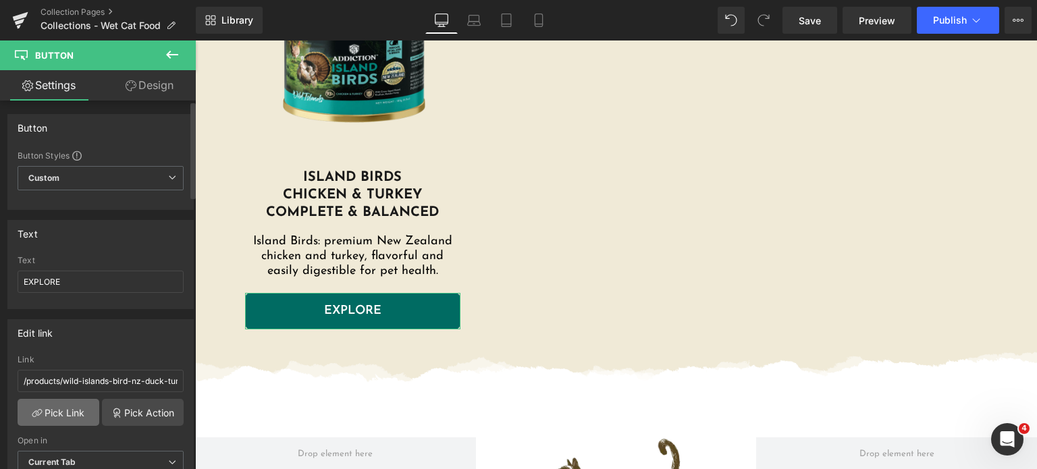
click at [72, 421] on link "Pick Link" at bounding box center [59, 412] width 82 height 27
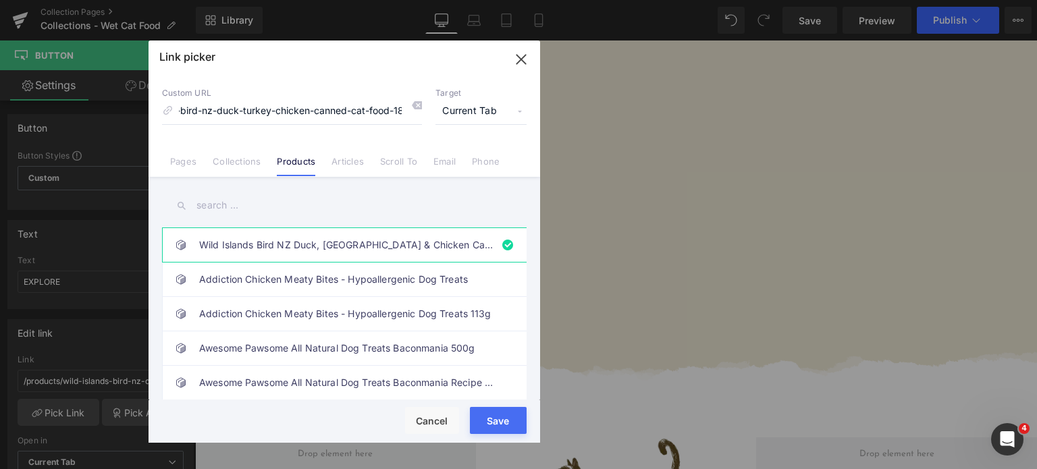
scroll to position [0, 0]
click at [259, 202] on input "text" at bounding box center [344, 205] width 365 height 30
type input "cann"
click at [487, 423] on button "Save" at bounding box center [498, 420] width 57 height 27
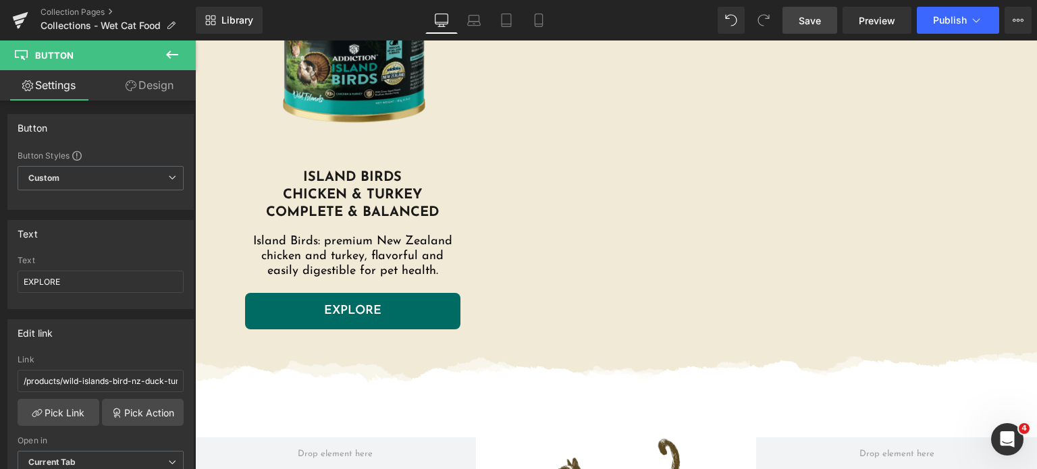
click at [803, 28] on link "Save" at bounding box center [809, 20] width 55 height 27
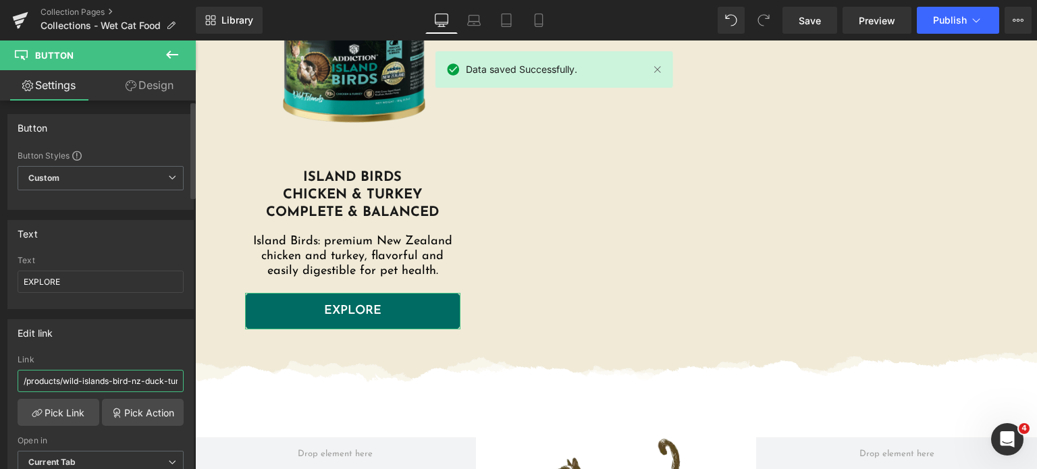
click at [126, 381] on input "/products/wild-islands-bird-nz-duck-turkey-chicken-canned-cat-food-185g" at bounding box center [101, 381] width 166 height 22
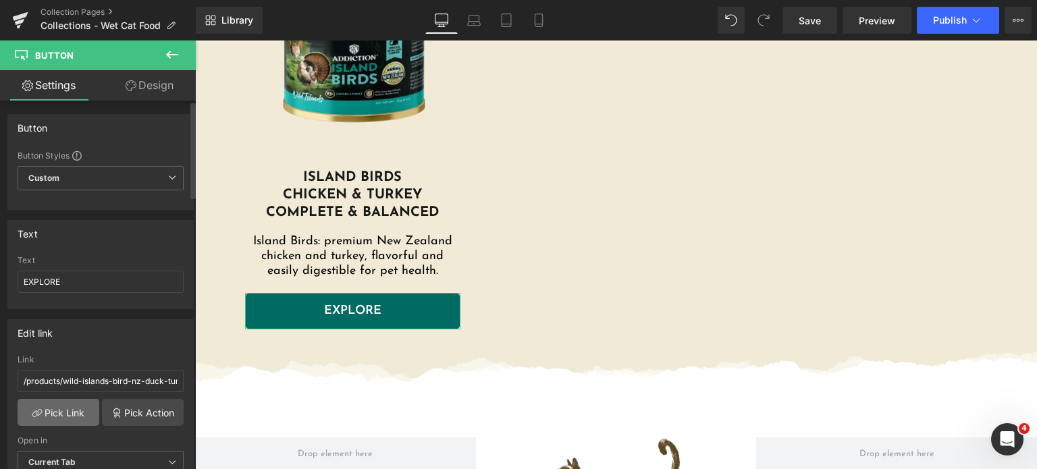
click at [72, 404] on link "Pick Link" at bounding box center [59, 412] width 82 height 27
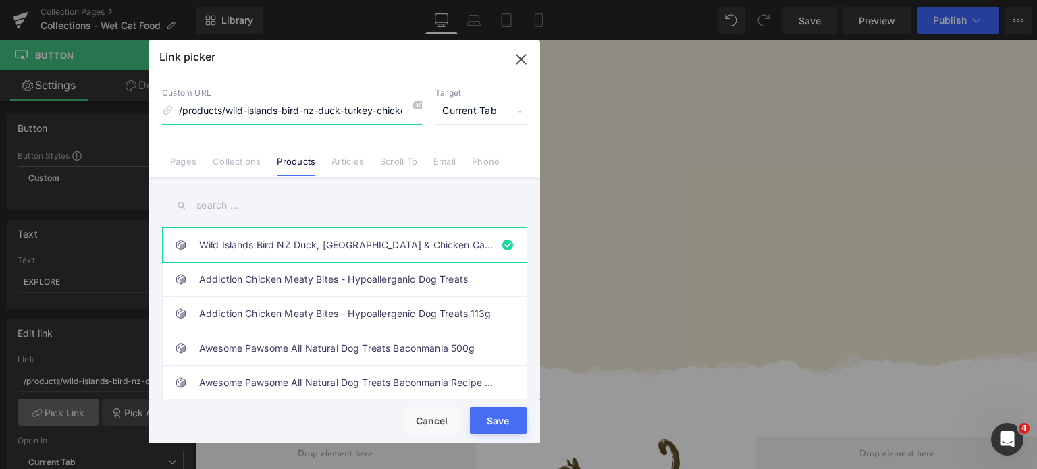
scroll to position [0, 105]
click at [305, 121] on input "/products/wild-islands-bird-nz-duck-turkey-chicken-canned-cat-food-185g" at bounding box center [292, 112] width 260 height 26
click at [278, 205] on input "text" at bounding box center [344, 205] width 365 height 30
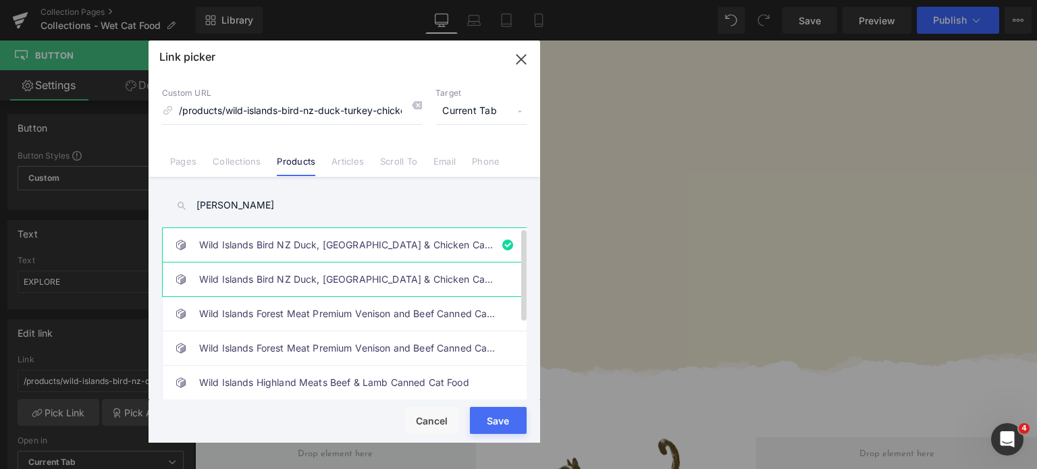
type input "cann"
click at [284, 275] on link "Wild Islands Bird NZ Duck, [GEOGRAPHIC_DATA] & Chicken Canned Cat Food 185g" at bounding box center [347, 280] width 297 height 34
click at [275, 110] on input "/products/addiction-wild-islands-island-birds-chicken-turkey-high-meat-canned-c…" at bounding box center [292, 112] width 260 height 26
click at [267, 248] on link "Wild Islands Bird NZ Duck, [GEOGRAPHIC_DATA] & Chicken Canned Cat Food 185g" at bounding box center [347, 245] width 297 height 34
click at [313, 258] on link "Wild Islands Bird NZ Duck, [GEOGRAPHIC_DATA] & Chicken Canned Cat Food 185g" at bounding box center [347, 245] width 297 height 34
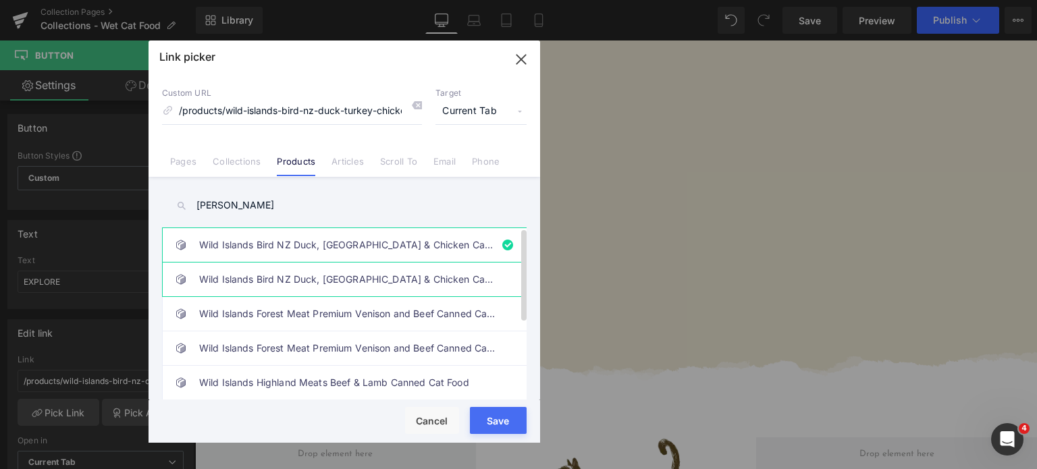
click at [311, 267] on link "Wild Islands Bird NZ Duck, [GEOGRAPHIC_DATA] & Chicken Canned Cat Food 185g" at bounding box center [347, 280] width 297 height 34
type input "/products/addiction-wild-islands-island-birds-chicken-turkey-high-meat-canned-c…"
click at [308, 102] on input "/products/addiction-wild-islands-island-birds-chicken-turkey-high-meat-canned-c…" at bounding box center [292, 112] width 260 height 26
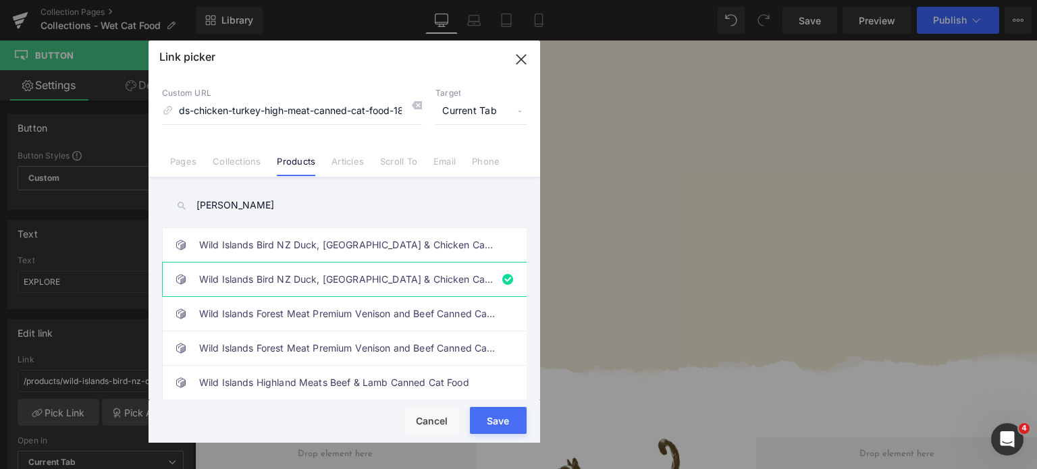
click at [495, 418] on div "Rendering Content" at bounding box center [518, 415] width 83 height 15
click at [502, 428] on button "Save" at bounding box center [498, 420] width 57 height 27
type input "/products/addiction-wild-islands-island-birds-chicken-turkey-high-meat-canned-c…"
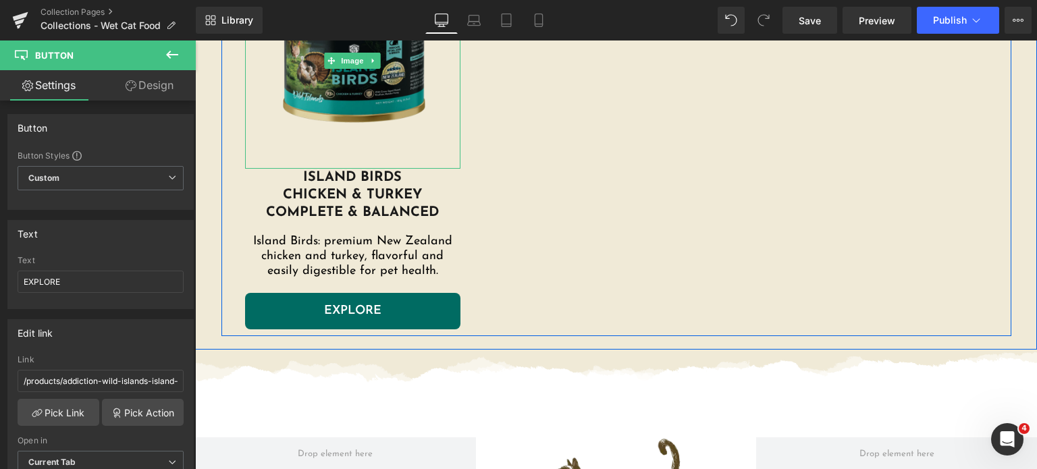
click at [348, 115] on img at bounding box center [353, 61] width 216 height 216
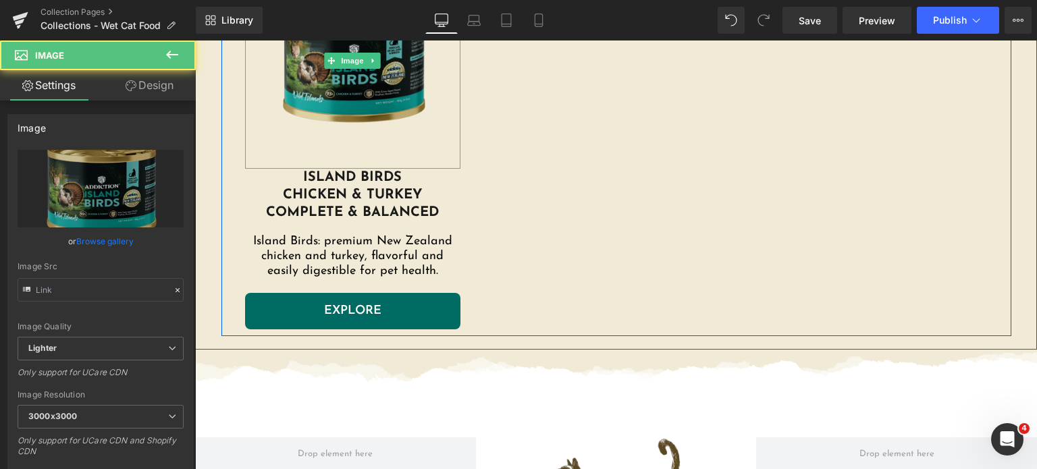
type input "https://ucarecdn.com/9e553fbc-6aa4-40ff-9954-a49383e8de5d/-/format/auto/-/previ…"
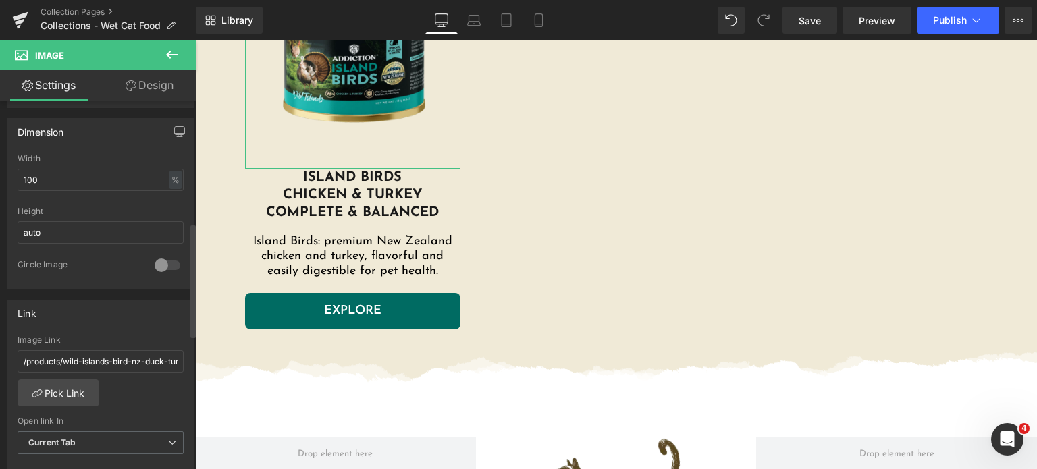
scroll to position [394, 0]
click at [84, 371] on div "Image Link /products/wild-islands-bird-nz-duck-turkey-chicken-canned-cat-food-1…" at bounding box center [101, 357] width 166 height 44
click at [89, 367] on input "/products/wild-islands-bird-nz-duck-turkey-chicken-canned-cat-food-185g" at bounding box center [101, 361] width 166 height 22
paste input "addiction-wild-islands-island-birds-chicken-turkey-high-meat"
type input "/products/addiction-wild-islands-island-birds-chicken-turkey-high-meat-canned-c…"
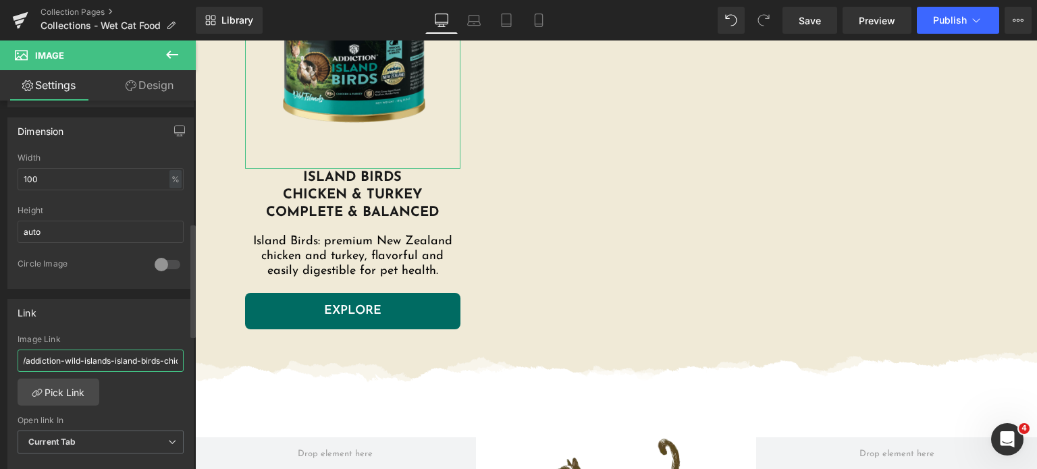
scroll to position [0, 0]
drag, startPoint x: 70, startPoint y: 365, endPoint x: 0, endPoint y: 370, distance: 70.4
click at [0, 370] on div "Link /products/addiction-wild-islands-island-birds-chicken-turkey-high-meat-can…" at bounding box center [101, 381] width 202 height 185
click at [115, 362] on input "/products/addiction-wild-islands-island-birds-chicken-turkey-high-meat-canned-c…" at bounding box center [101, 361] width 166 height 22
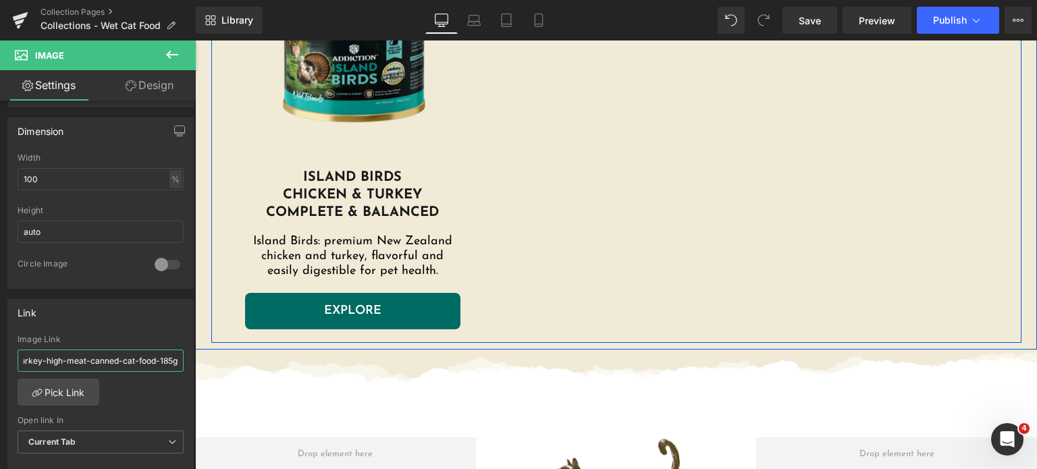
drag, startPoint x: 311, startPoint y: 402, endPoint x: 225, endPoint y: 336, distance: 108.3
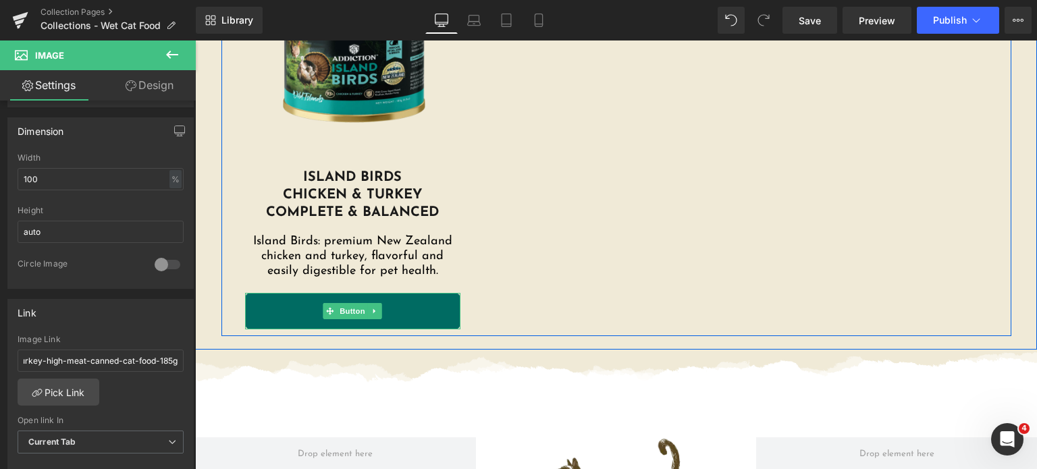
click at [329, 313] on span at bounding box center [330, 311] width 14 height 16
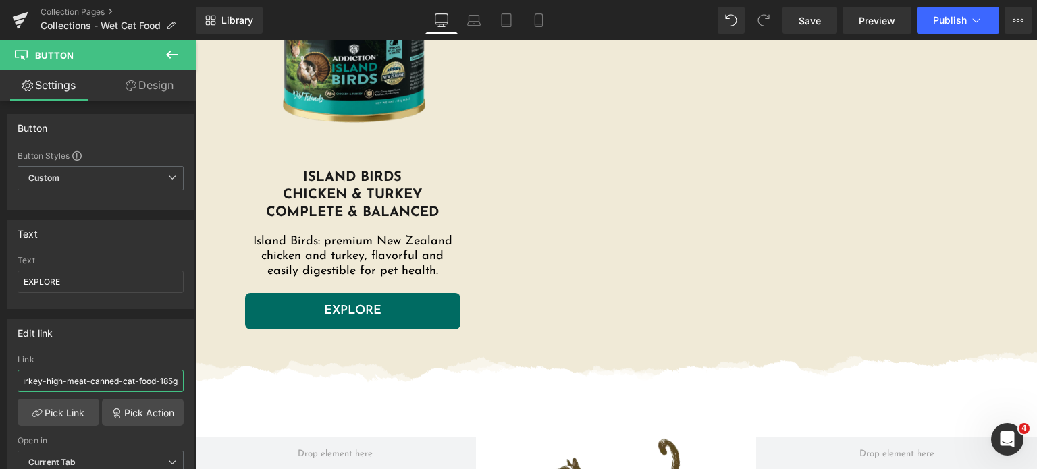
drag, startPoint x: 279, startPoint y: 421, endPoint x: 242, endPoint y: 385, distance: 50.6
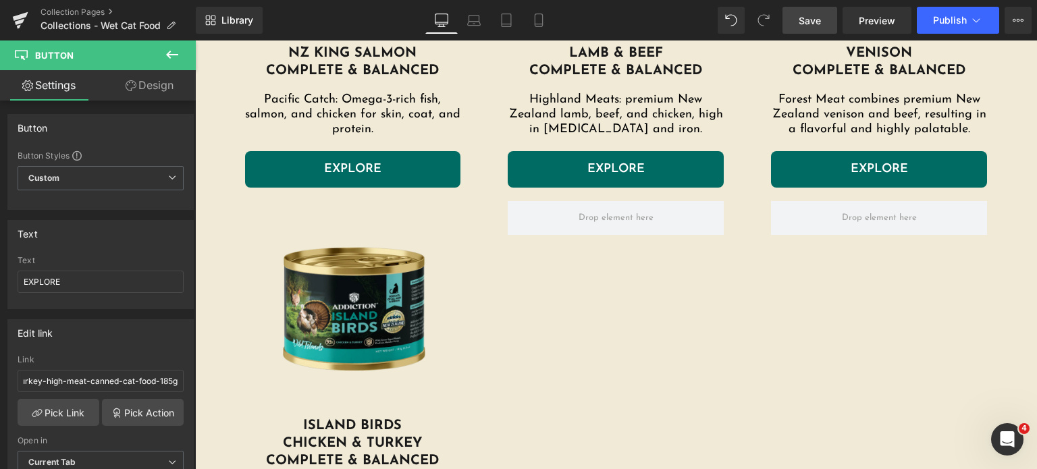
scroll to position [0, 0]
click at [792, 22] on link "Save" at bounding box center [809, 20] width 55 height 27
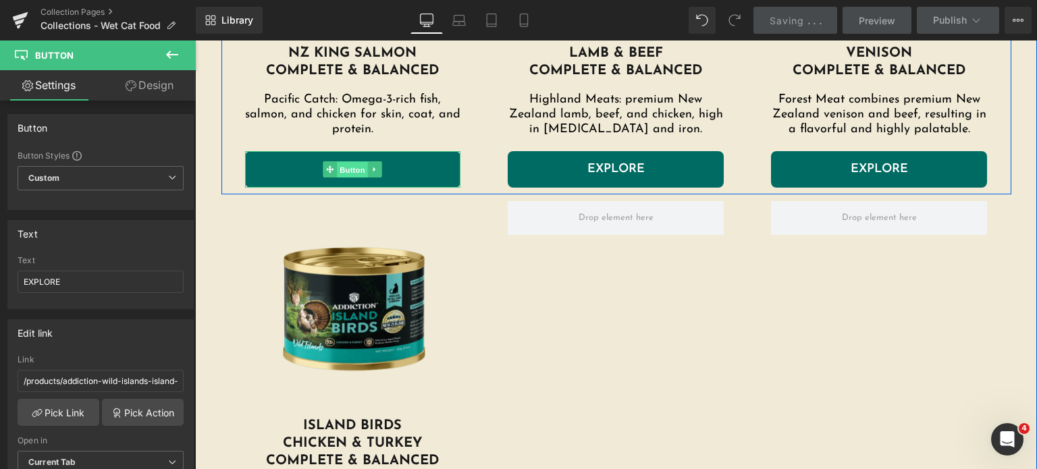
click at [342, 173] on span "Button" at bounding box center [353, 169] width 31 height 16
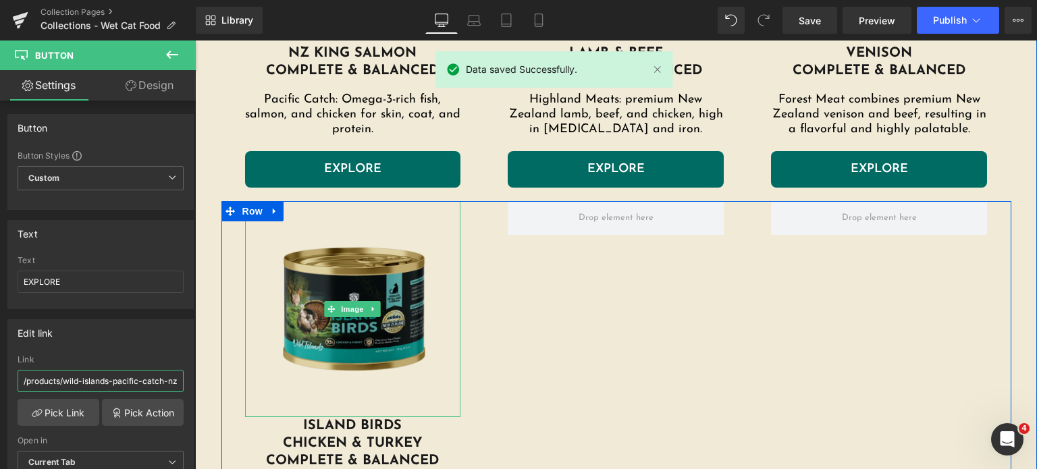
drag, startPoint x: 332, startPoint y: 186, endPoint x: 346, endPoint y: 363, distance: 177.4
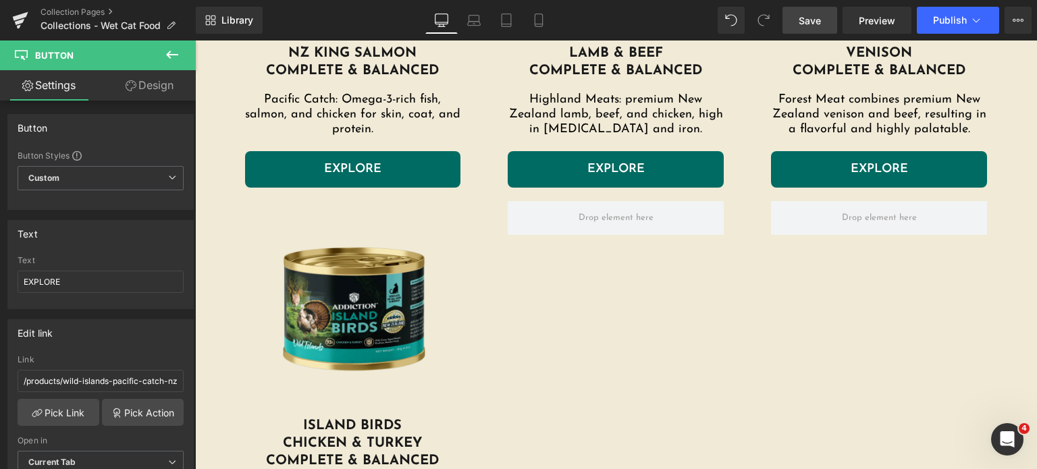
click at [815, 18] on span "Save" at bounding box center [810, 21] width 22 height 14
click at [931, 26] on button "Publish" at bounding box center [958, 20] width 82 height 27
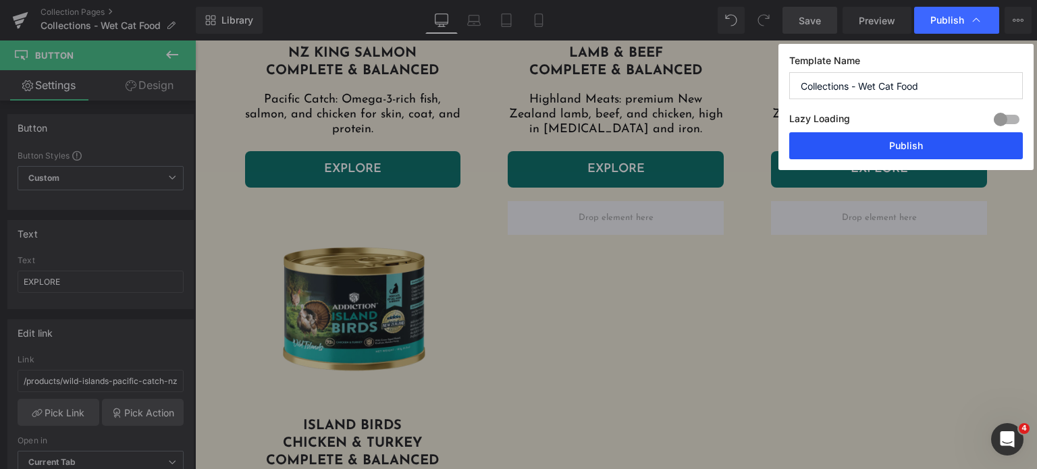
click at [885, 156] on button "Publish" at bounding box center [906, 145] width 234 height 27
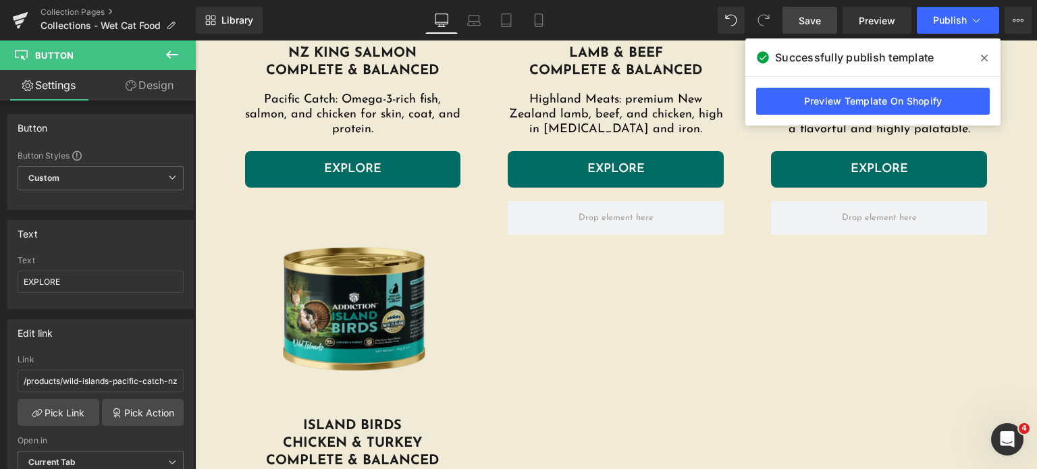
click at [804, 24] on span "Save" at bounding box center [810, 21] width 22 height 14
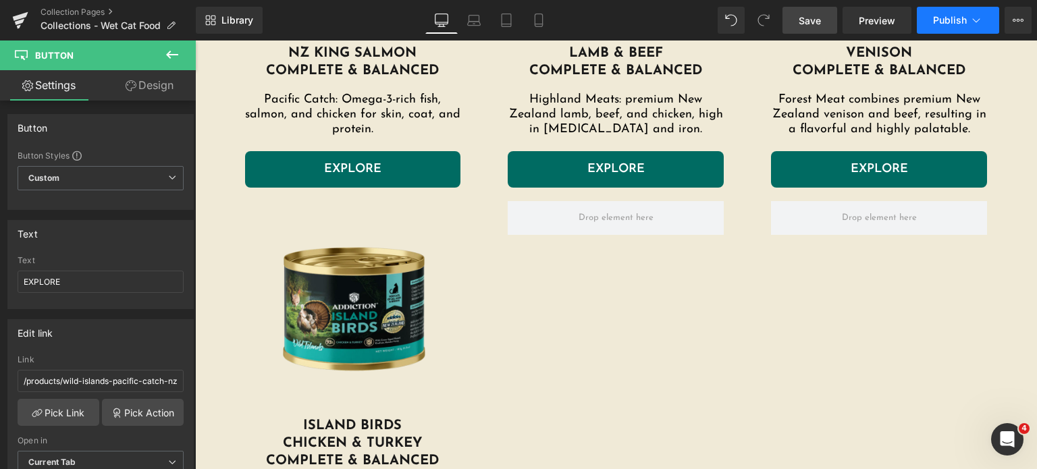
click at [961, 22] on span "Publish" at bounding box center [950, 20] width 34 height 11
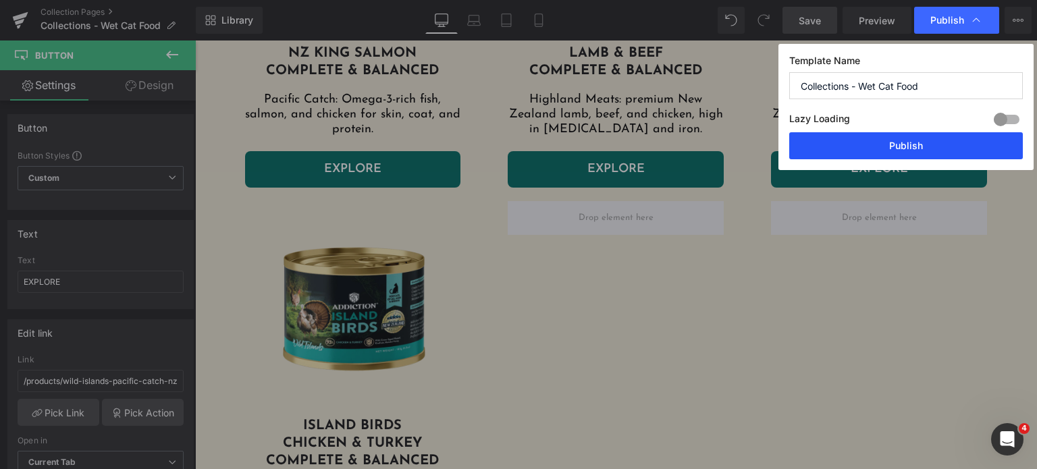
click at [859, 151] on button "Publish" at bounding box center [906, 145] width 234 height 27
